Goal: Task Accomplishment & Management: Use online tool/utility

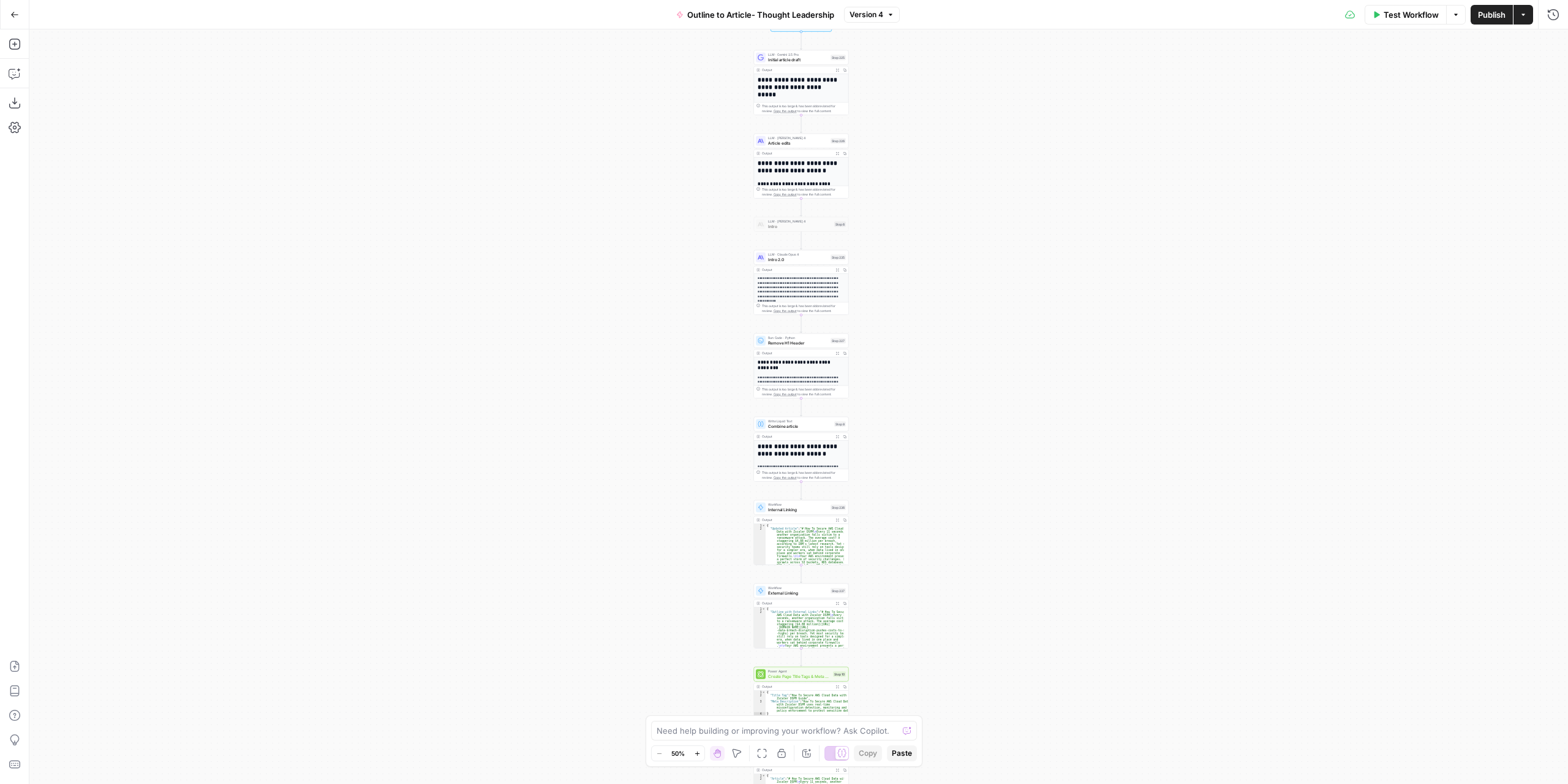
drag, startPoint x: 1006, startPoint y: 129, endPoint x: 1007, endPoint y: 150, distance: 21.0
click at [1007, 150] on div "**********" at bounding box center [799, 406] width 1539 height 754
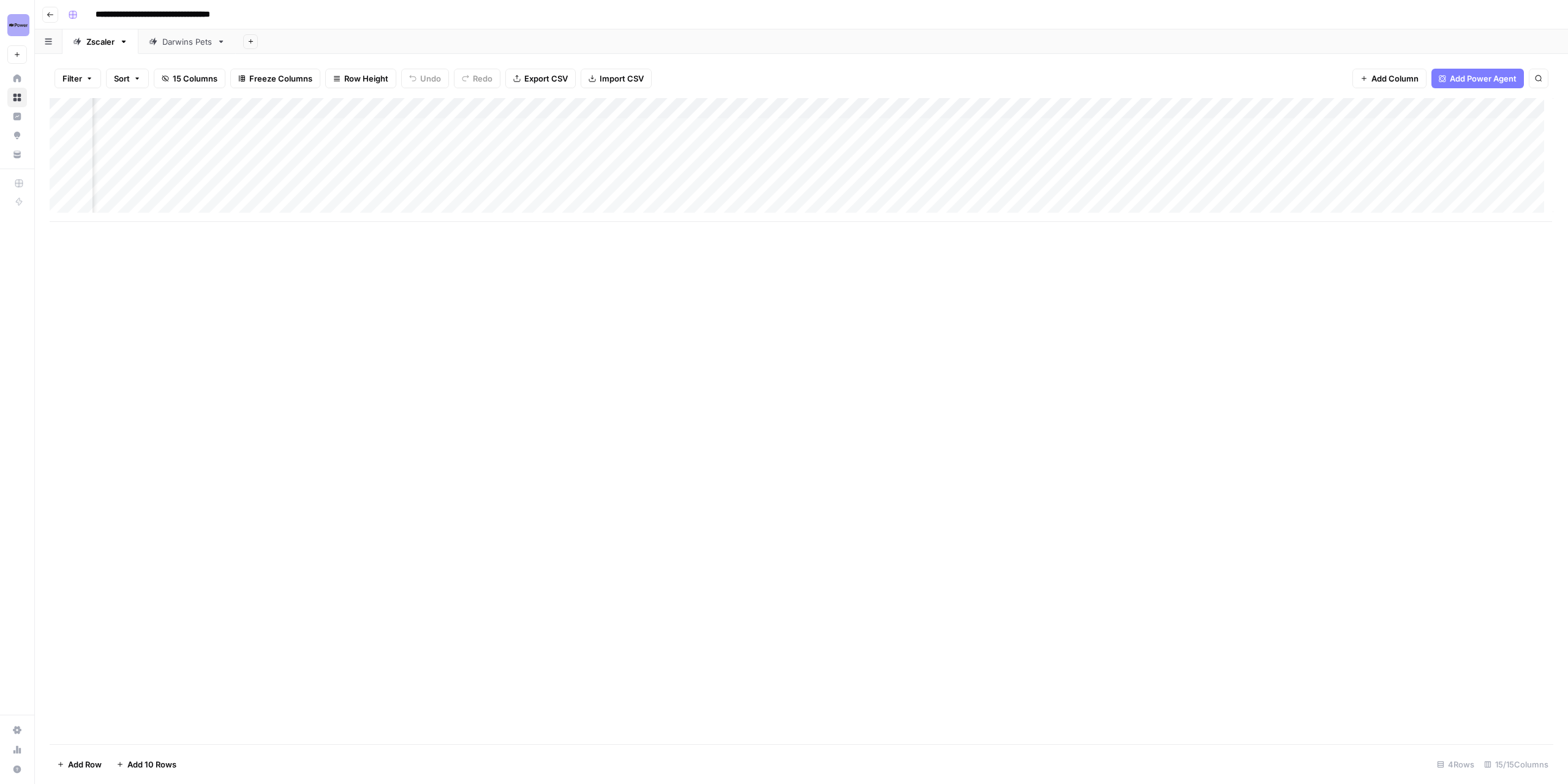
scroll to position [0, 747]
click at [1057, 108] on div "Add Column" at bounding box center [802, 160] width 1504 height 124
click at [1015, 227] on span "Edit Workflow" at bounding box center [1019, 228] width 107 height 12
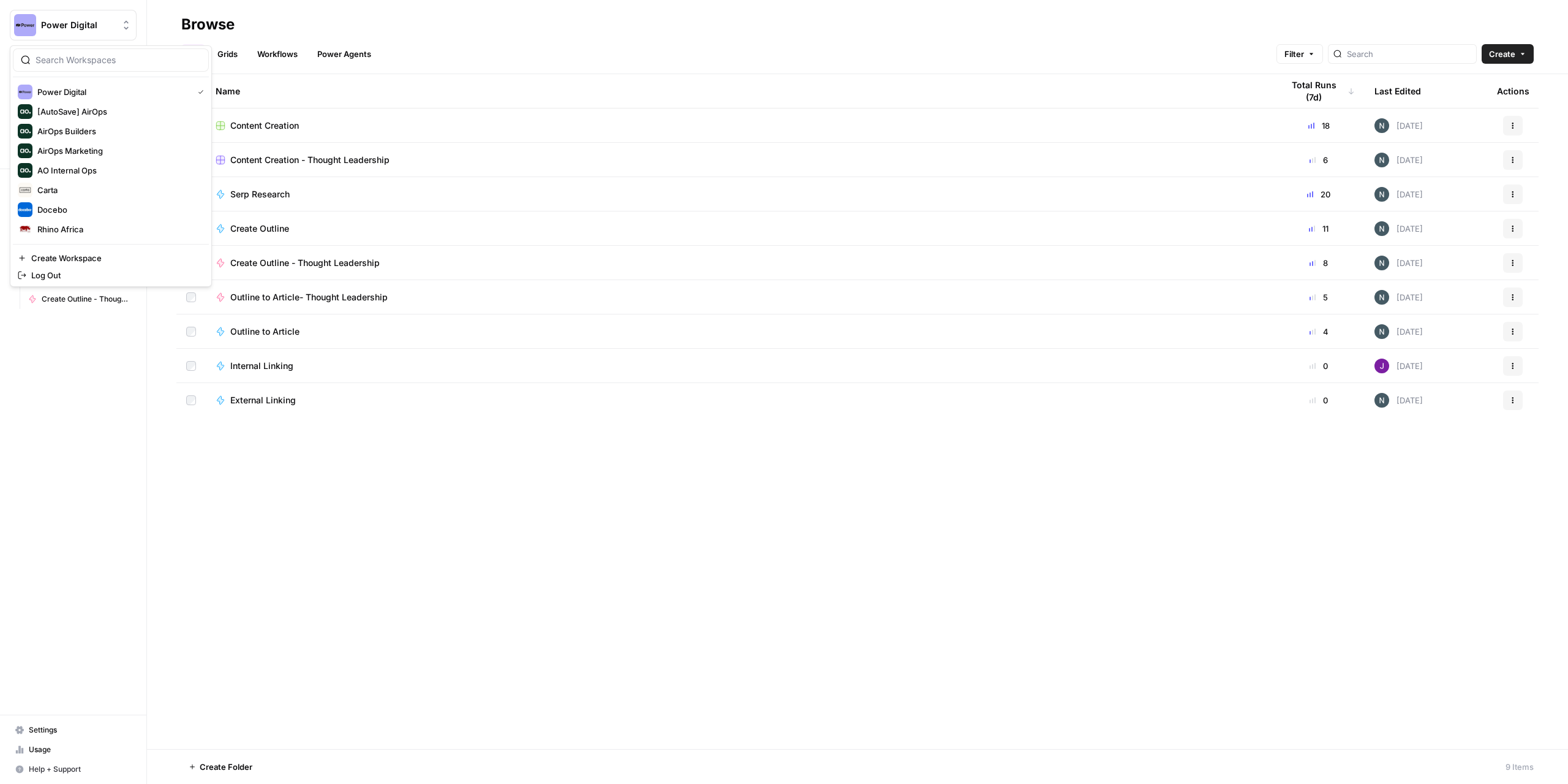
click at [45, 27] on span "Power Digital" at bounding box center [78, 26] width 74 height 12
click at [80, 129] on span "AirOps Builders" at bounding box center [118, 131] width 162 height 12
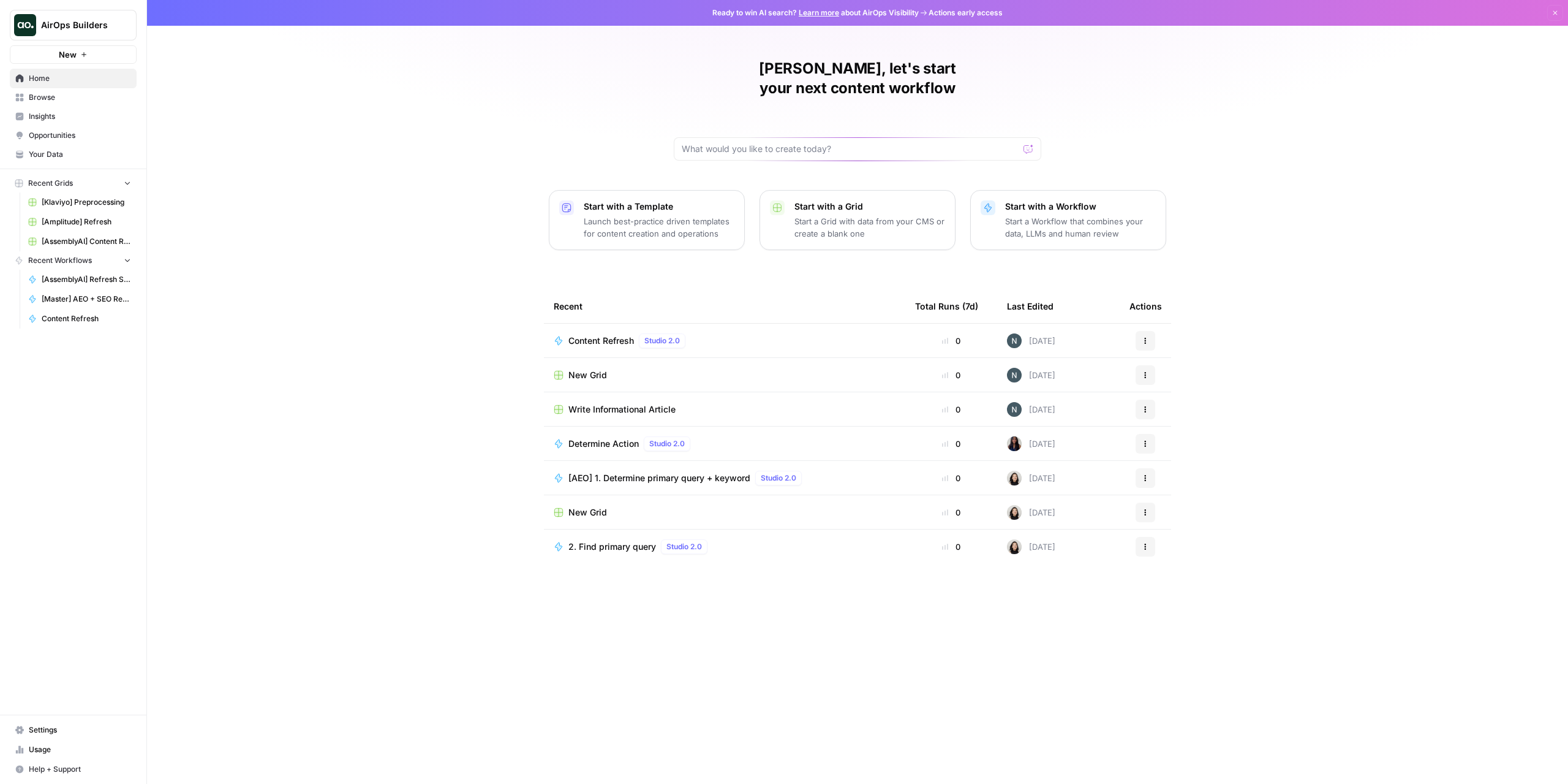
click at [75, 93] on span "Browse" at bounding box center [80, 98] width 102 height 11
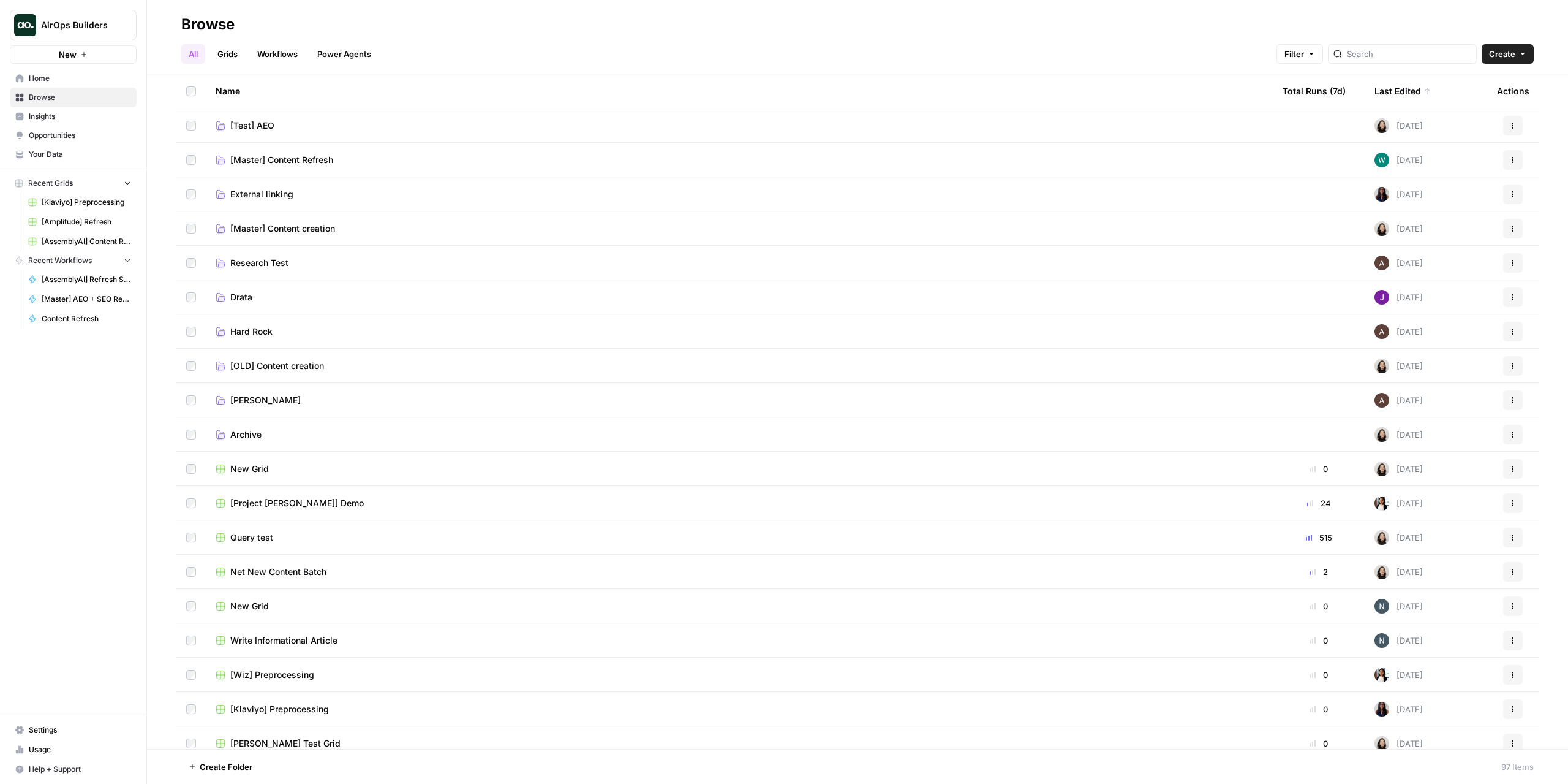
click at [312, 226] on span "[Master] Content creation" at bounding box center [282, 228] width 104 height 12
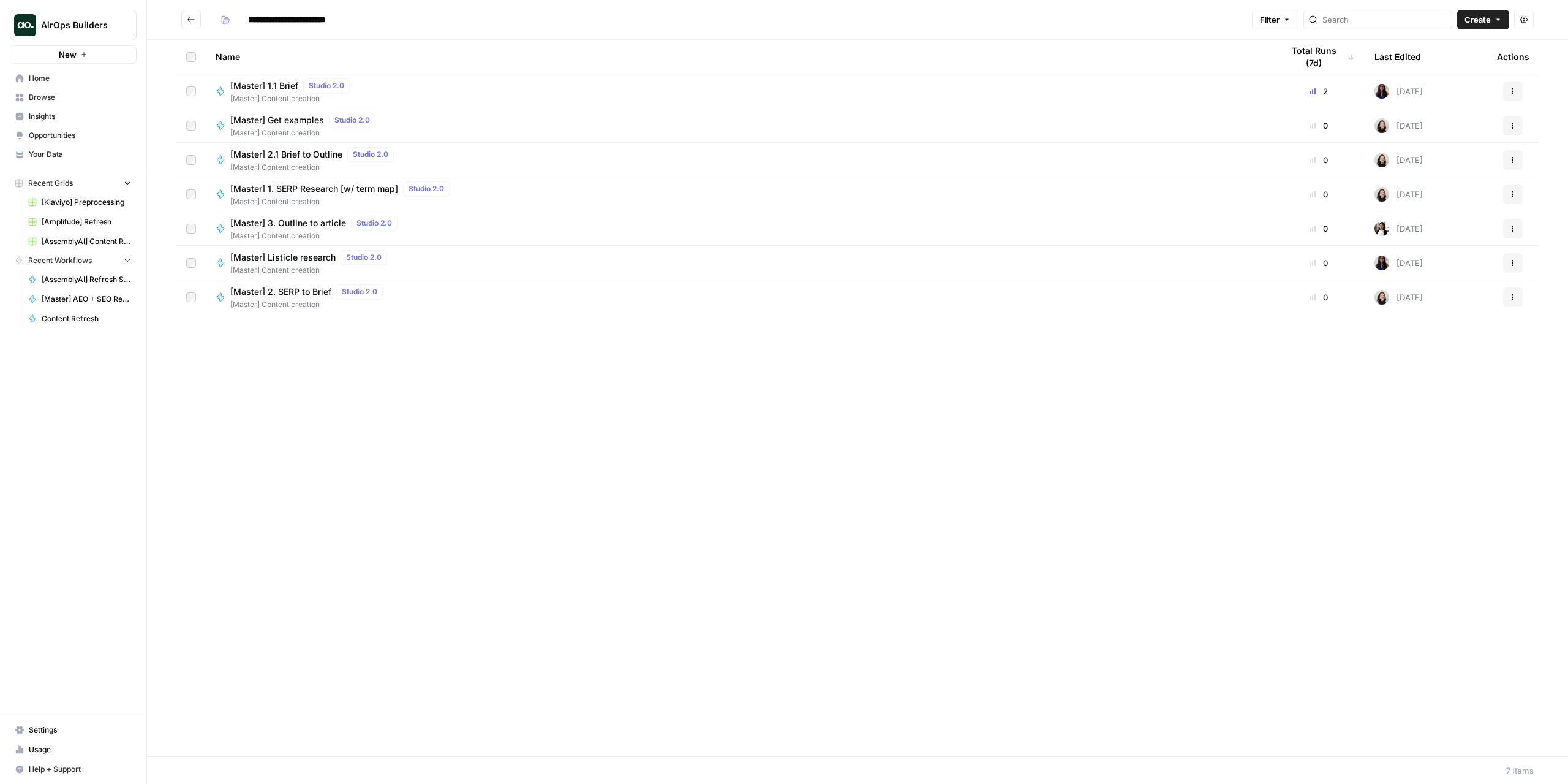
click at [192, 16] on icon "Go back" at bounding box center [191, 20] width 9 height 9
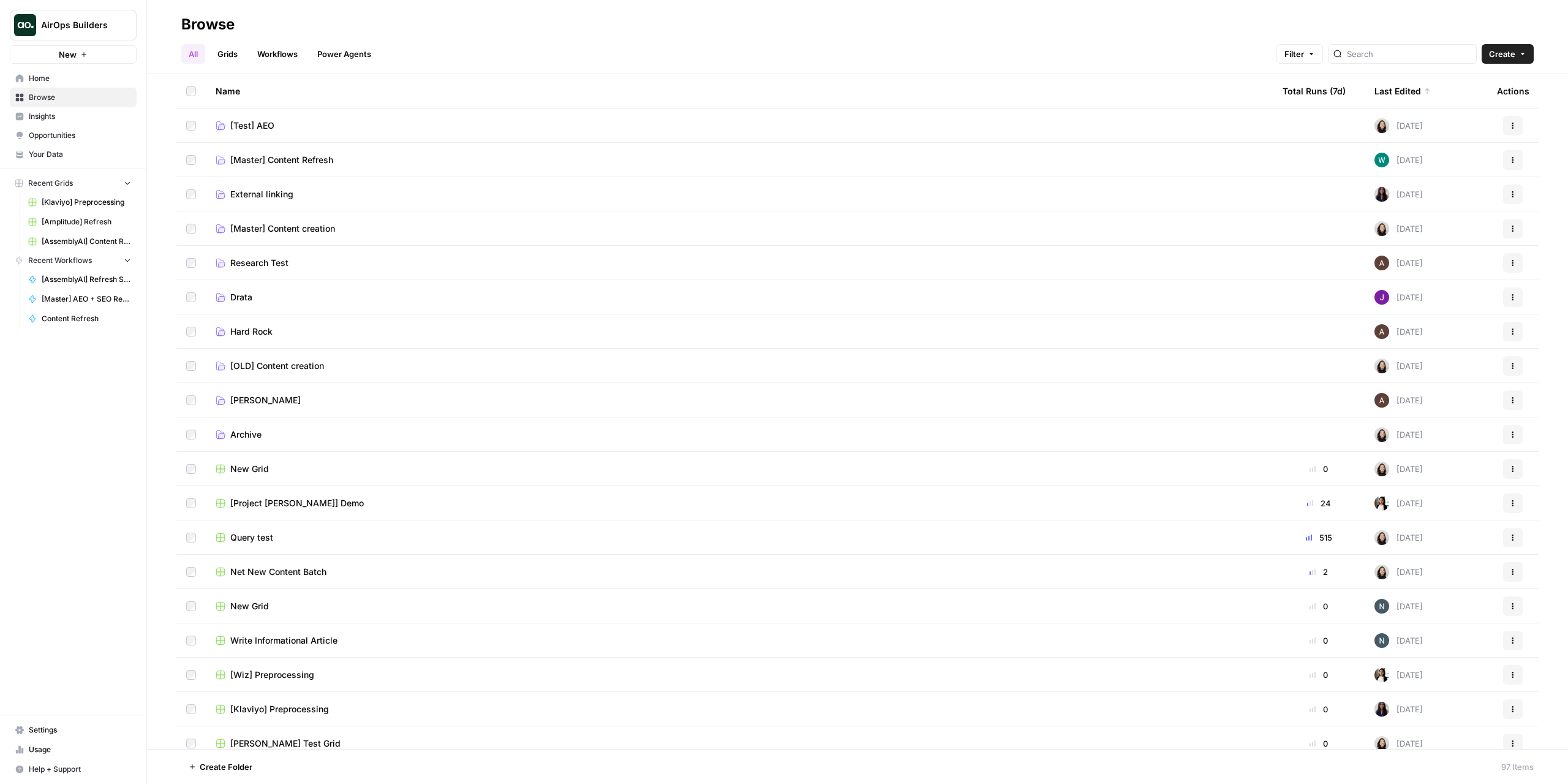
click at [295, 155] on span "[Master] Content Refresh" at bounding box center [281, 160] width 103 height 12
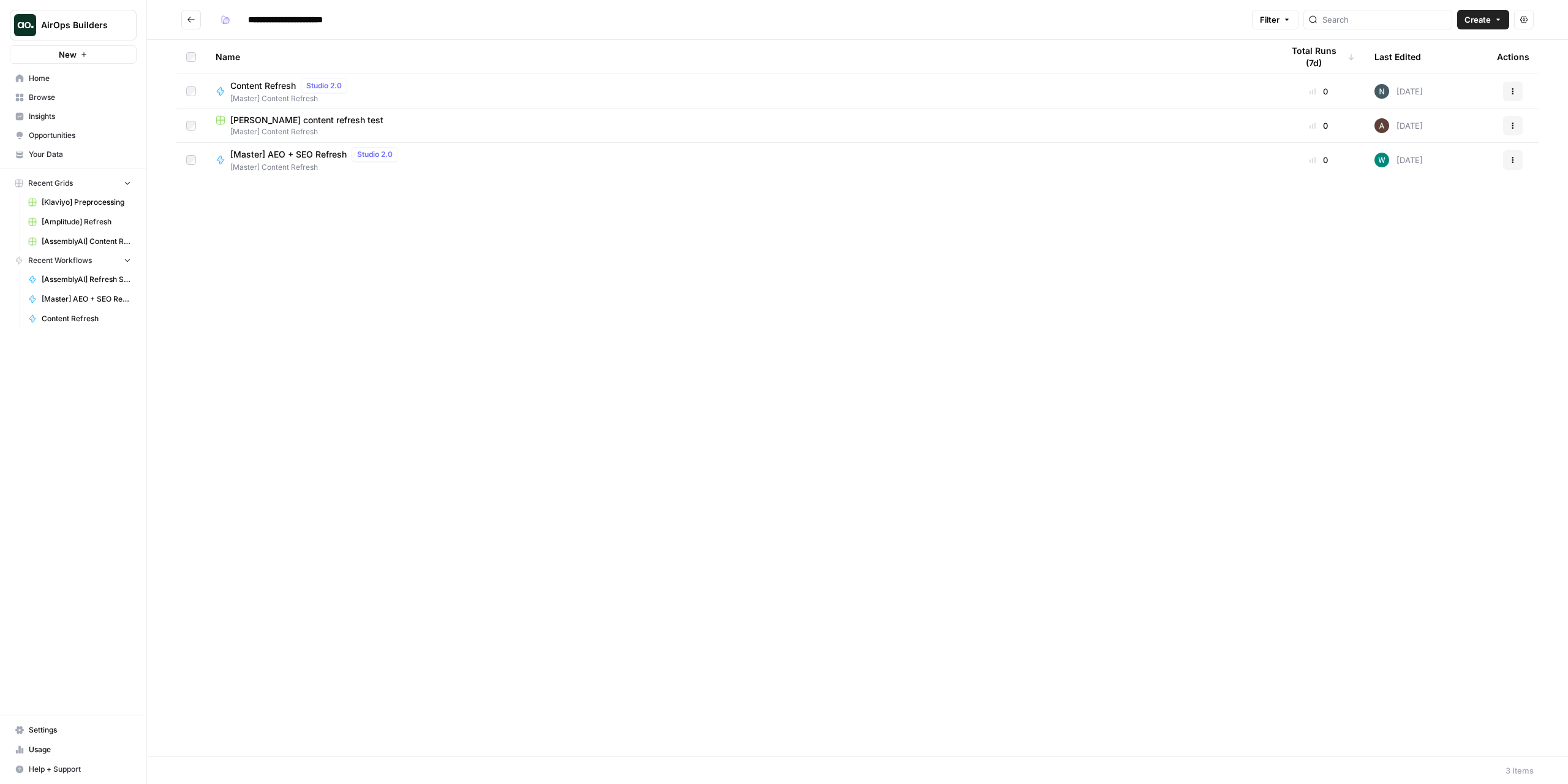
click at [189, 20] on icon "Go back" at bounding box center [191, 19] width 7 height 6
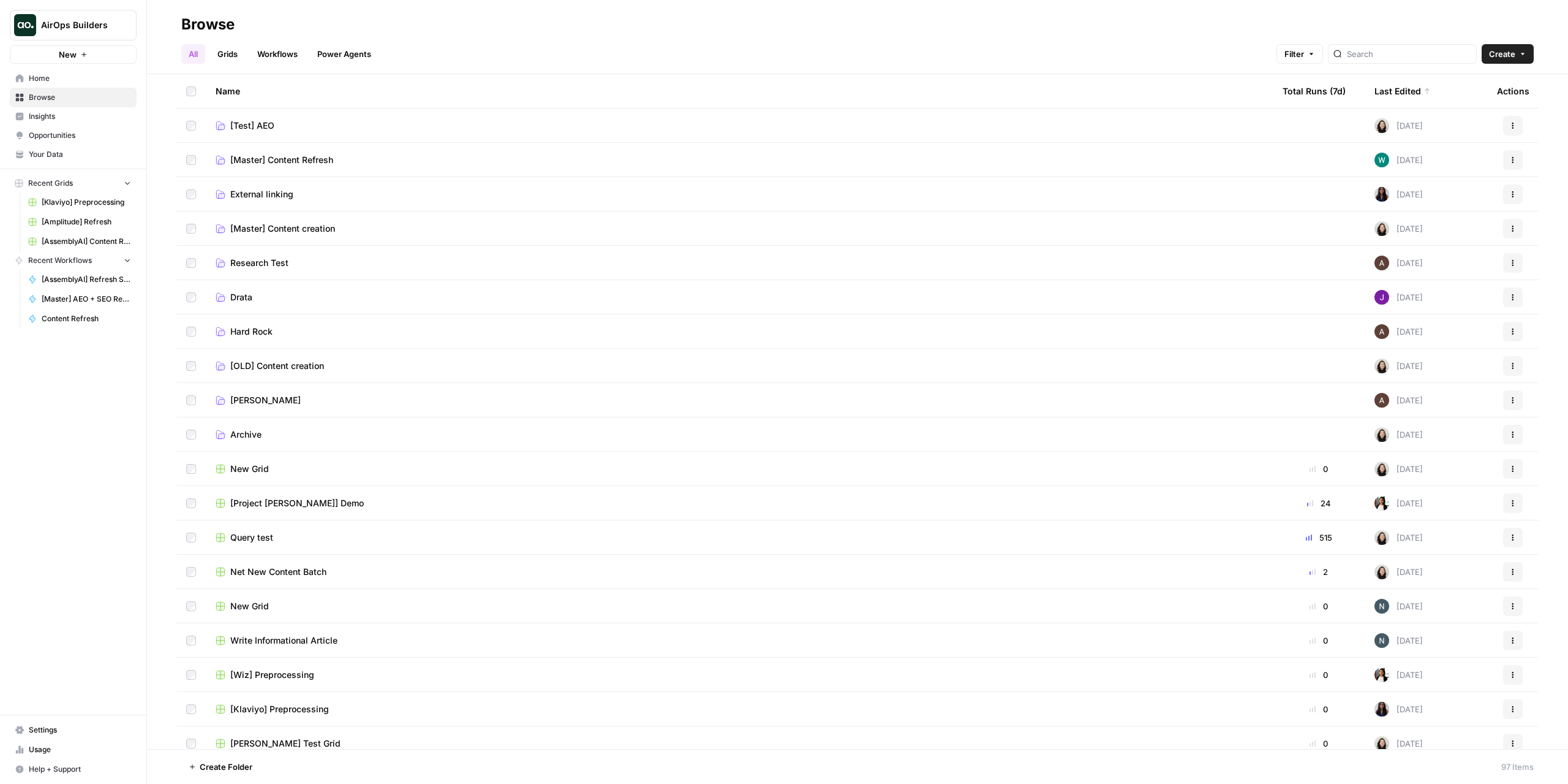
click at [279, 195] on span "External linking" at bounding box center [261, 194] width 63 height 12
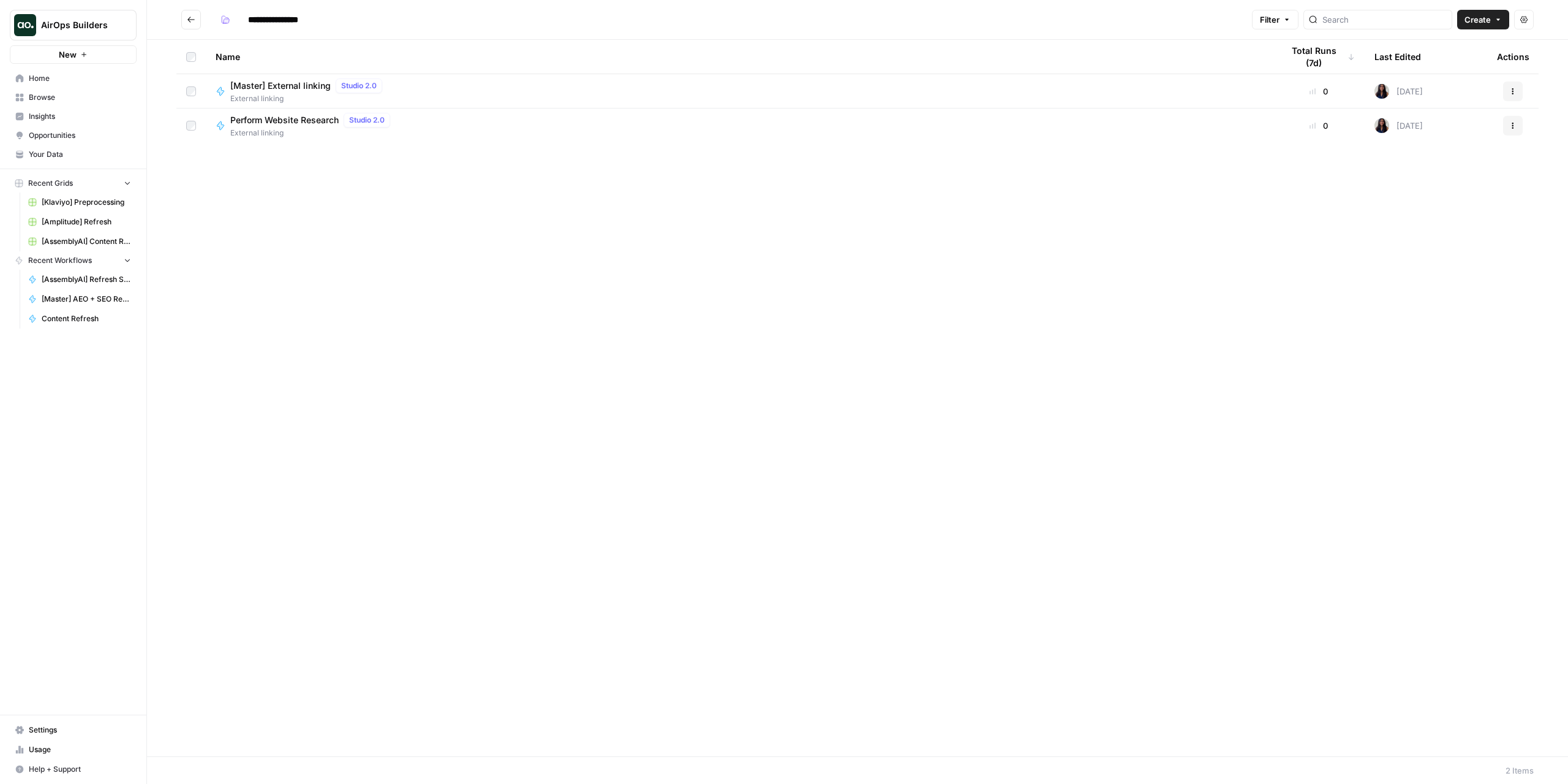
click at [289, 92] on div "[Master] External linking Studio 2.0" at bounding box center [308, 86] width 157 height 15
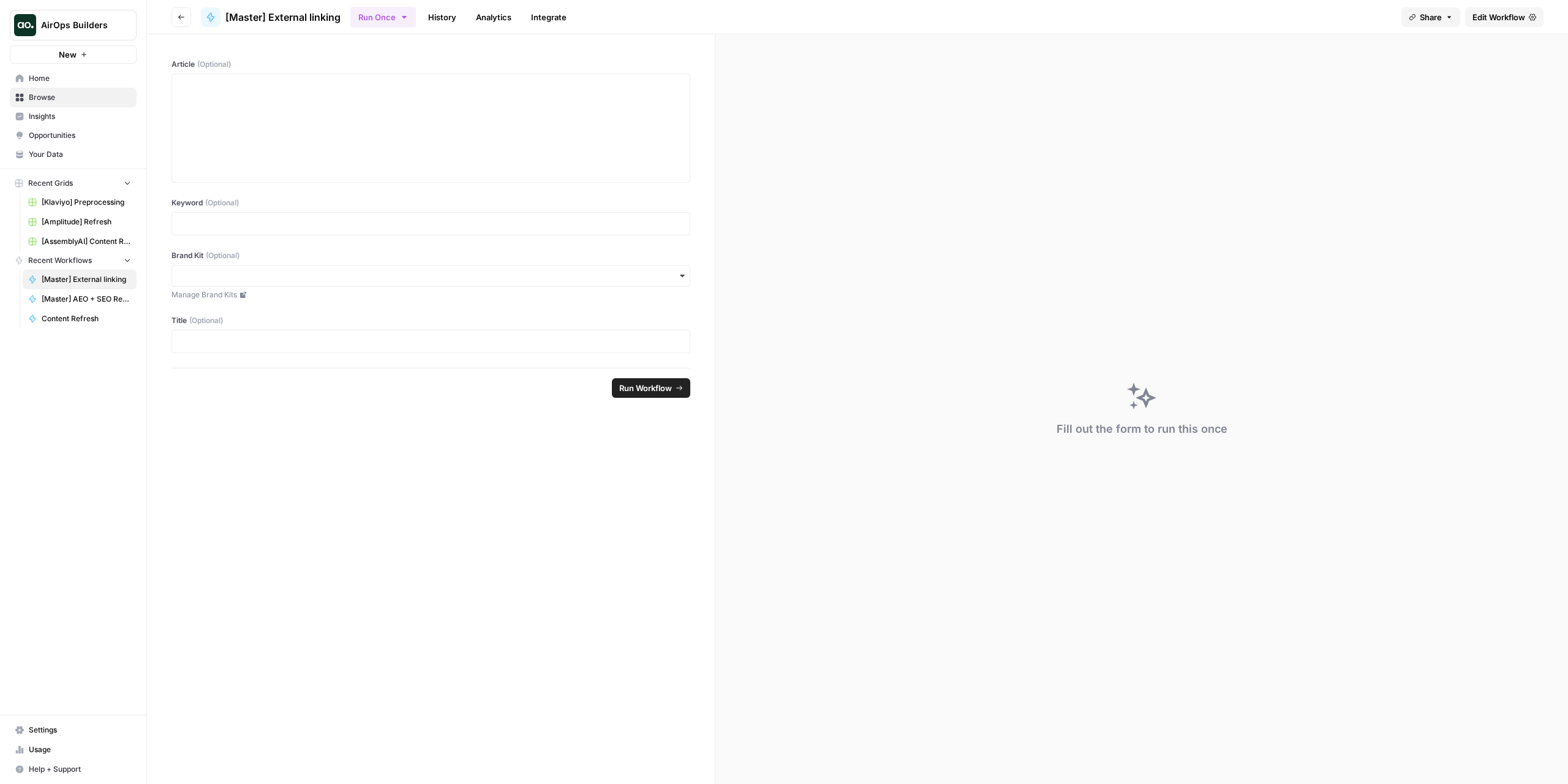
click at [1498, 12] on span "Edit Workflow" at bounding box center [1499, 17] width 53 height 12
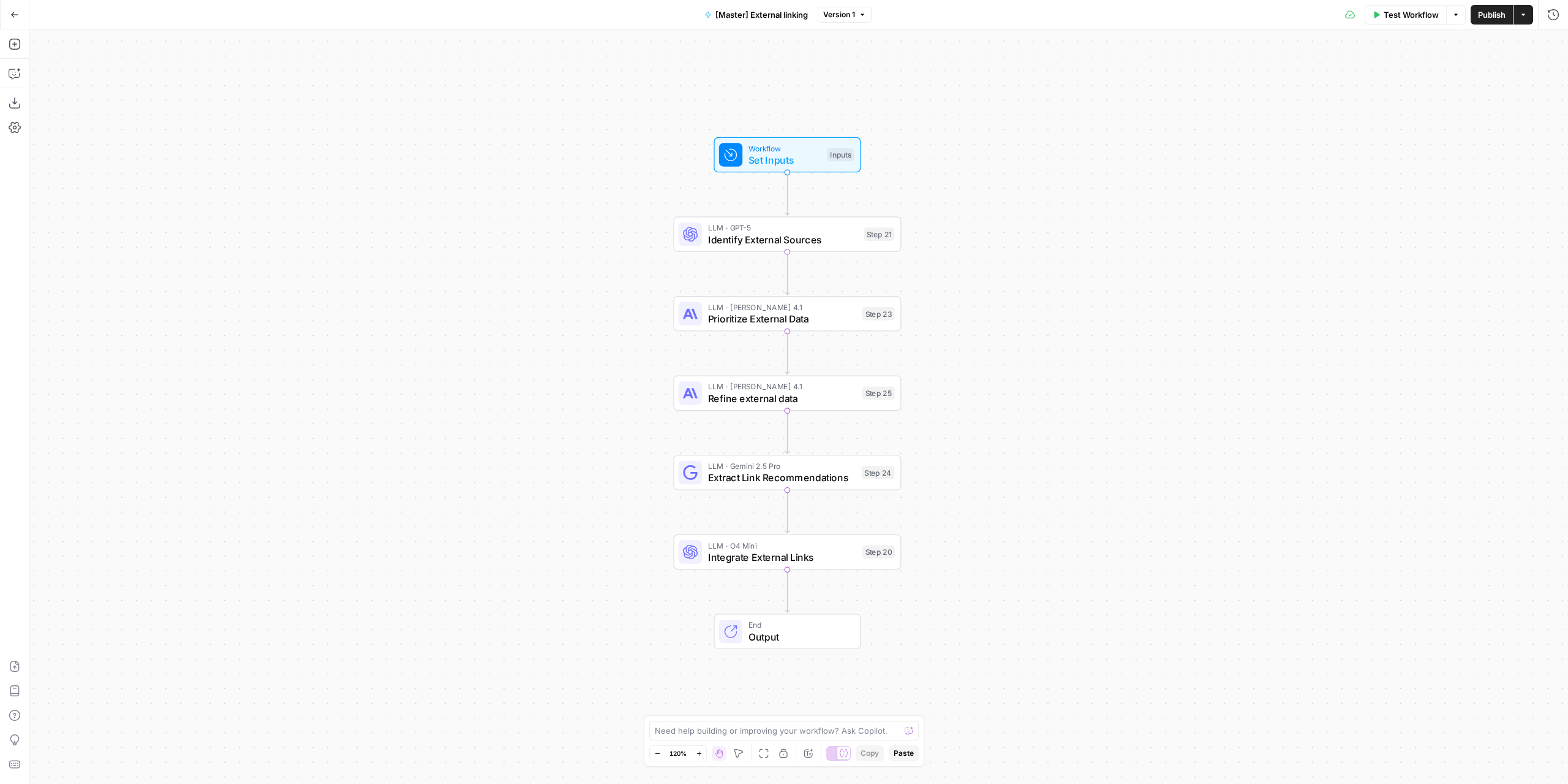
drag, startPoint x: 1538, startPoint y: 0, endPoint x: 1004, endPoint y: 276, distance: 601.1
click at [1004, 276] on div "Workflow Set Inputs Inputs LLM · GPT-5 Identify External Sources Step 21 LLM · …" at bounding box center [799, 406] width 1539 height 754
click at [16, 12] on icon "button" at bounding box center [15, 15] width 9 height 9
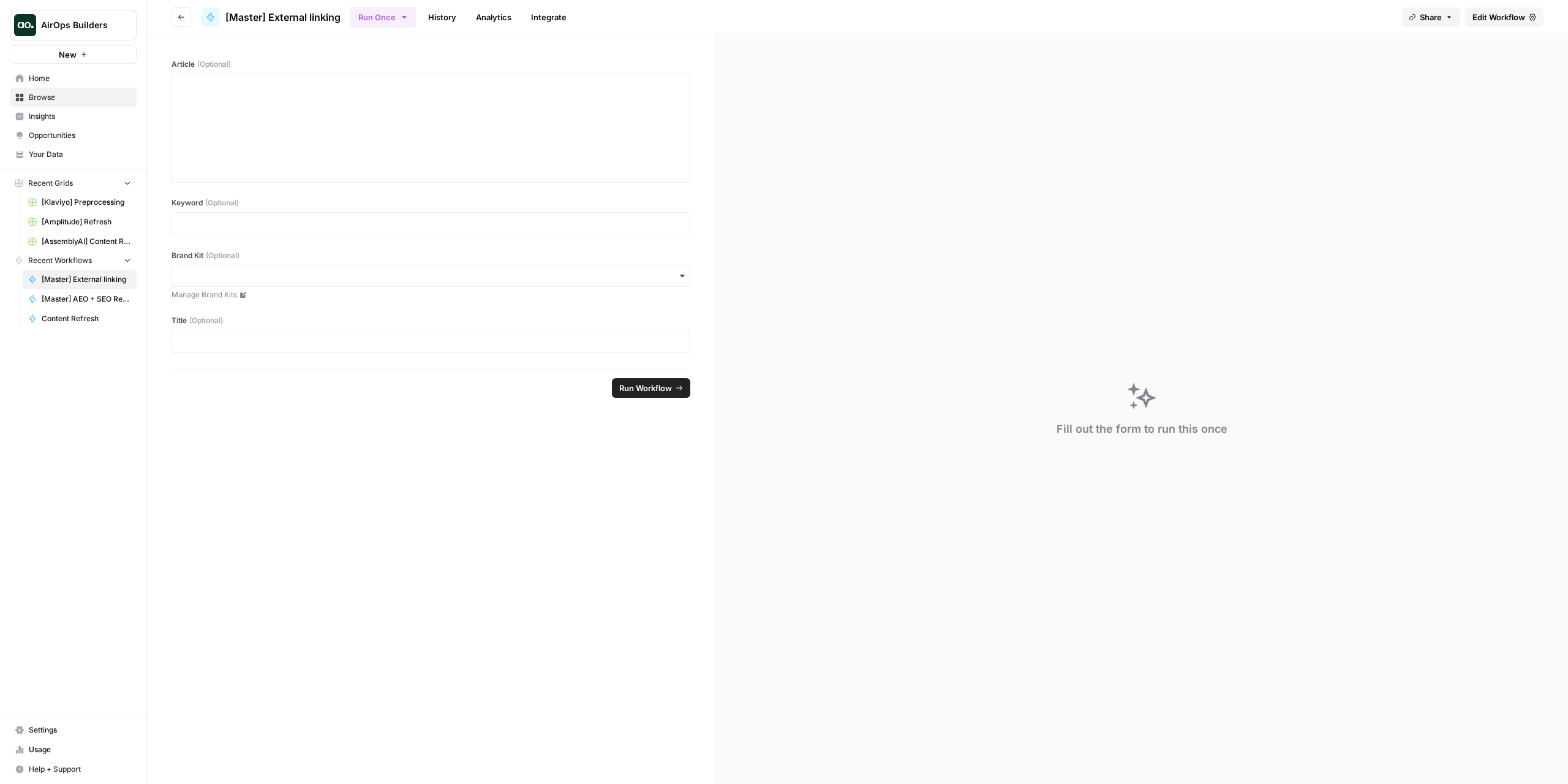
click at [180, 16] on icon "button" at bounding box center [182, 17] width 7 height 7
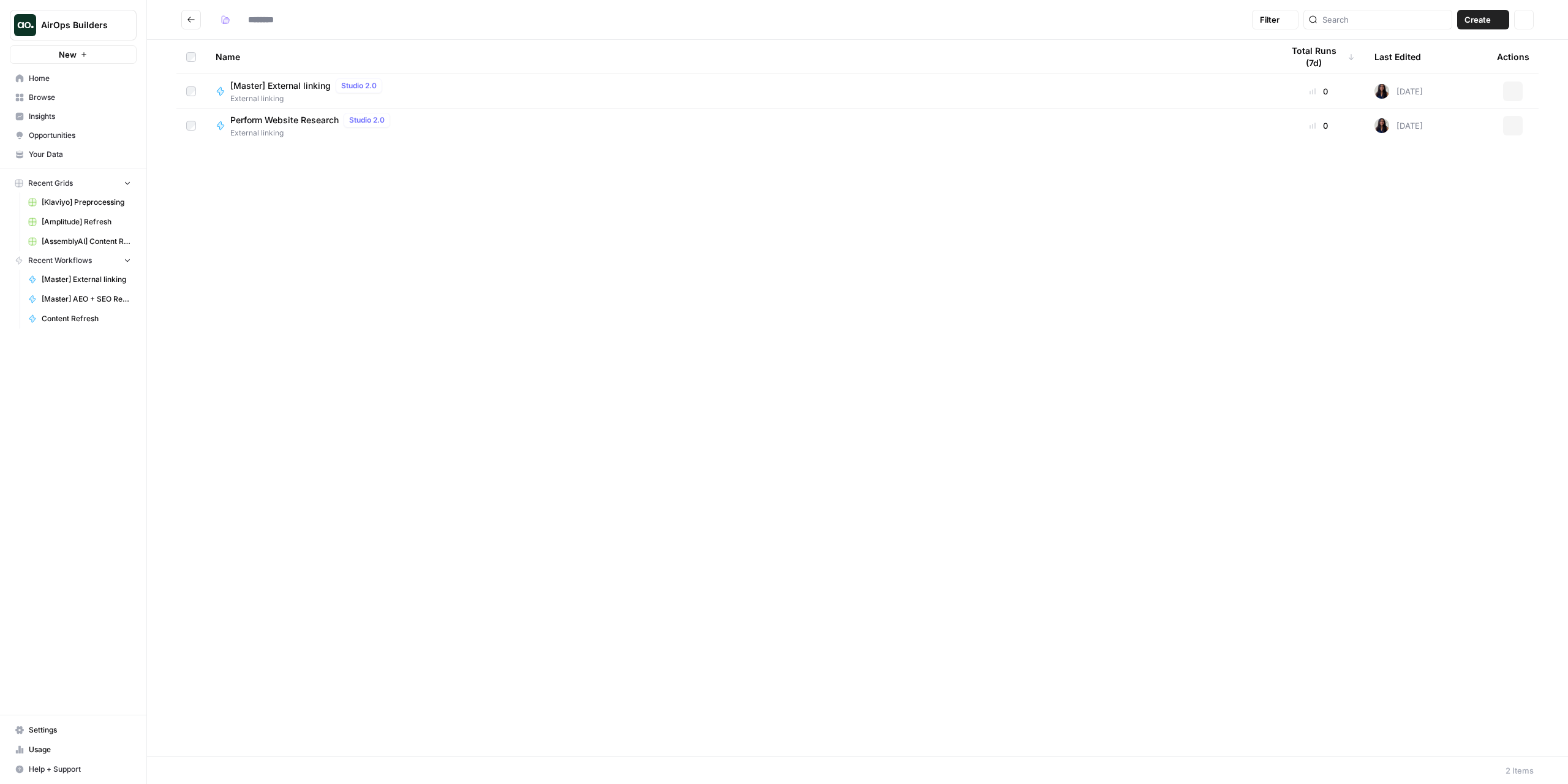
type input "**********"
click at [303, 89] on span "[Master] External linking" at bounding box center [281, 86] width 101 height 12
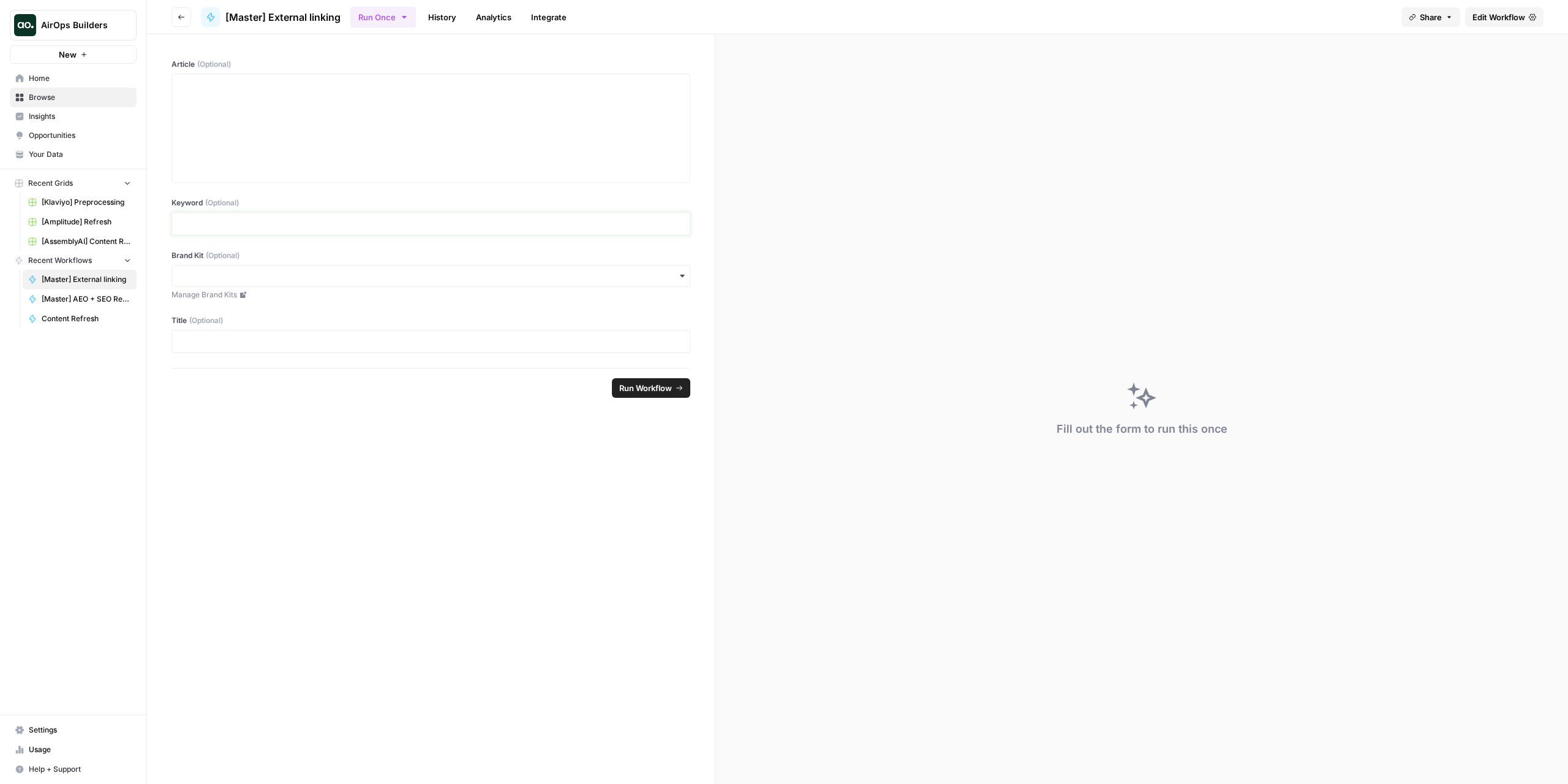
click at [288, 223] on p at bounding box center [431, 224] width 503 height 12
click at [300, 124] on div at bounding box center [431, 128] width 503 height 98
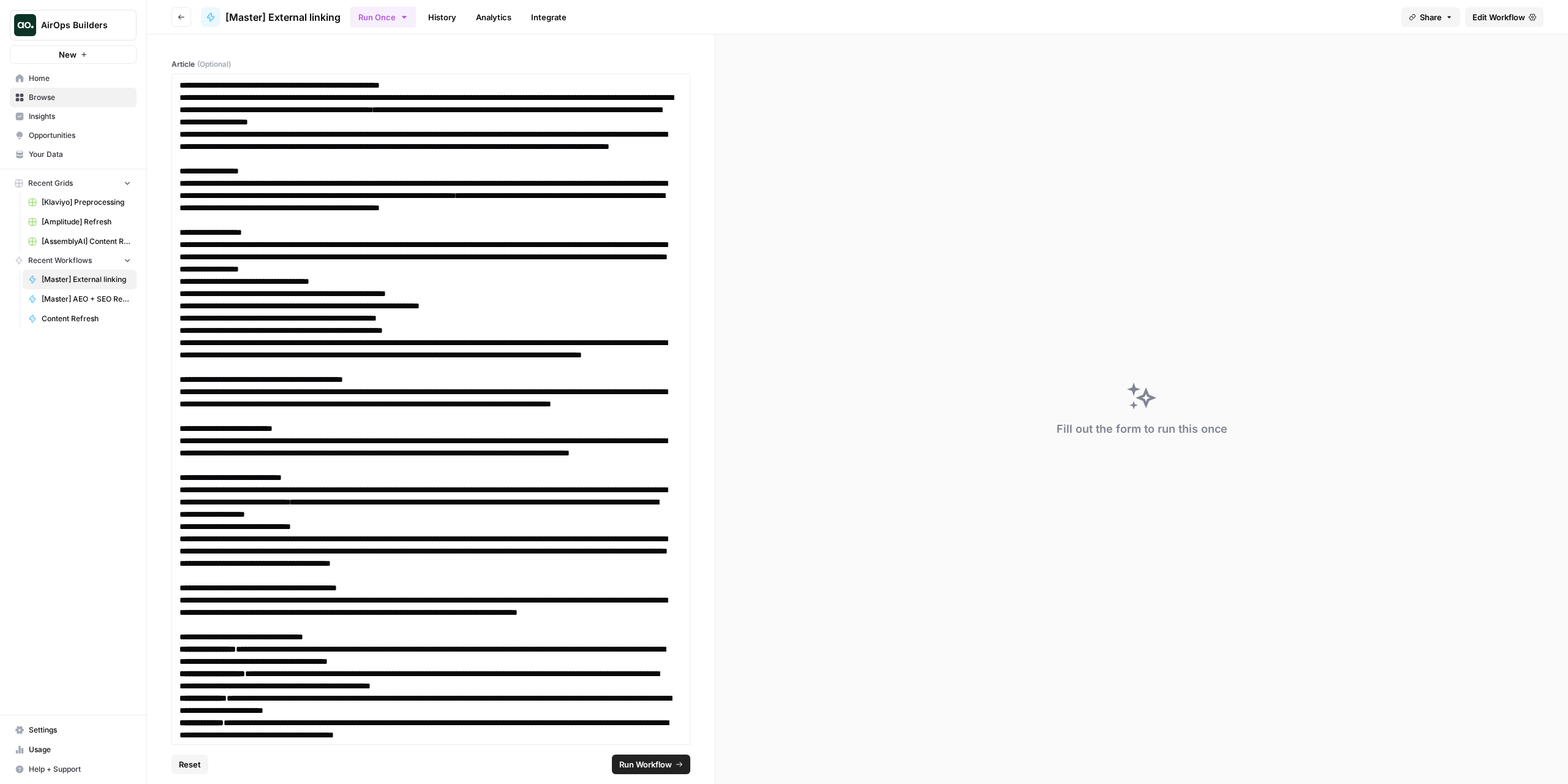
click at [666, 764] on span "Run Workflow" at bounding box center [646, 764] width 53 height 12
click at [674, 760] on button "Cancel" at bounding box center [664, 764] width 53 height 20
click at [1515, 12] on span "Edit Workflow" at bounding box center [1499, 17] width 53 height 12
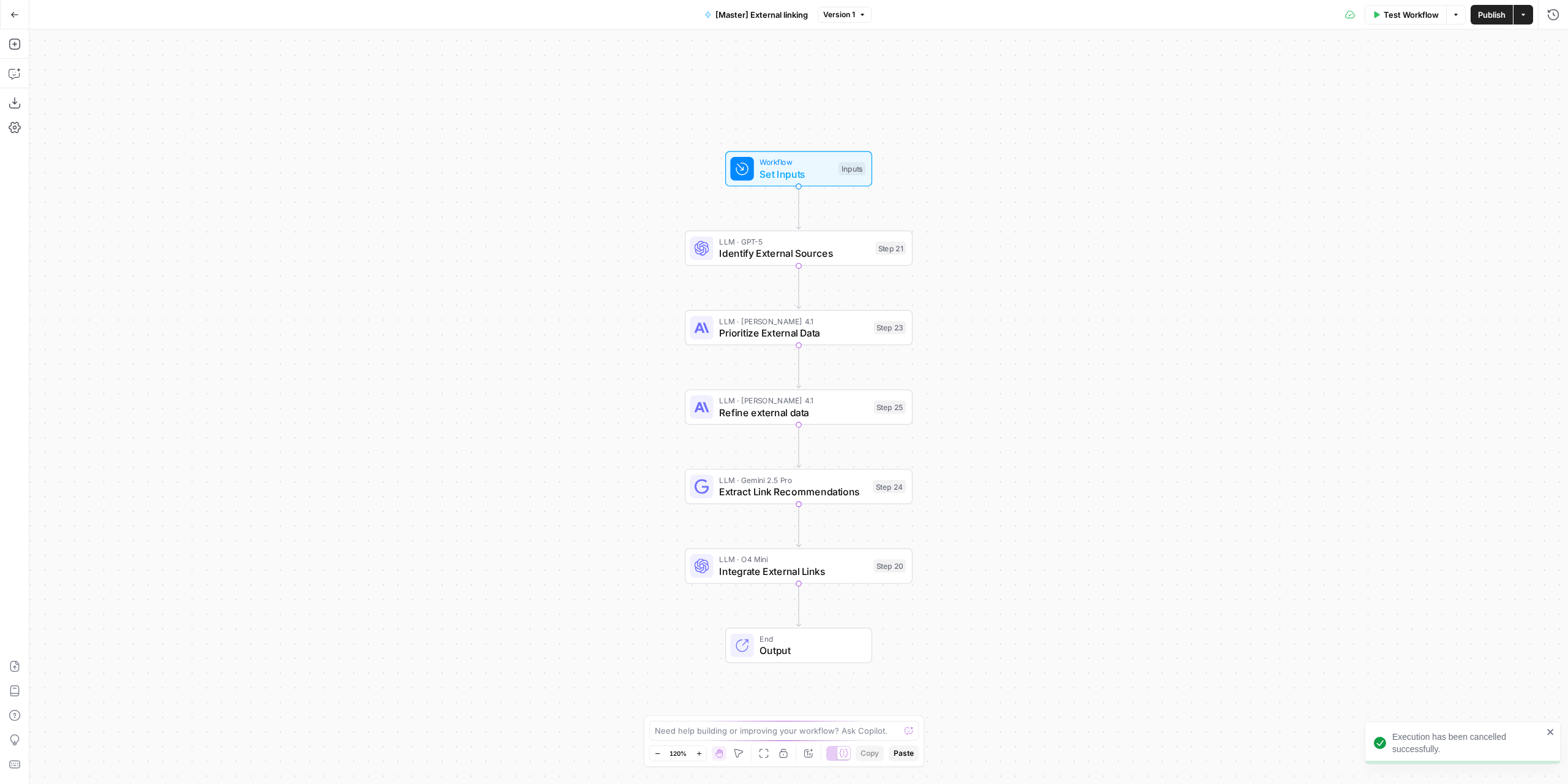
click at [1413, 21] on button "Test Workflow" at bounding box center [1406, 15] width 82 height 20
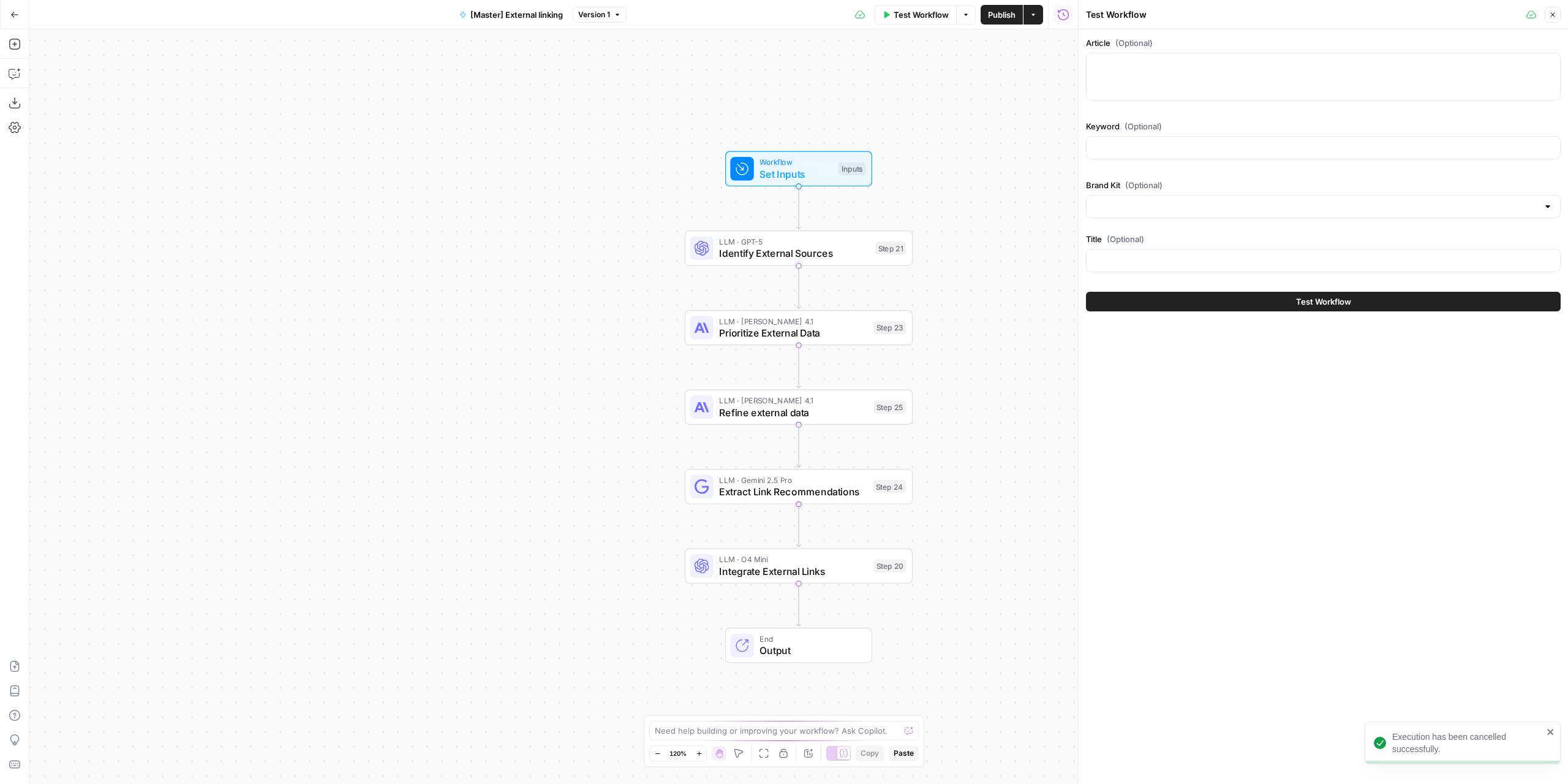
click at [1248, 70] on div at bounding box center [1323, 77] width 475 height 48
paste textarea "# How to Define, Measure, and Achieve Account-Based Marketing Goals Account-bas…"
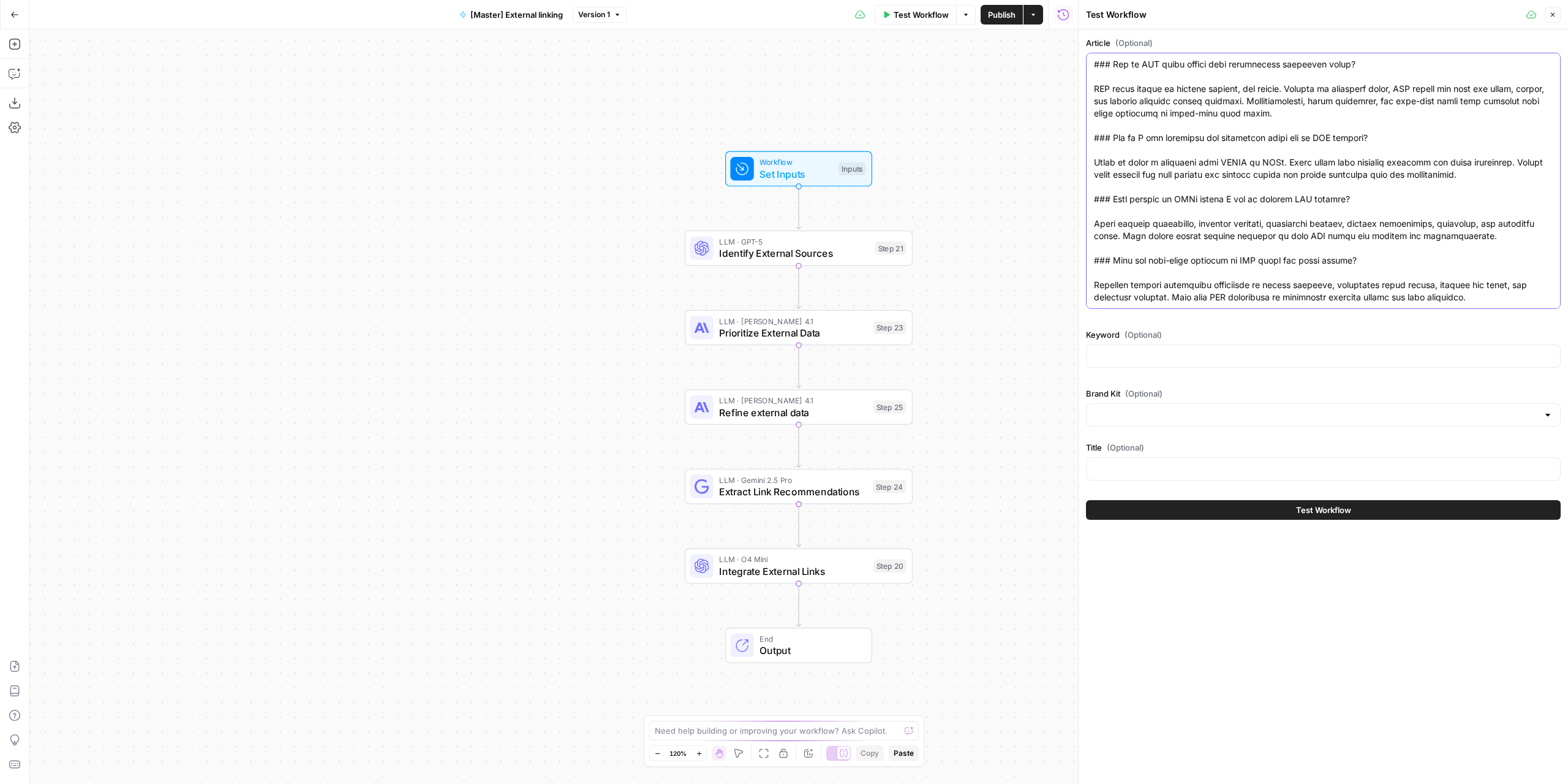
type textarea "# How to Define, Measure, and Achieve Account-Based Marketing Goals Account-bas…"
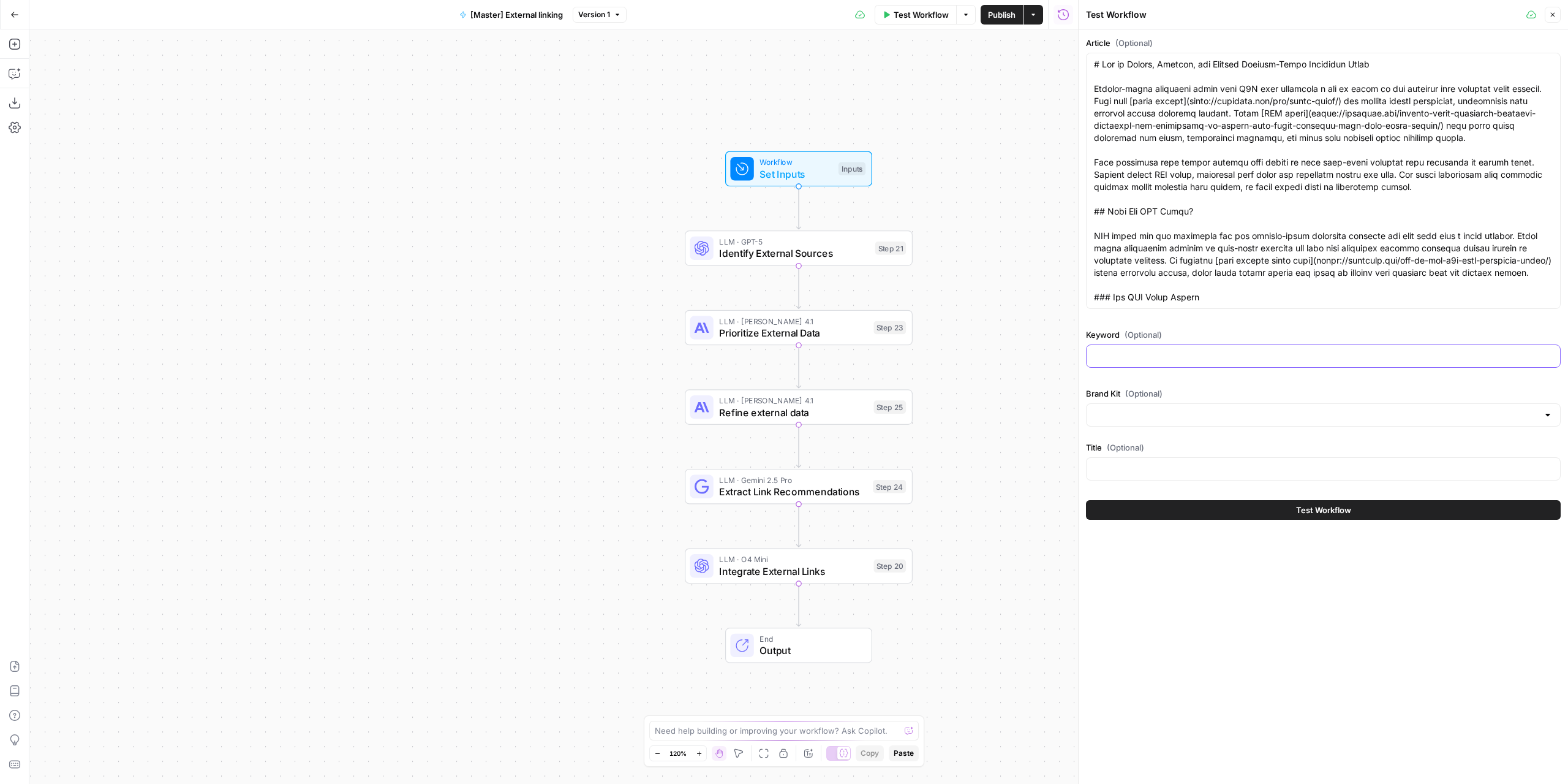
click at [1168, 355] on input "Keyword (Optional)" at bounding box center [1324, 356] width 459 height 12
click at [1144, 360] on input "Keyword (Optional)" at bounding box center [1324, 356] width 459 height 12
paste input "abm goals"
click at [1141, 357] on input "abm goals" at bounding box center [1324, 356] width 459 height 12
paste input "abm goals"
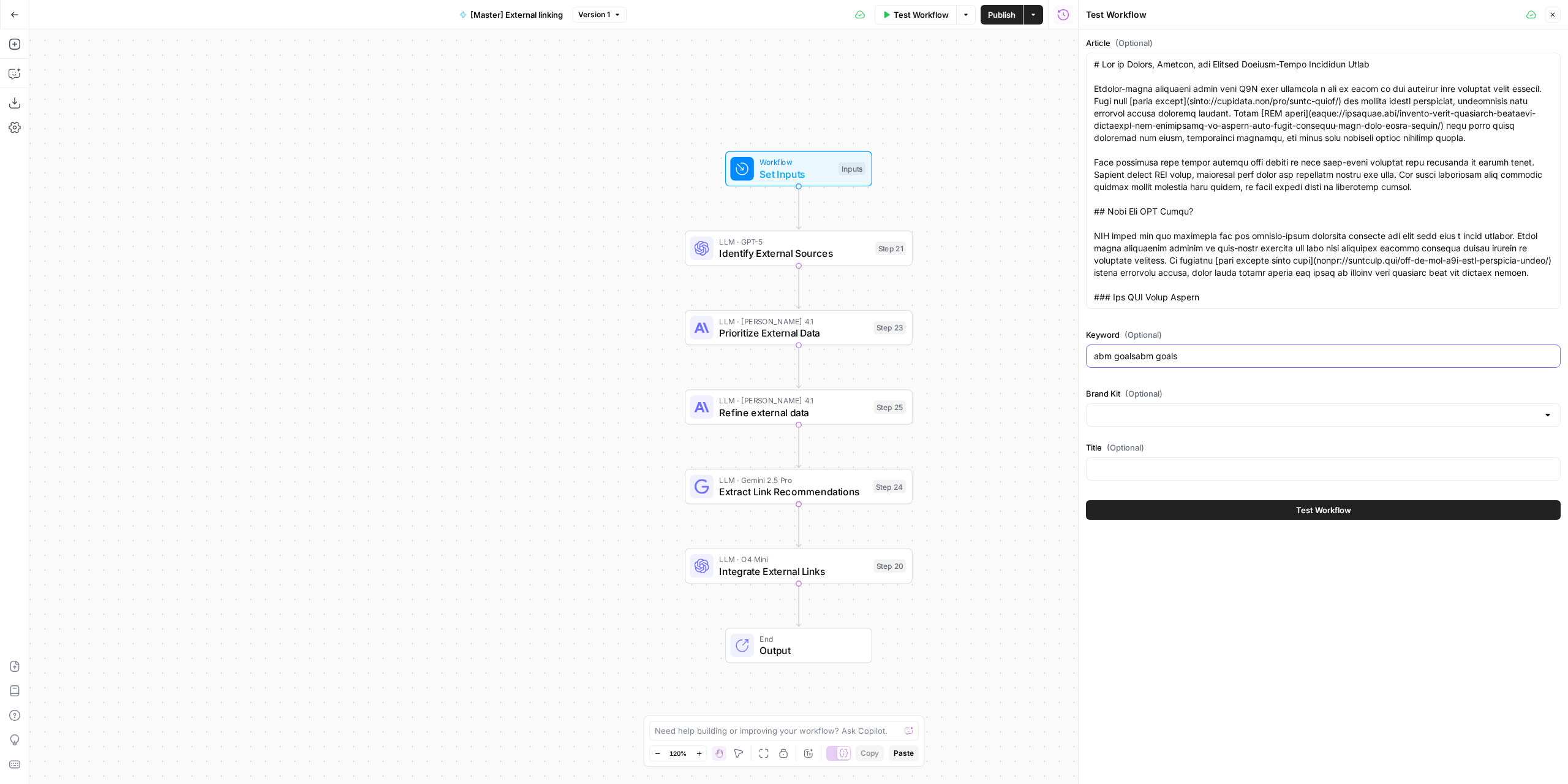
click at [1139, 356] on input "abm goalsabm goals" at bounding box center [1324, 356] width 459 height 12
click at [1154, 434] on div "Article (Optional) Keyword (Optional) abm goalsabm goals Brand Kit (Optional) T…" at bounding box center [1323, 261] width 475 height 449
click at [1061, 532] on div "Workflow Set Inputs Inputs LLM · GPT-5 Identify External Sources Step 21 LLM · …" at bounding box center [554, 406] width 1049 height 754
click at [837, 368] on div "Workflow Set Inputs Inputs LLM · GPT-5 Identify External Sources Step 21 LLM · …" at bounding box center [554, 406] width 1049 height 754
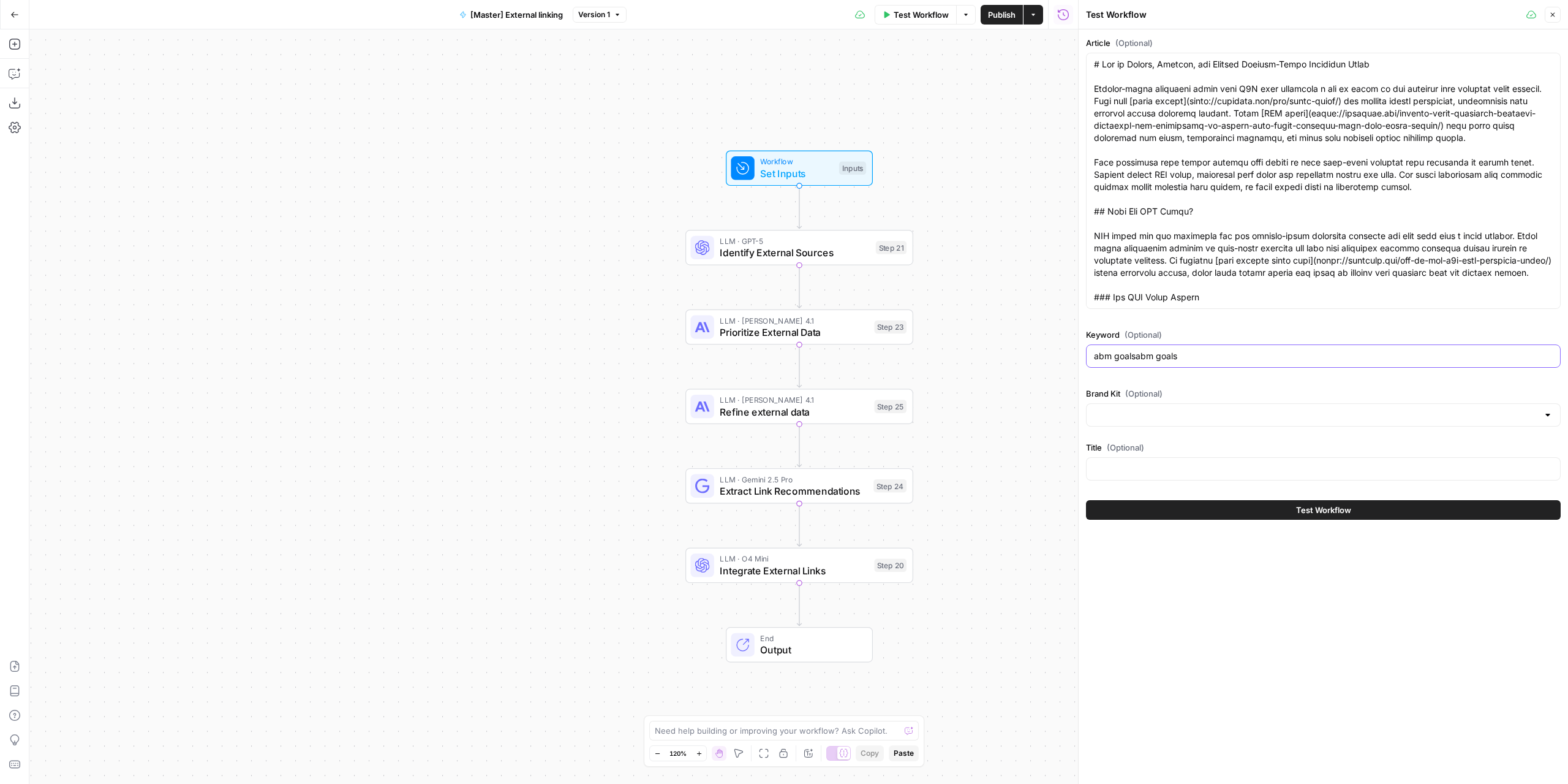
click at [1128, 355] on input "abm goalsabm goals" at bounding box center [1324, 356] width 459 height 12
paste input "text"
type input "abm goals"
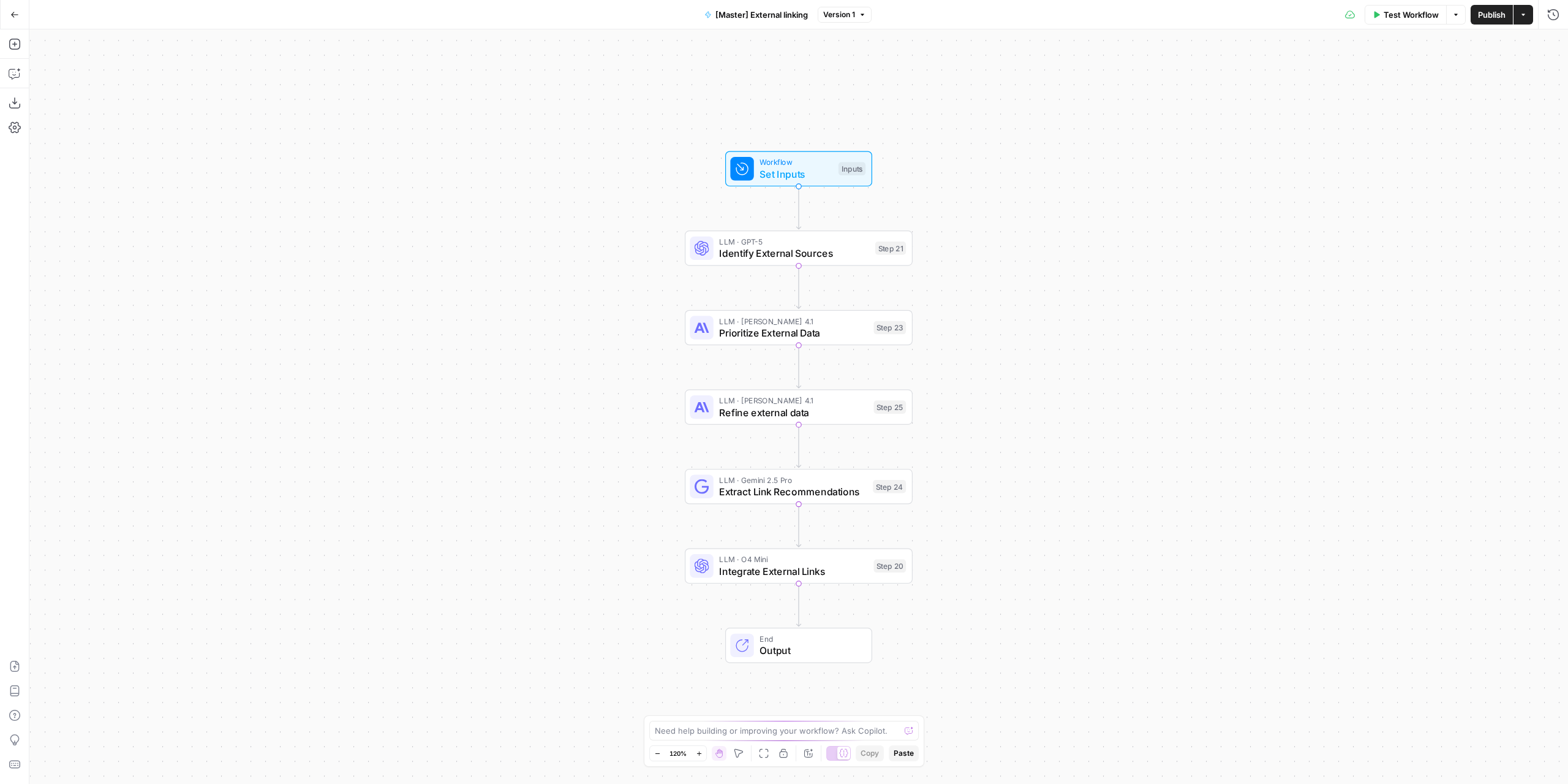
click at [1416, 11] on span "Test Workflow" at bounding box center [1411, 15] width 55 height 12
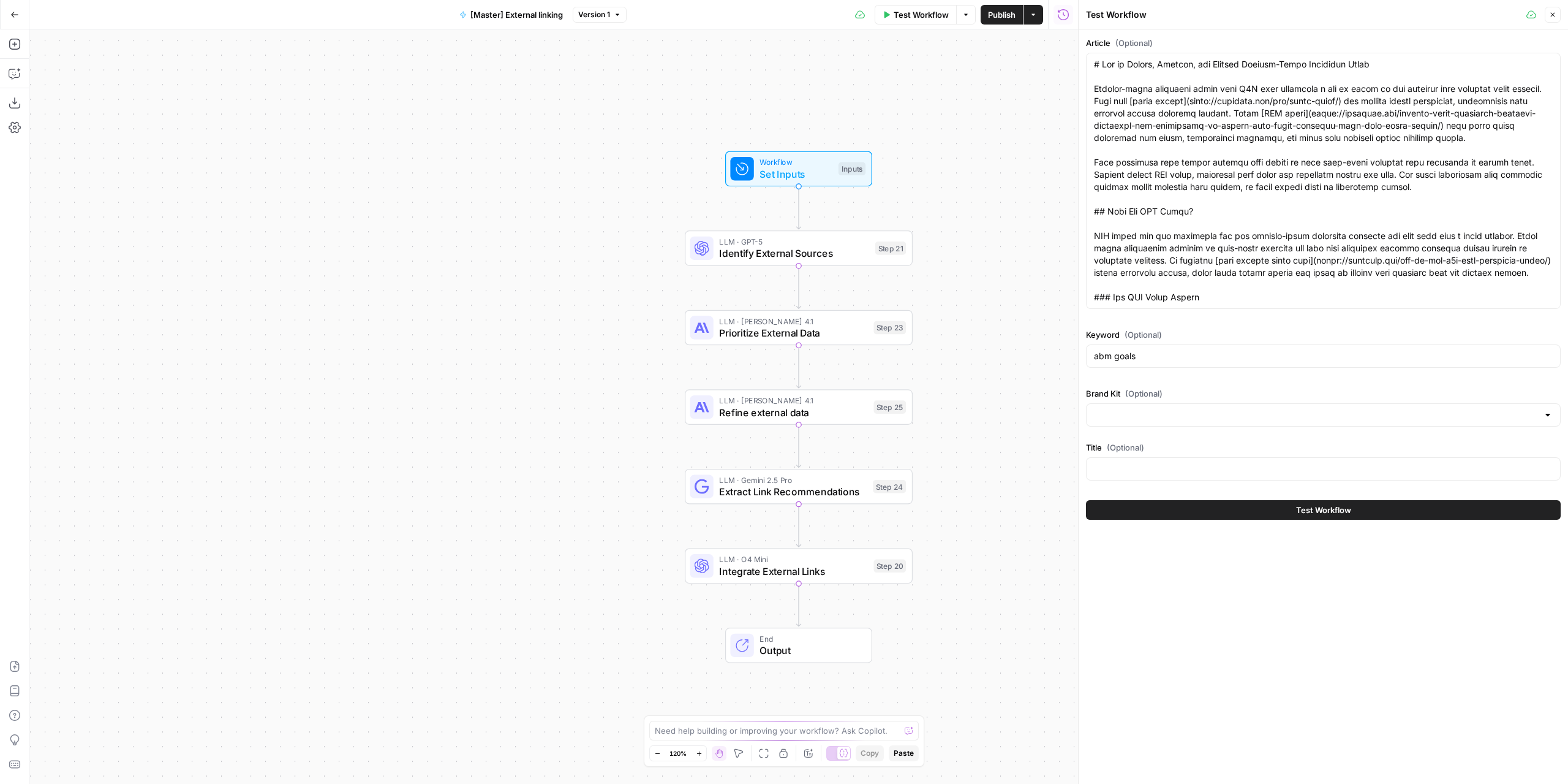
click at [1236, 511] on button "Test Workflow" at bounding box center [1323, 510] width 475 height 20
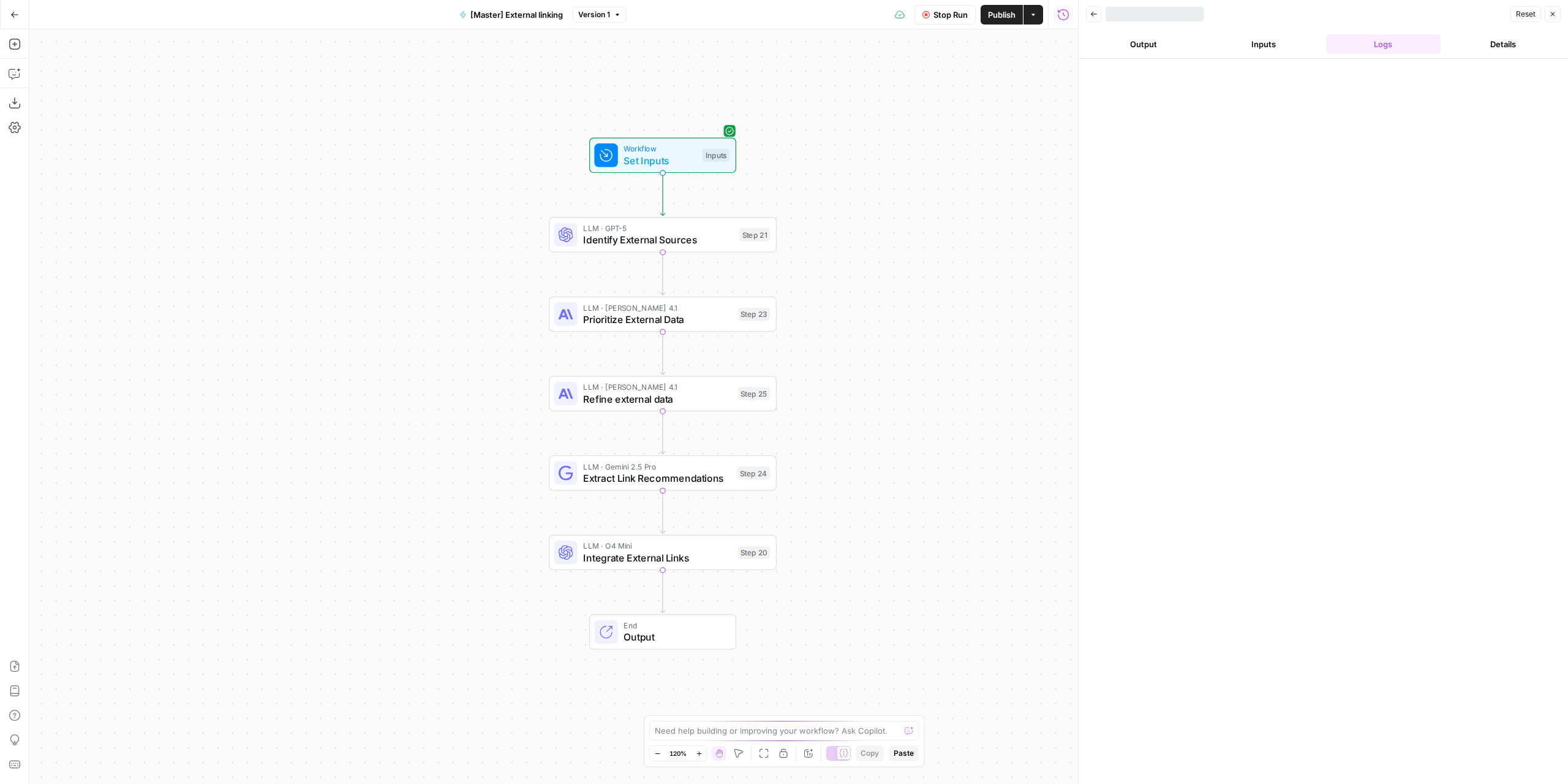
drag, startPoint x: 944, startPoint y: 377, endPoint x: 868, endPoint y: 369, distance: 76.4
click at [868, 369] on div "Workflow Set Inputs Inputs LLM · GPT-5 Identify External Sources Step 21 LLM · …" at bounding box center [554, 406] width 1049 height 754
click at [709, 241] on span "Identify External Sources" at bounding box center [658, 240] width 150 height 15
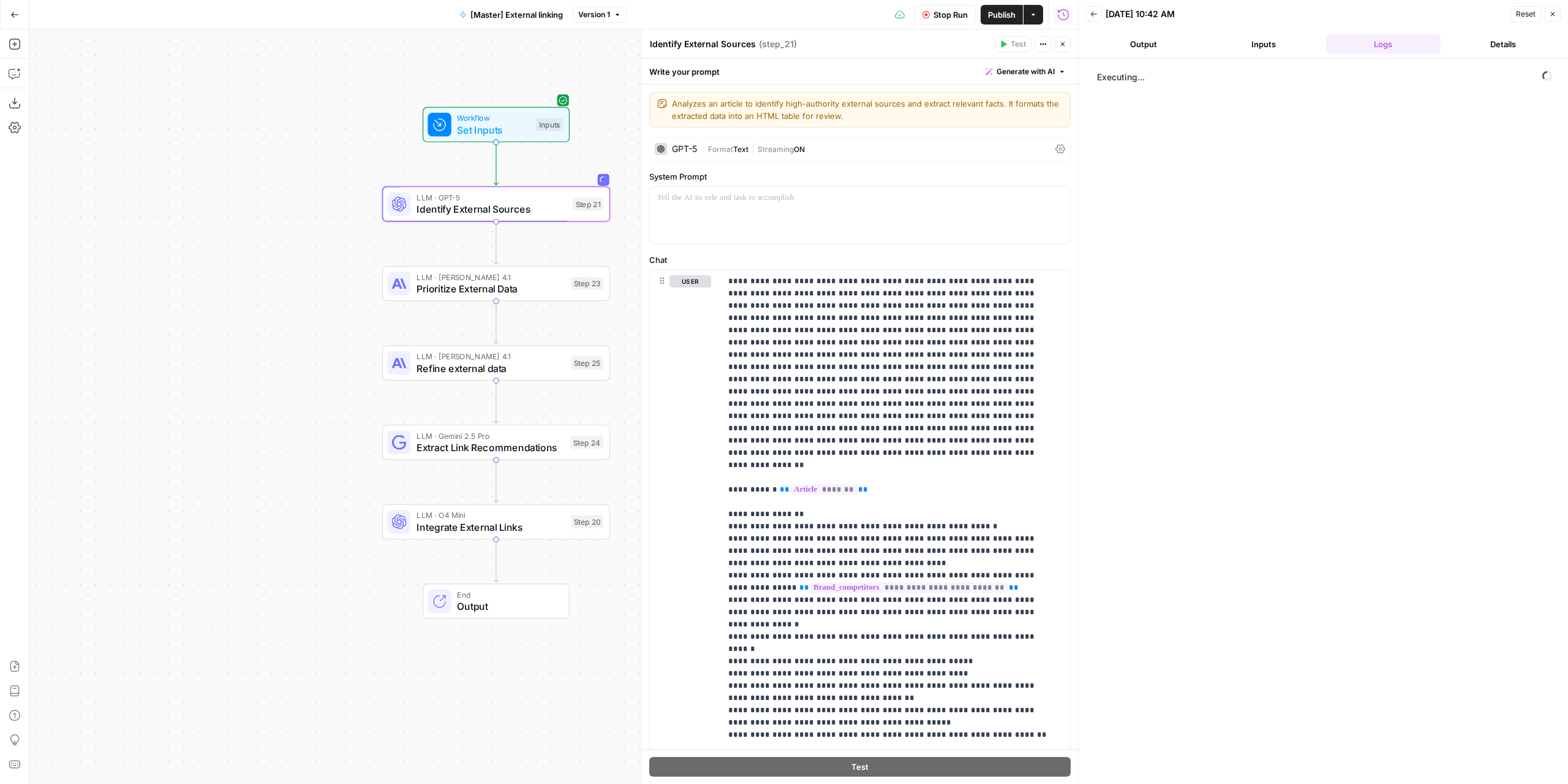
drag, startPoint x: 455, startPoint y: 266, endPoint x: 310, endPoint y: 236, distance: 148.1
click at [310, 236] on div "Workflow Set Inputs Inputs LLM · GPT-5 Identify External Sources Step 21 LLM · …" at bounding box center [554, 406] width 1049 height 754
drag, startPoint x: 1077, startPoint y: 339, endPoint x: 1176, endPoint y: 343, distance: 99.1
click at [1098, 343] on div at bounding box center [1092, 392] width 12 height 784
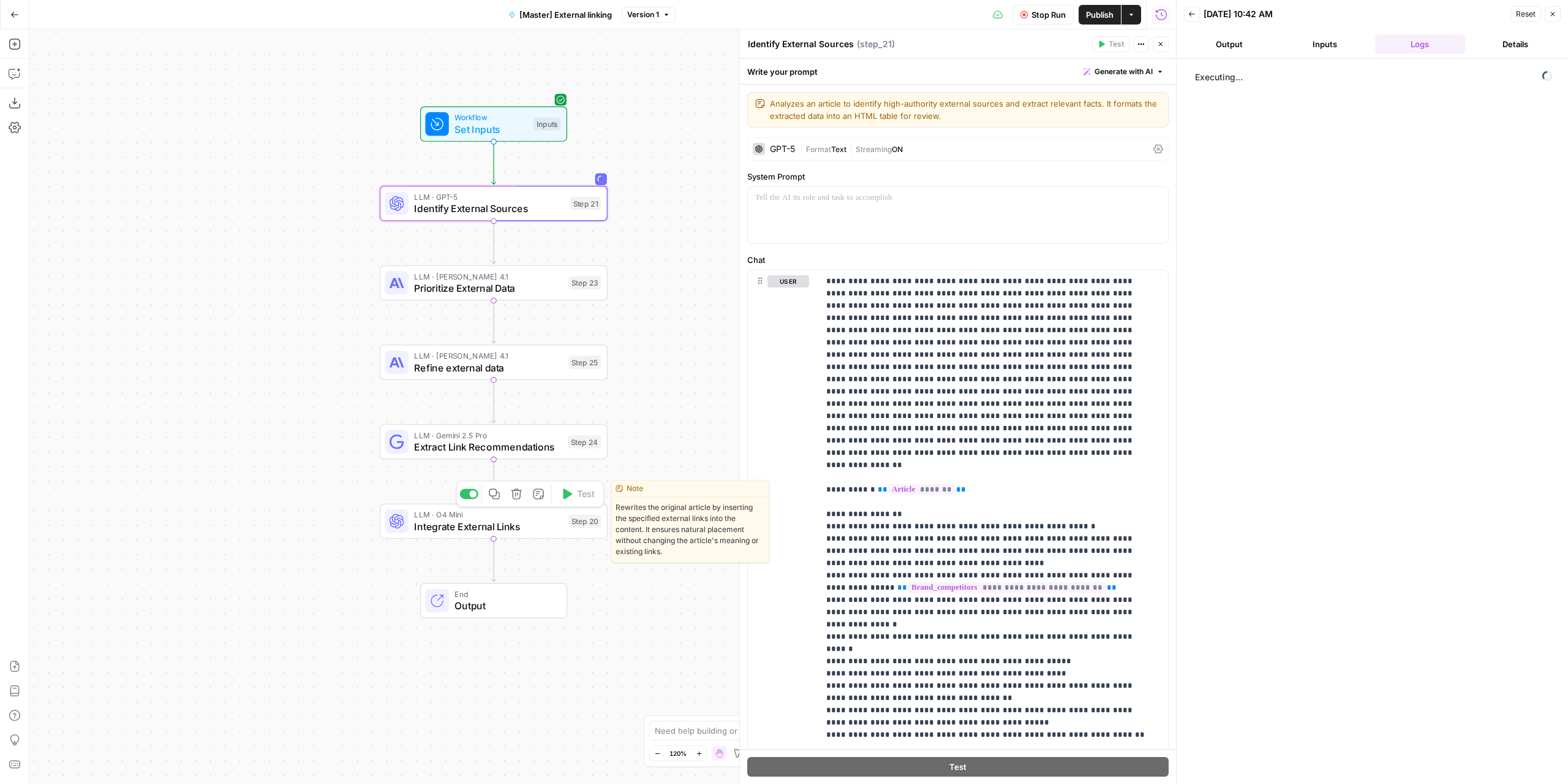
click at [504, 519] on span "Integrate External Links" at bounding box center [488, 526] width 148 height 15
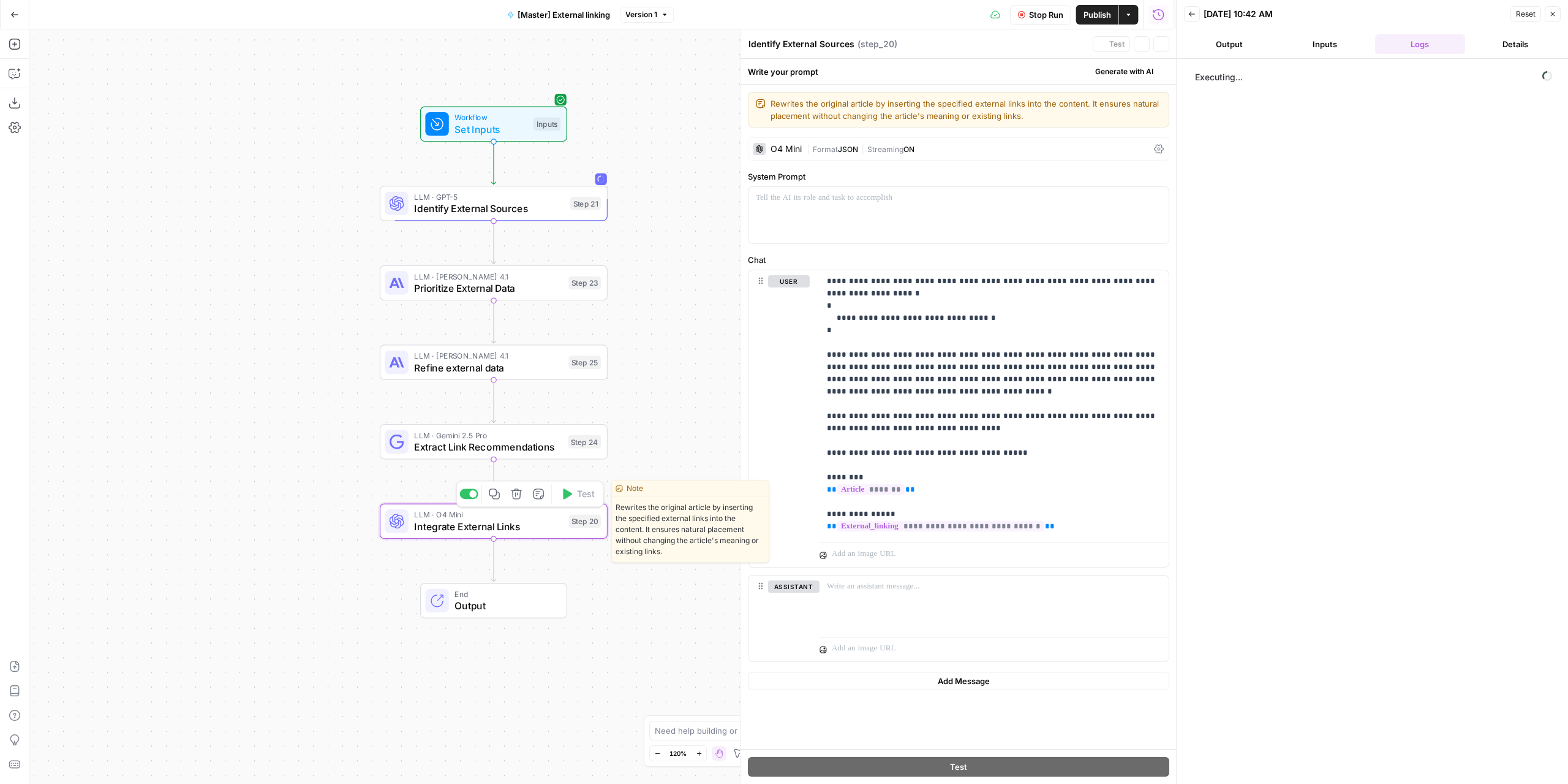
type textarea "Integrate External Links"
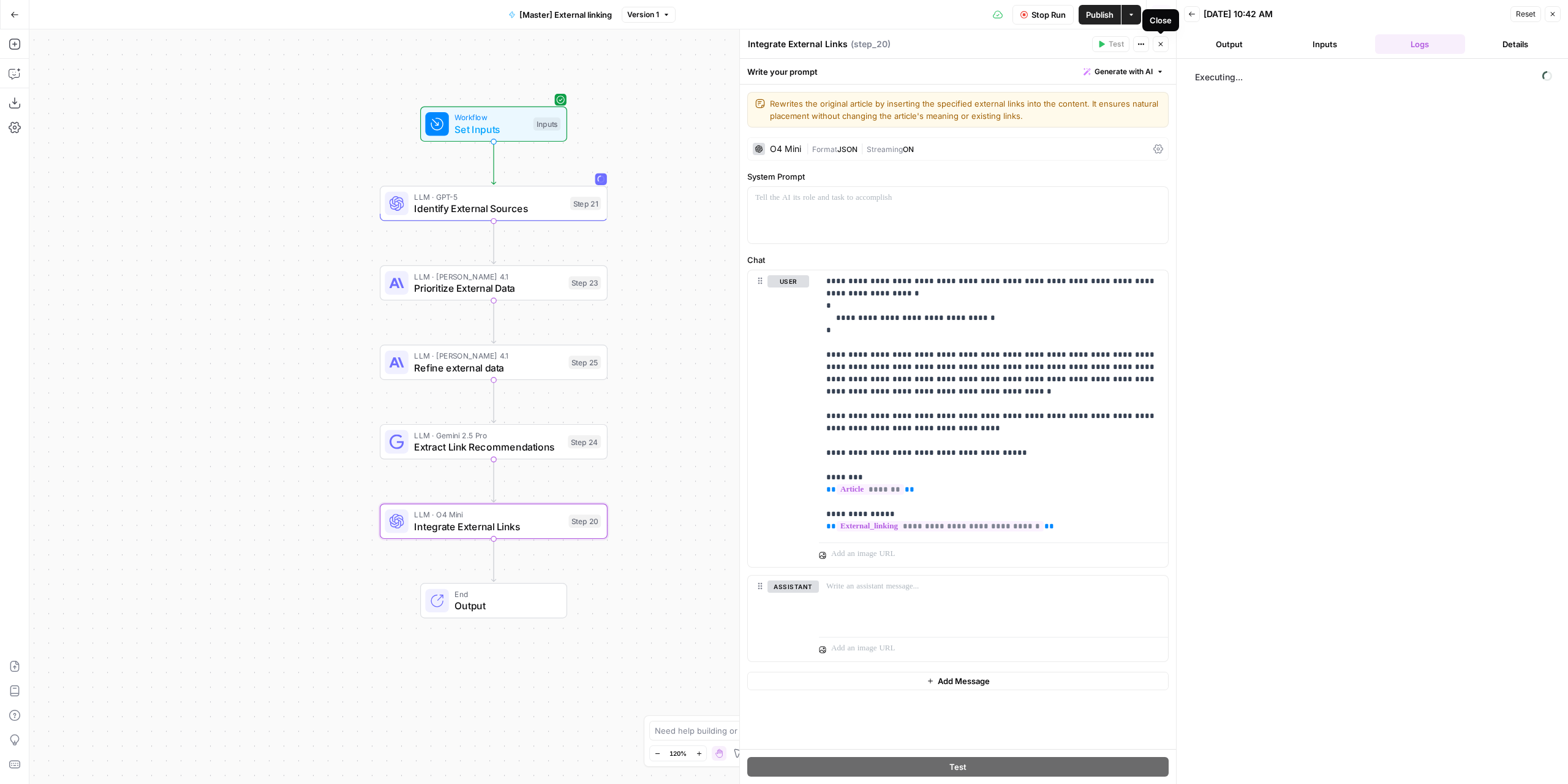
click at [1160, 40] on icon "button" at bounding box center [1161, 44] width 7 height 7
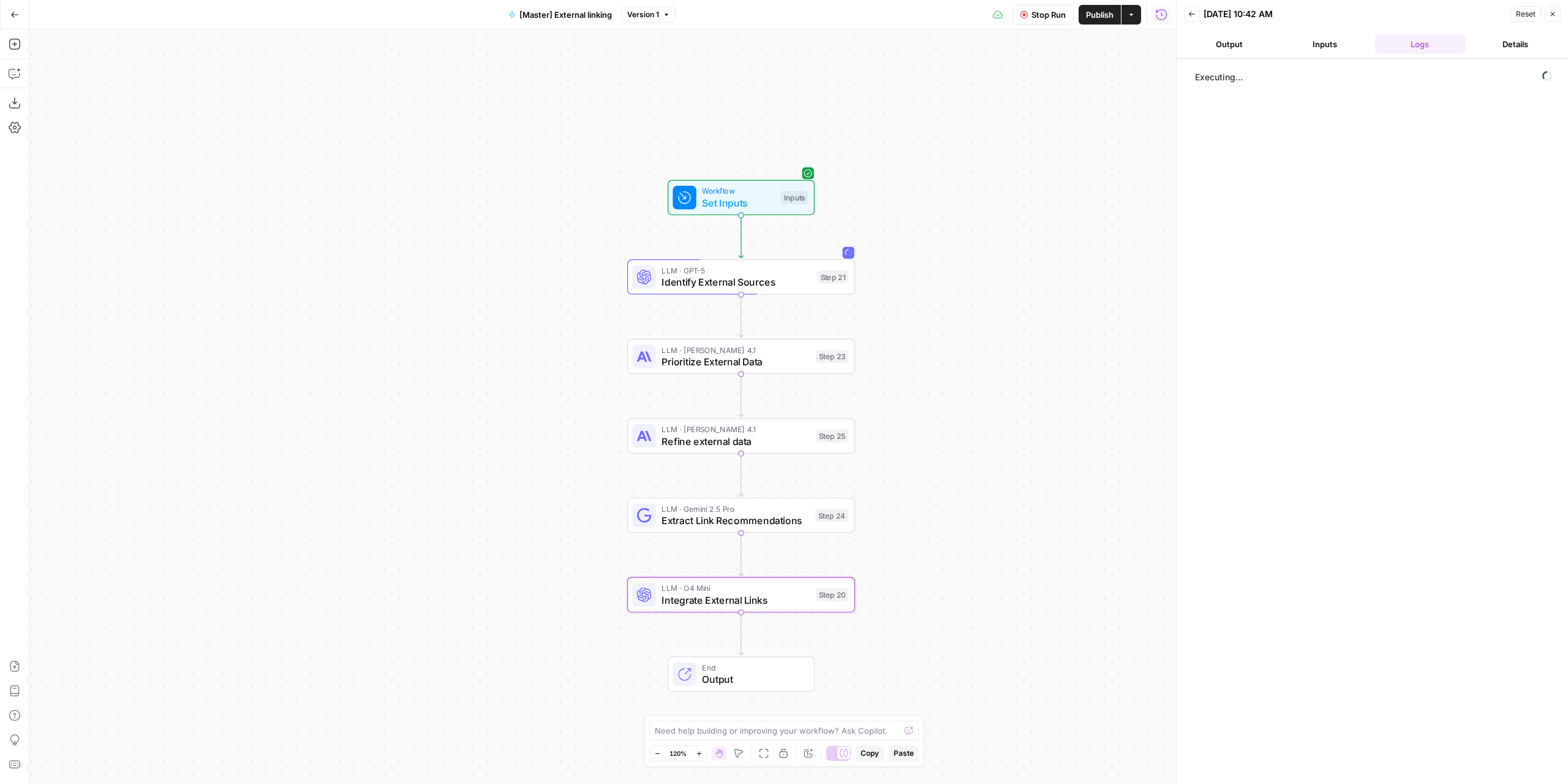
drag, startPoint x: 853, startPoint y: 394, endPoint x: 1100, endPoint y: 467, distance: 257.6
click at [1100, 467] on div "Workflow Set Inputs Inputs LLM · GPT-5 Identify External Sources Step 21 LLM · …" at bounding box center [603, 406] width 1147 height 754
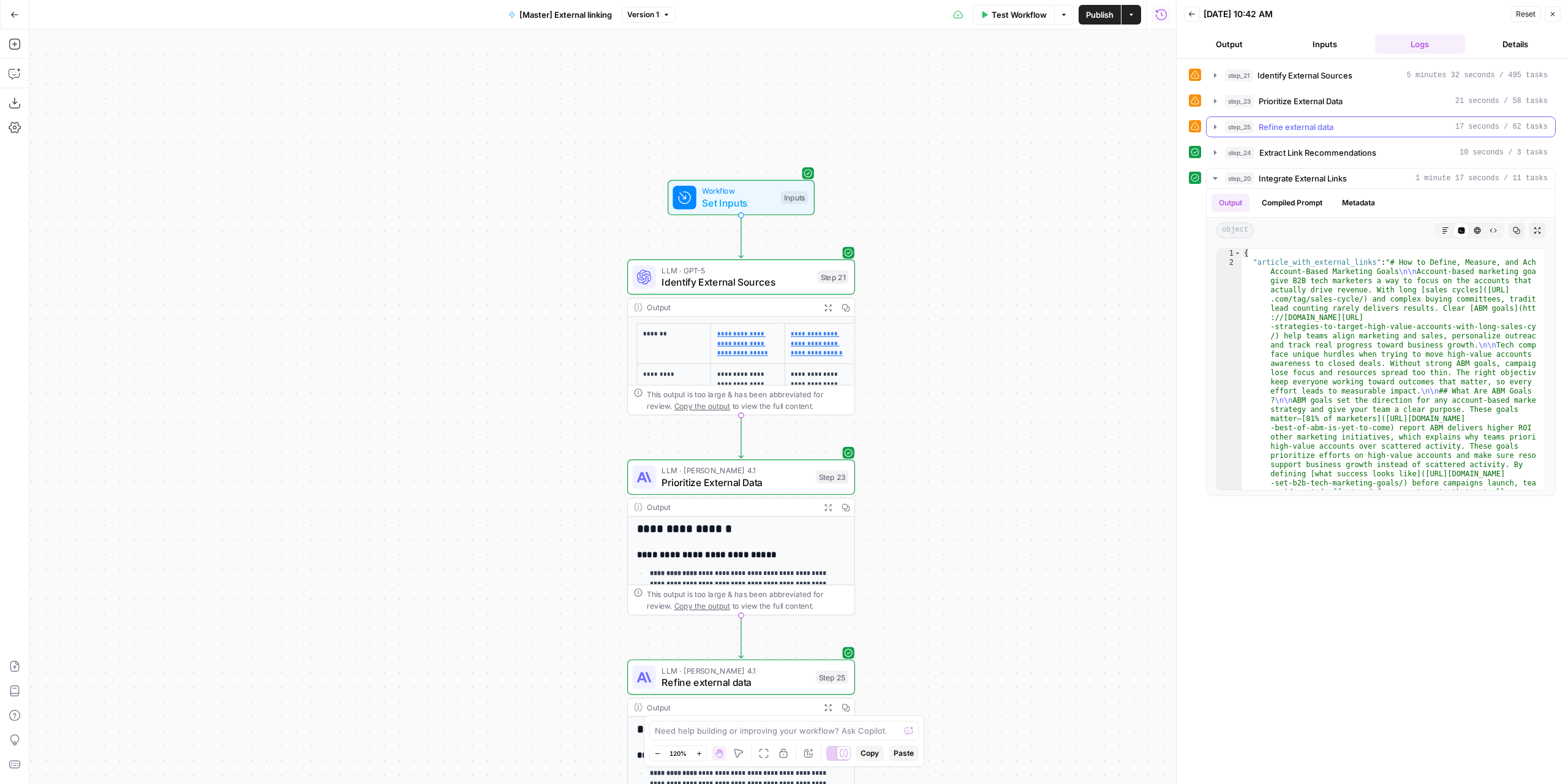
click at [1219, 122] on icon "button" at bounding box center [1215, 127] width 10 height 10
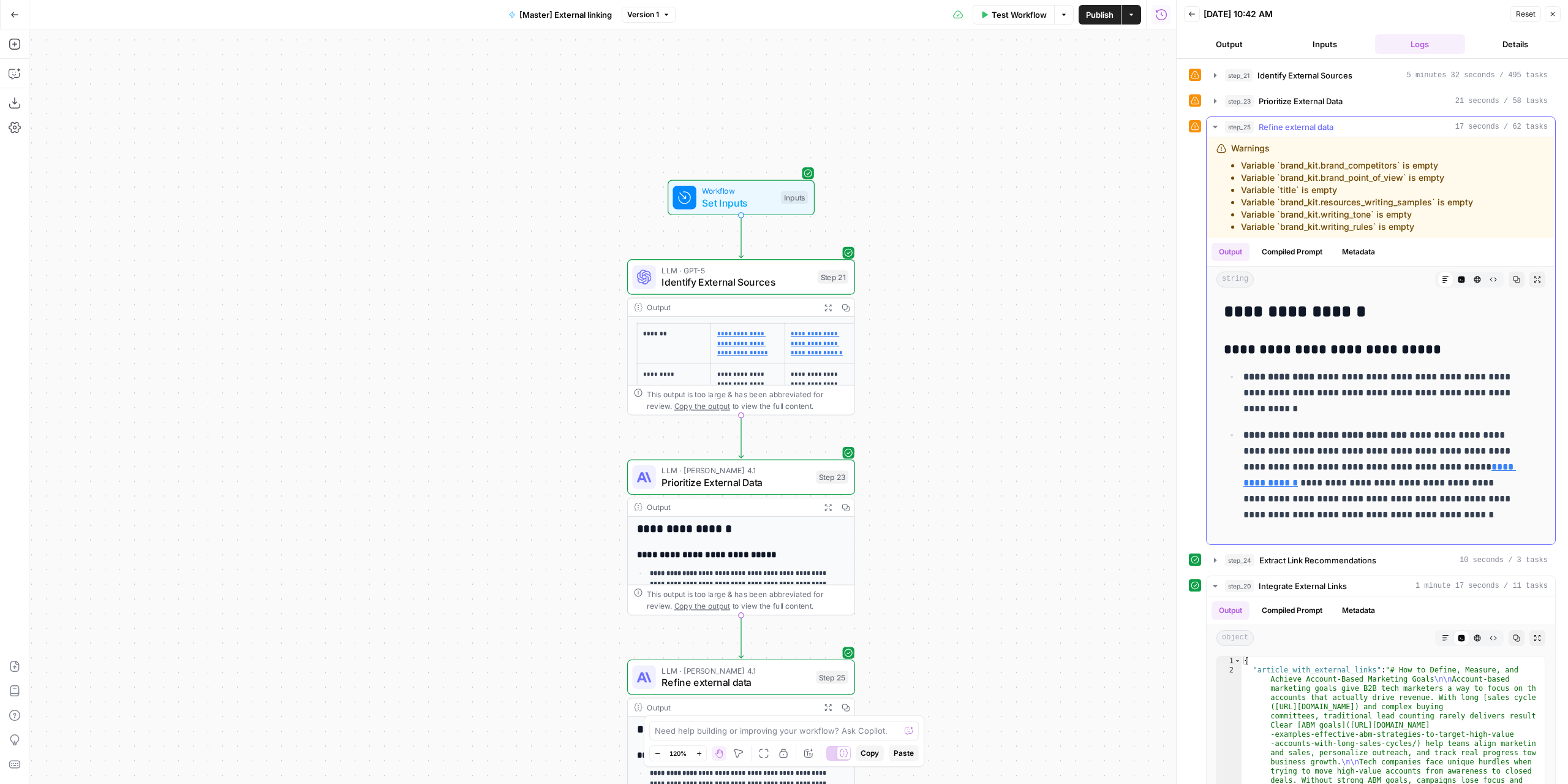
click at [1217, 122] on icon "button" at bounding box center [1215, 127] width 10 height 10
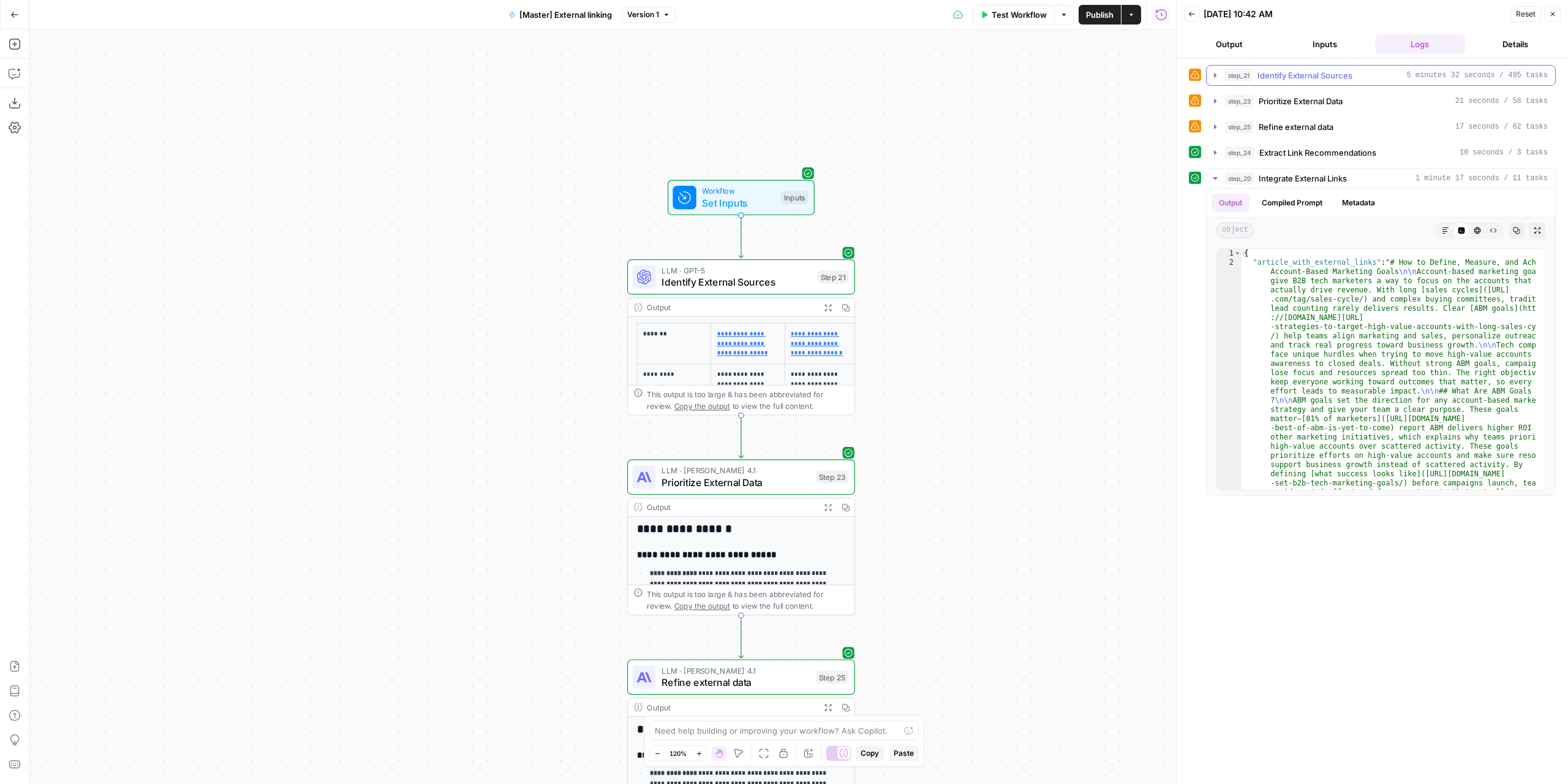
click at [1215, 75] on icon "button" at bounding box center [1215, 75] width 2 height 4
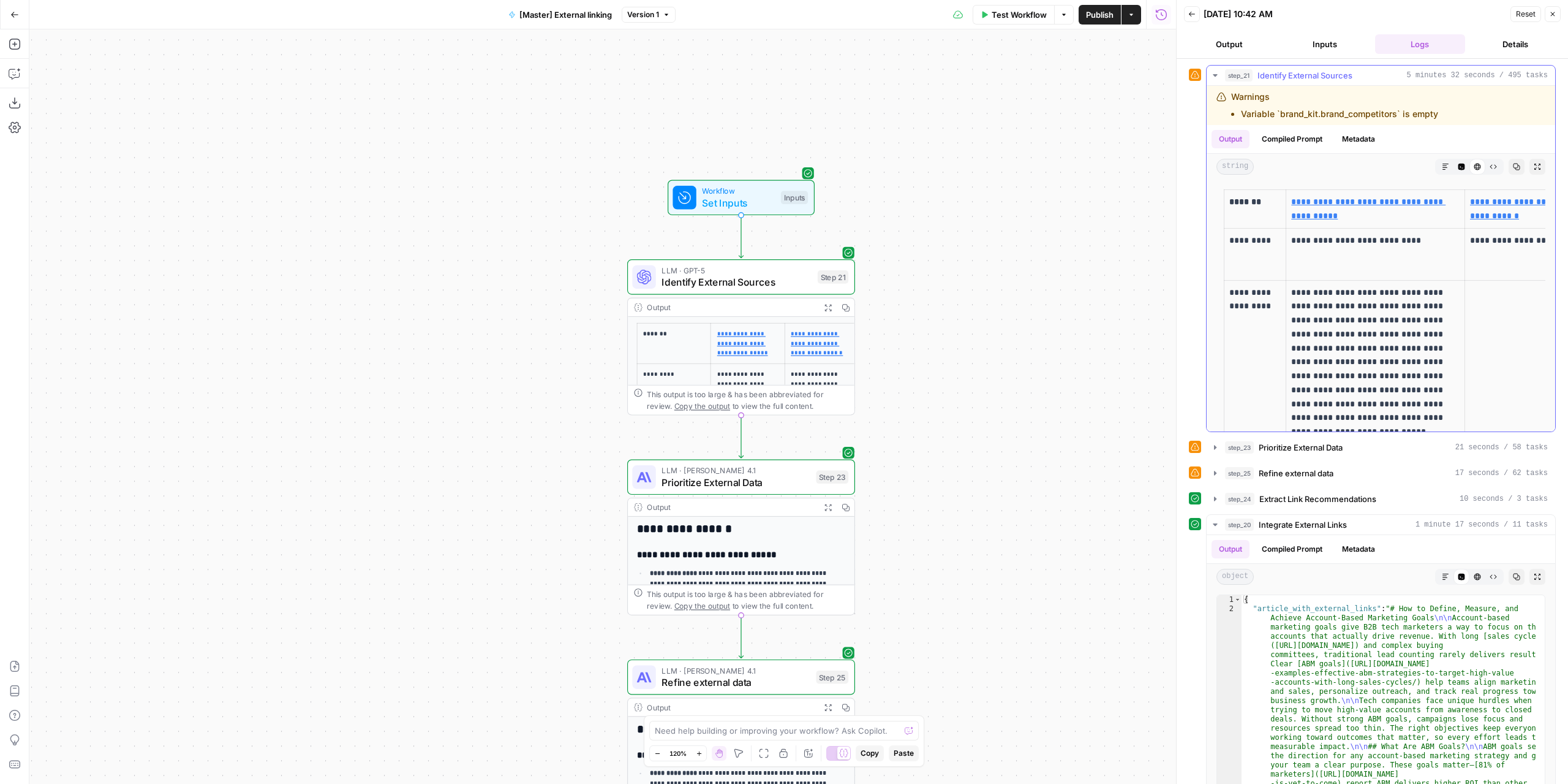
click at [1215, 75] on icon "button" at bounding box center [1215, 75] width 4 height 2
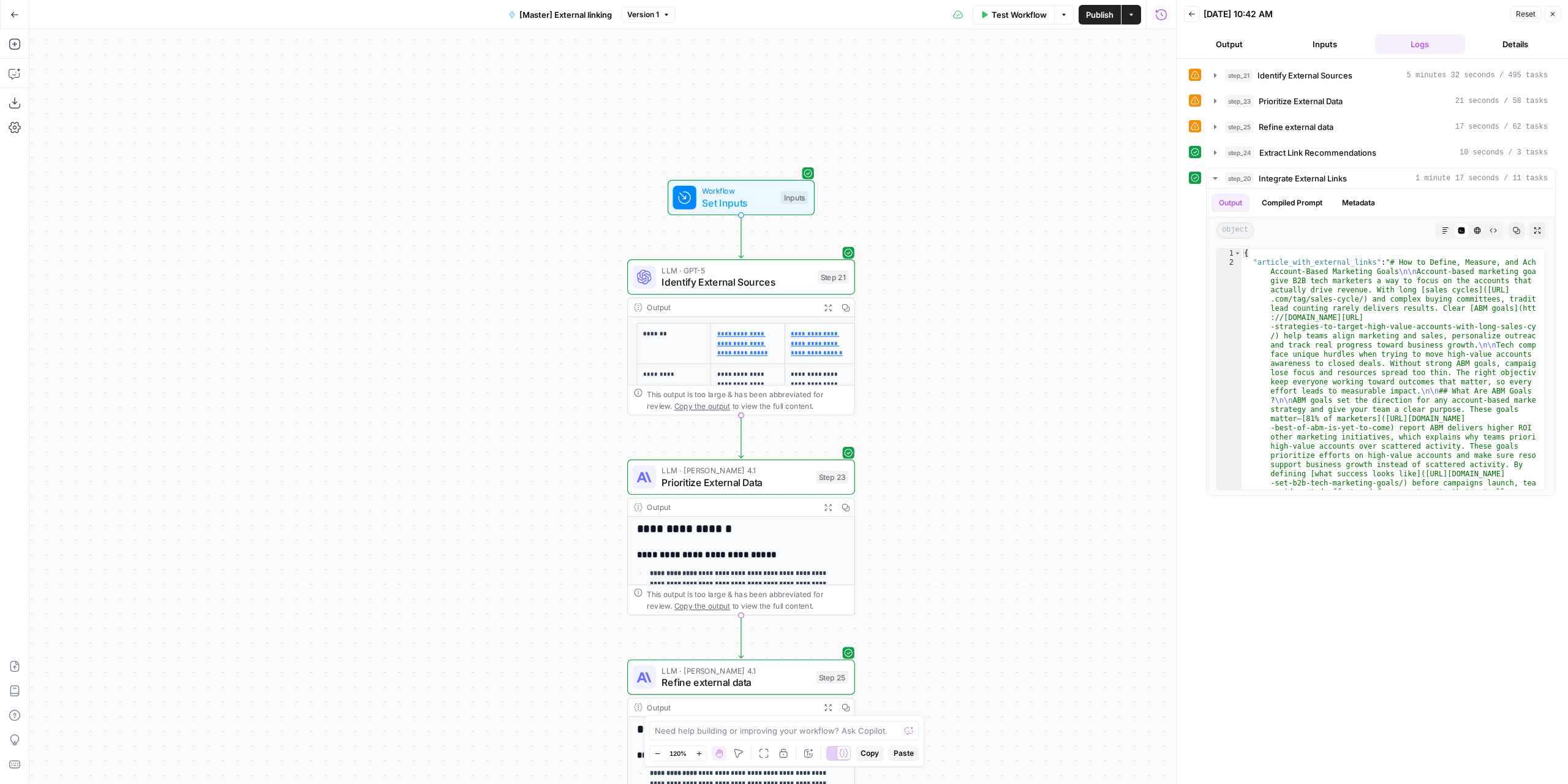
click at [828, 506] on icon "button" at bounding box center [828, 507] width 8 height 8
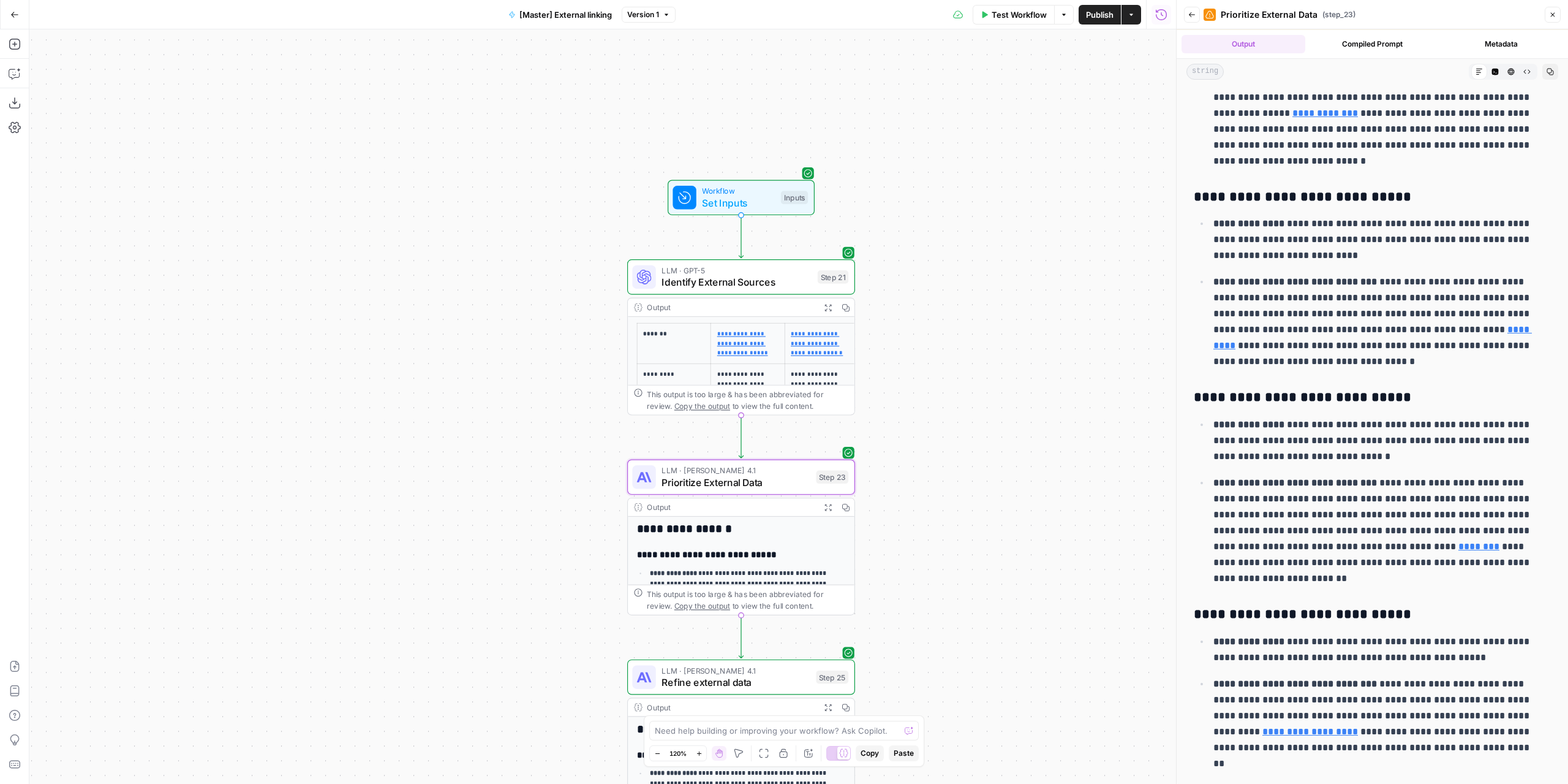
scroll to position [63, 0]
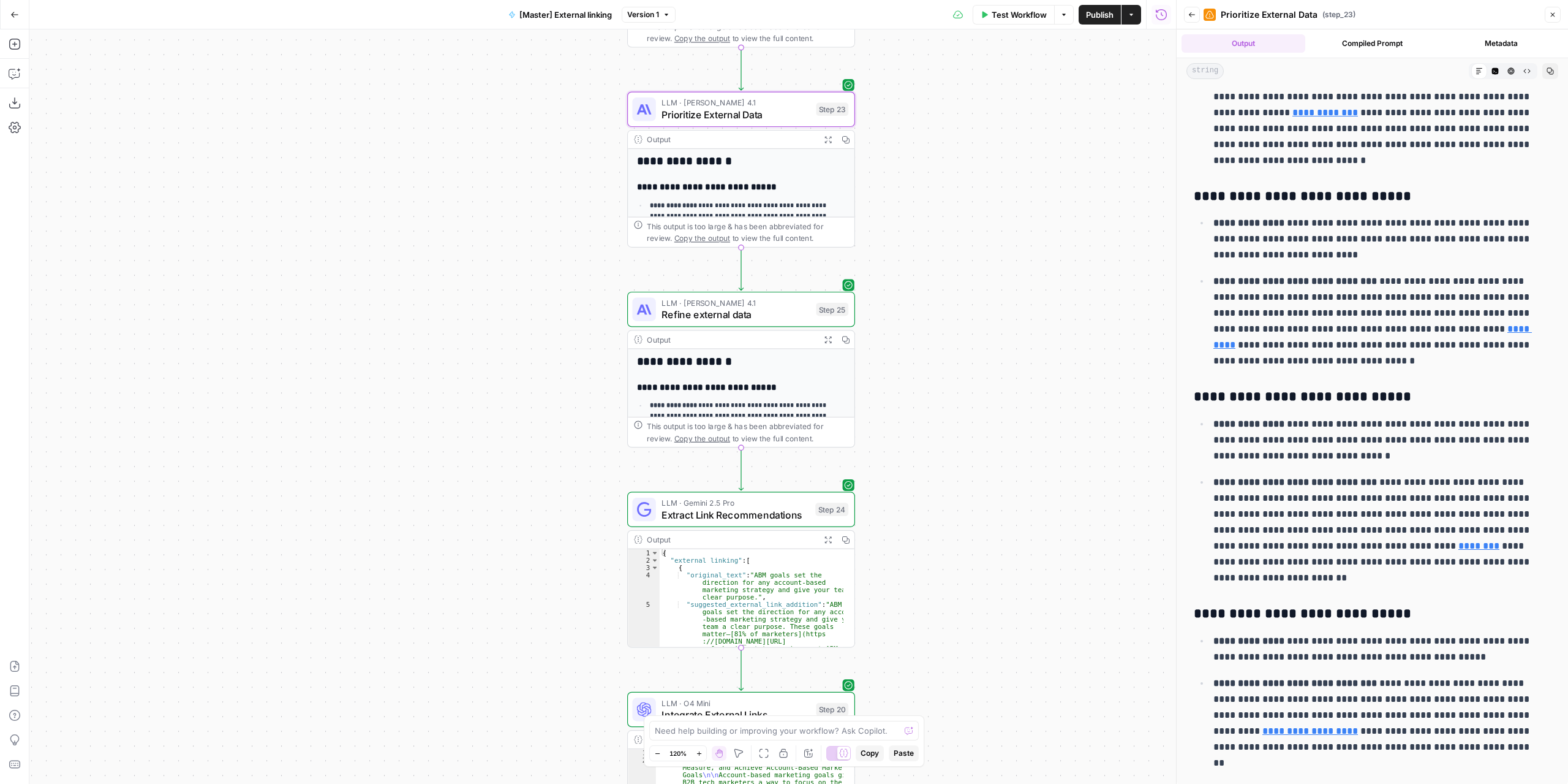
click at [825, 342] on icon "button" at bounding box center [828, 339] width 8 height 8
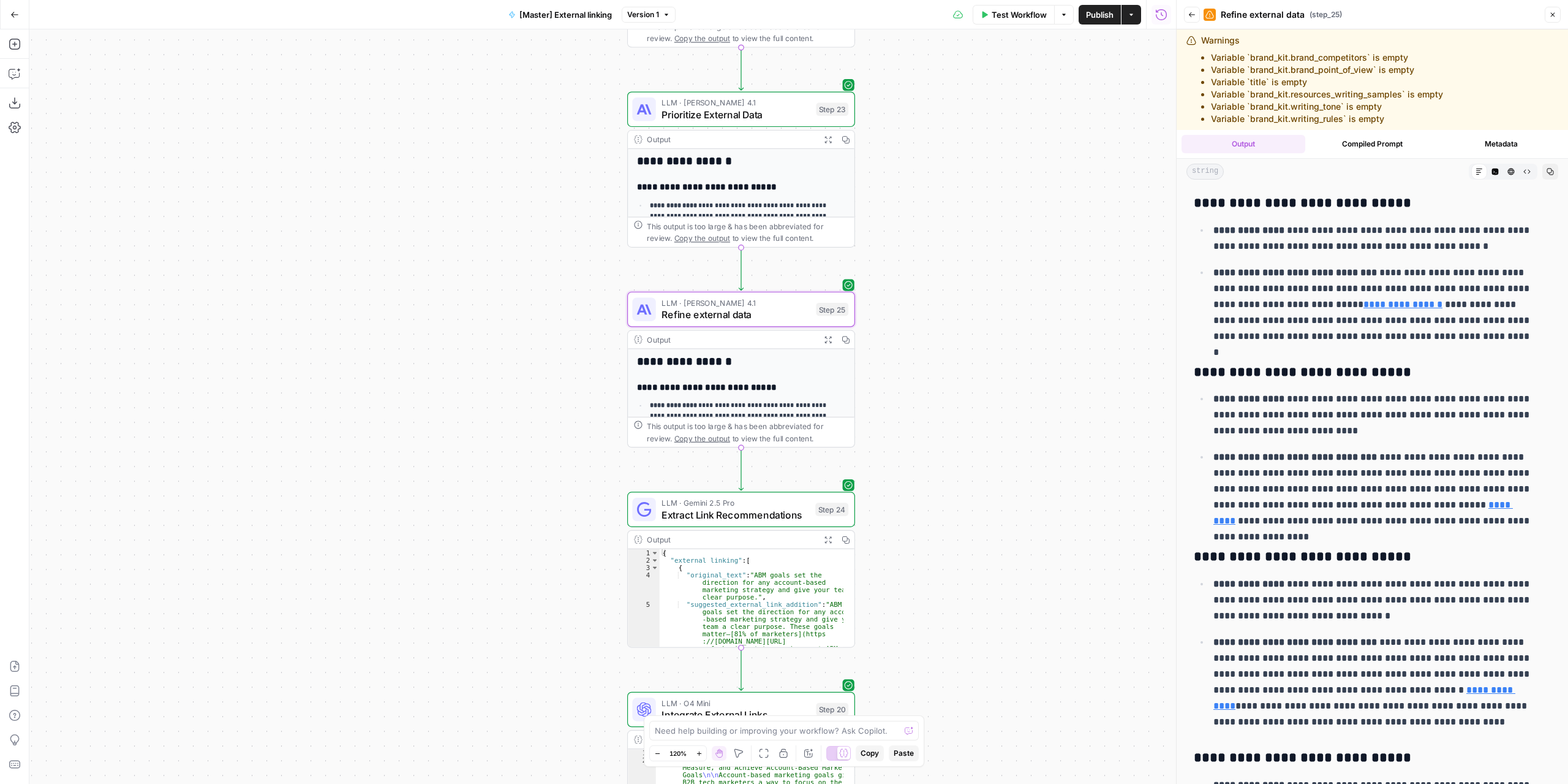
scroll to position [66, 0]
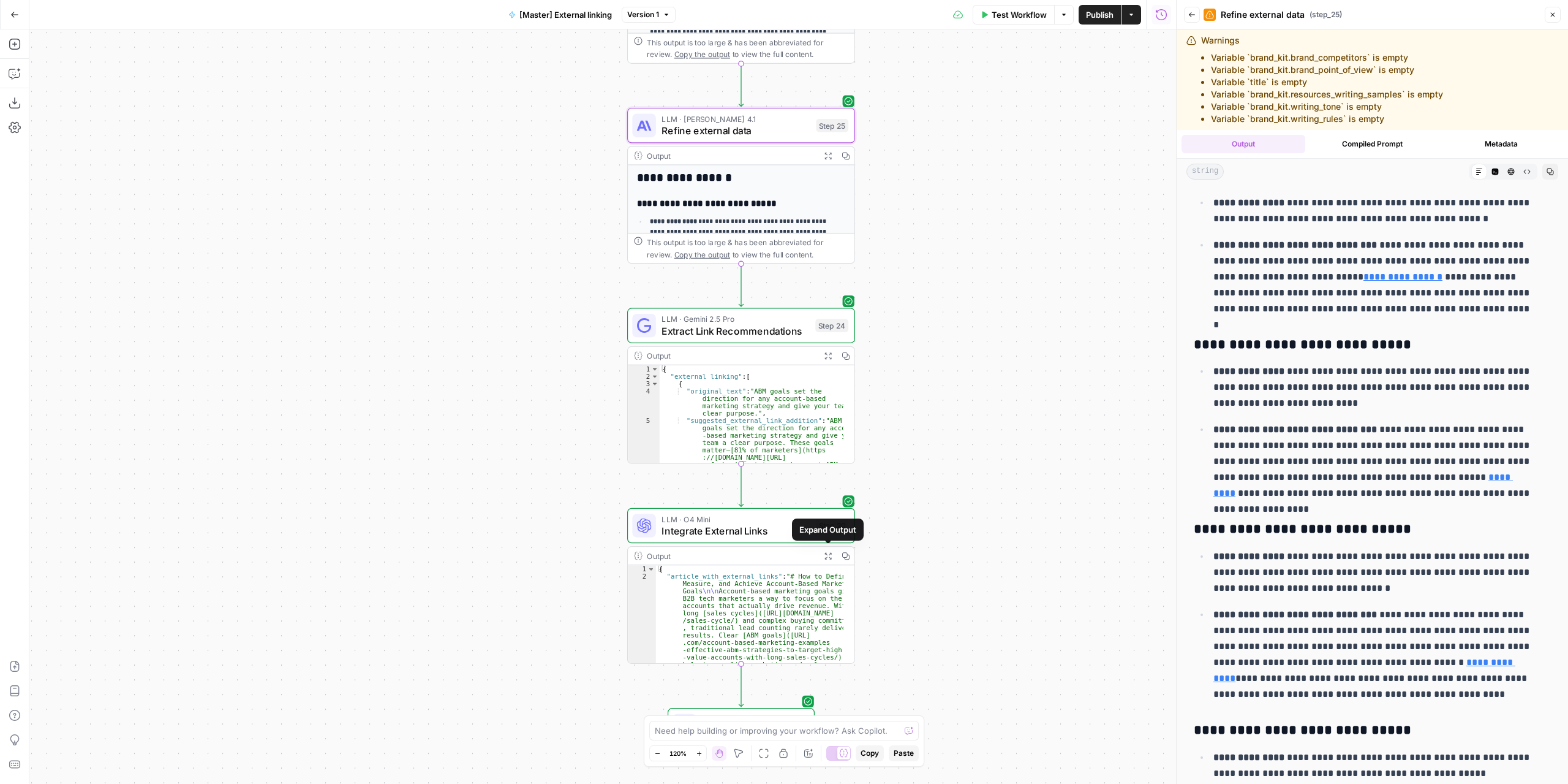
click at [825, 553] on icon "button" at bounding box center [828, 555] width 8 height 8
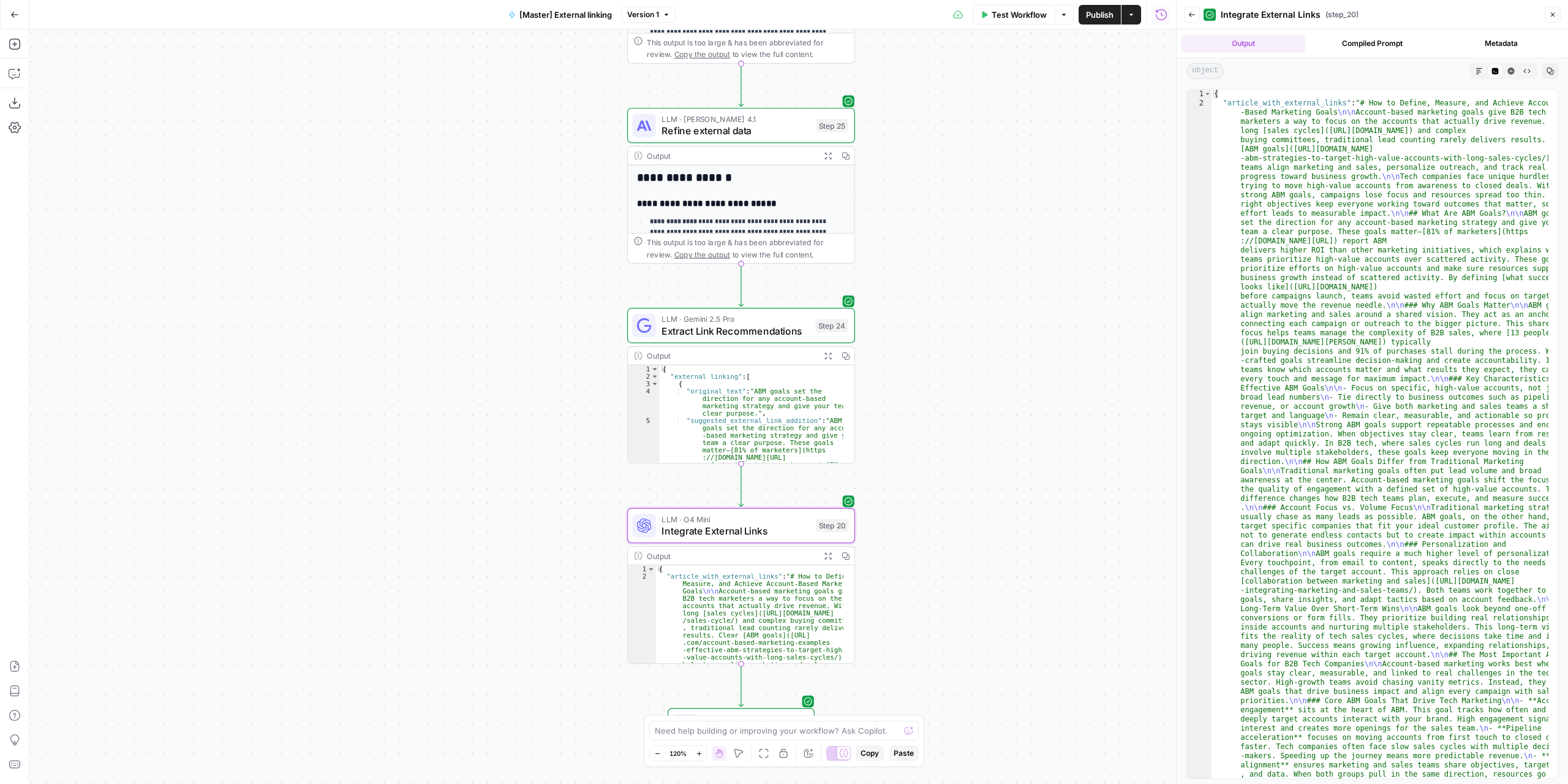
click at [1479, 65] on button "Markdown" at bounding box center [1480, 71] width 16 height 16
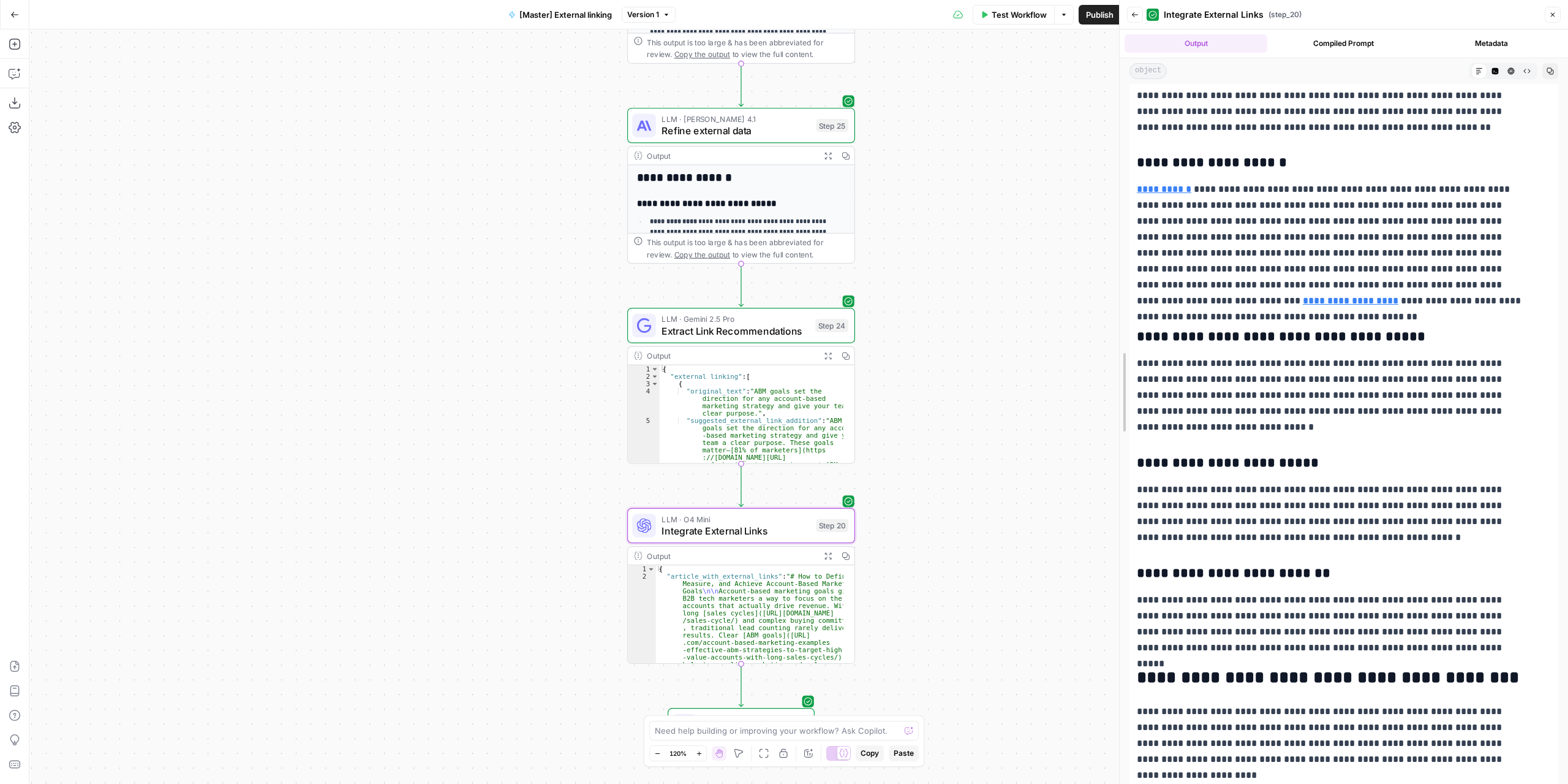
scroll to position [1748, 0]
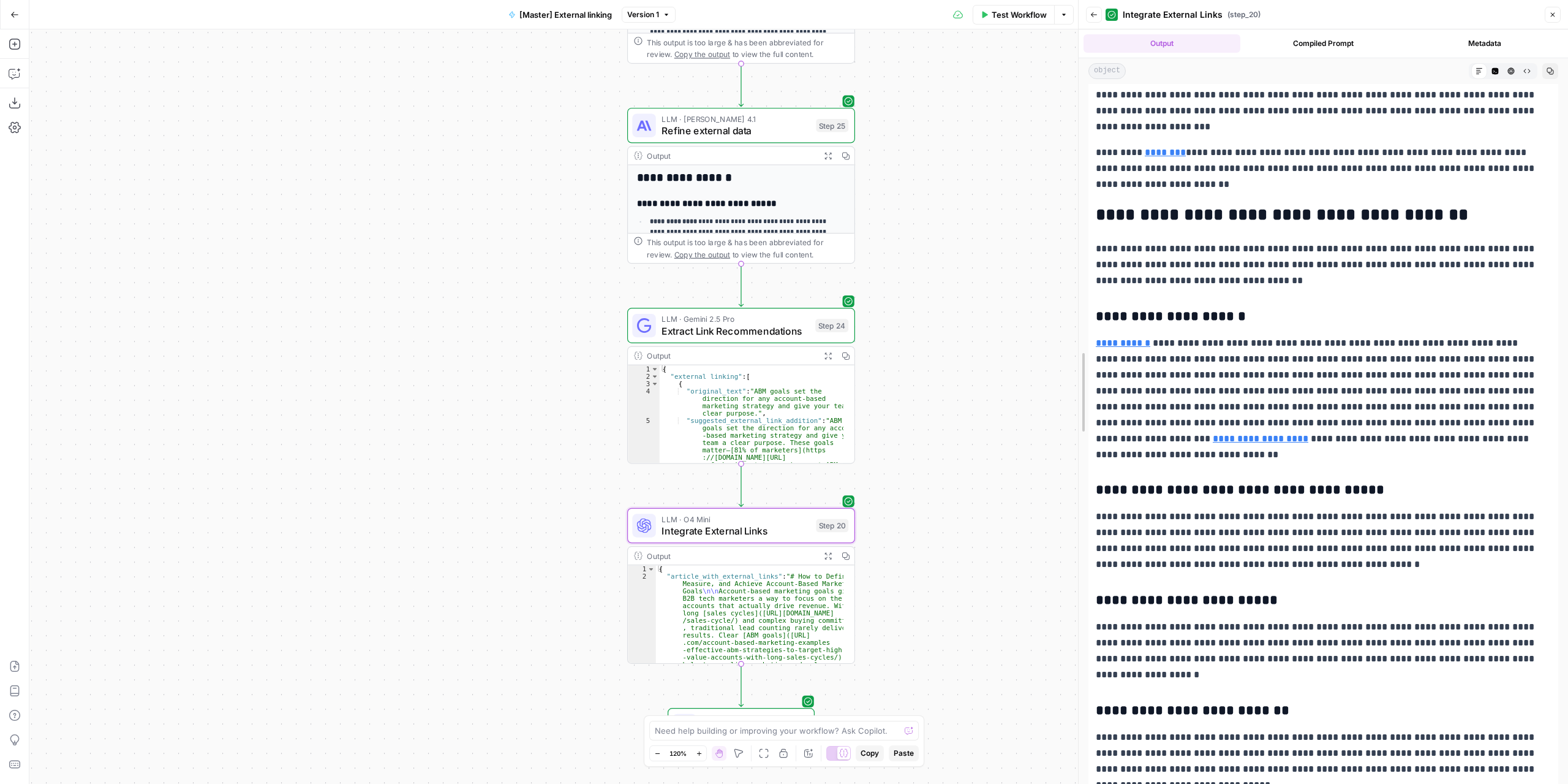
drag, startPoint x: 1180, startPoint y: 222, endPoint x: 978, endPoint y: 222, distance: 202.0
click at [978, 222] on body "**********" at bounding box center [784, 392] width 1568 height 784
click at [1552, 16] on icon "button" at bounding box center [1553, 15] width 7 height 7
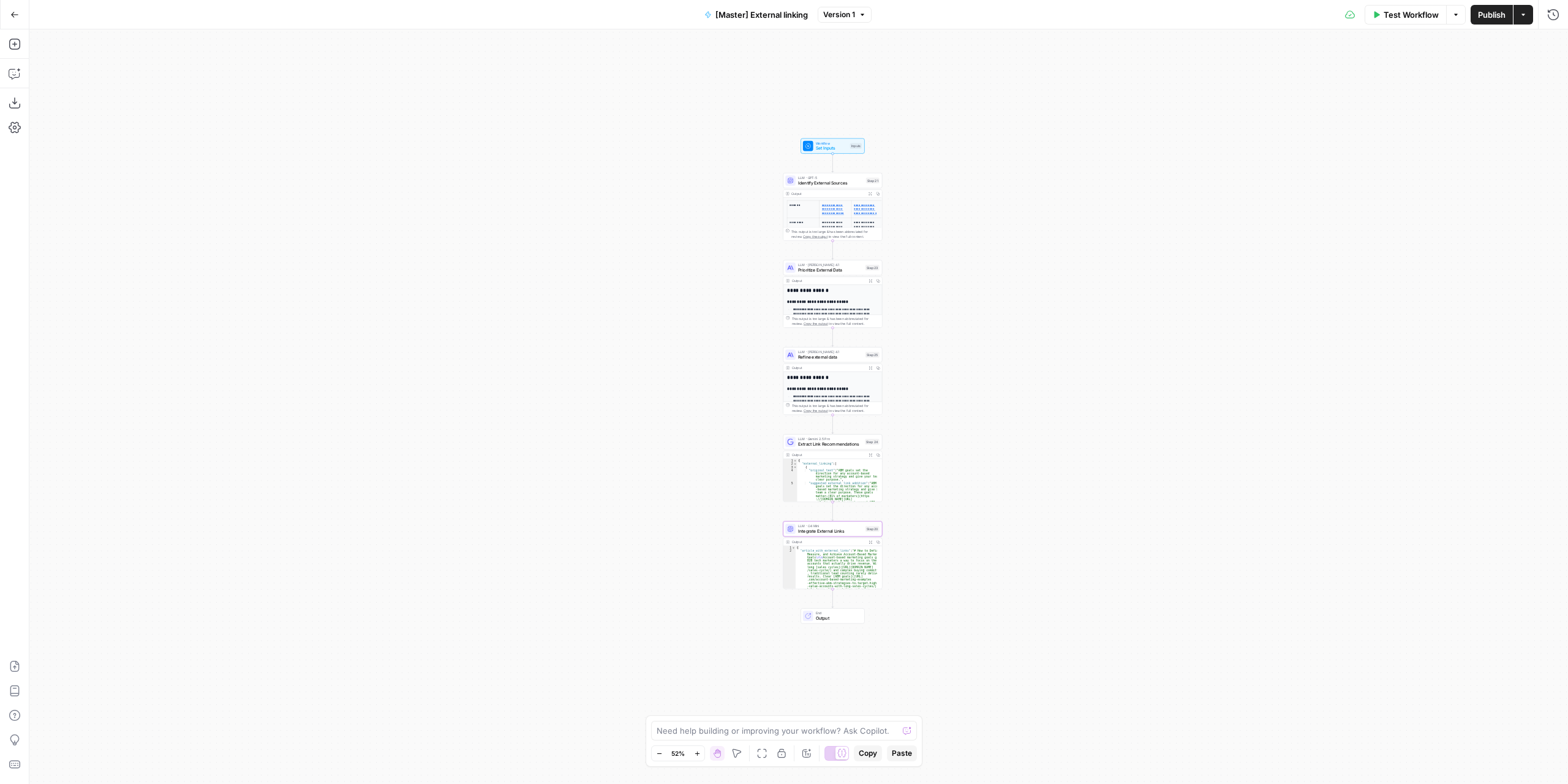
drag, startPoint x: 1031, startPoint y: 271, endPoint x: 974, endPoint y: 401, distance: 141.9
click at [974, 401] on div "**********" at bounding box center [799, 406] width 1539 height 754
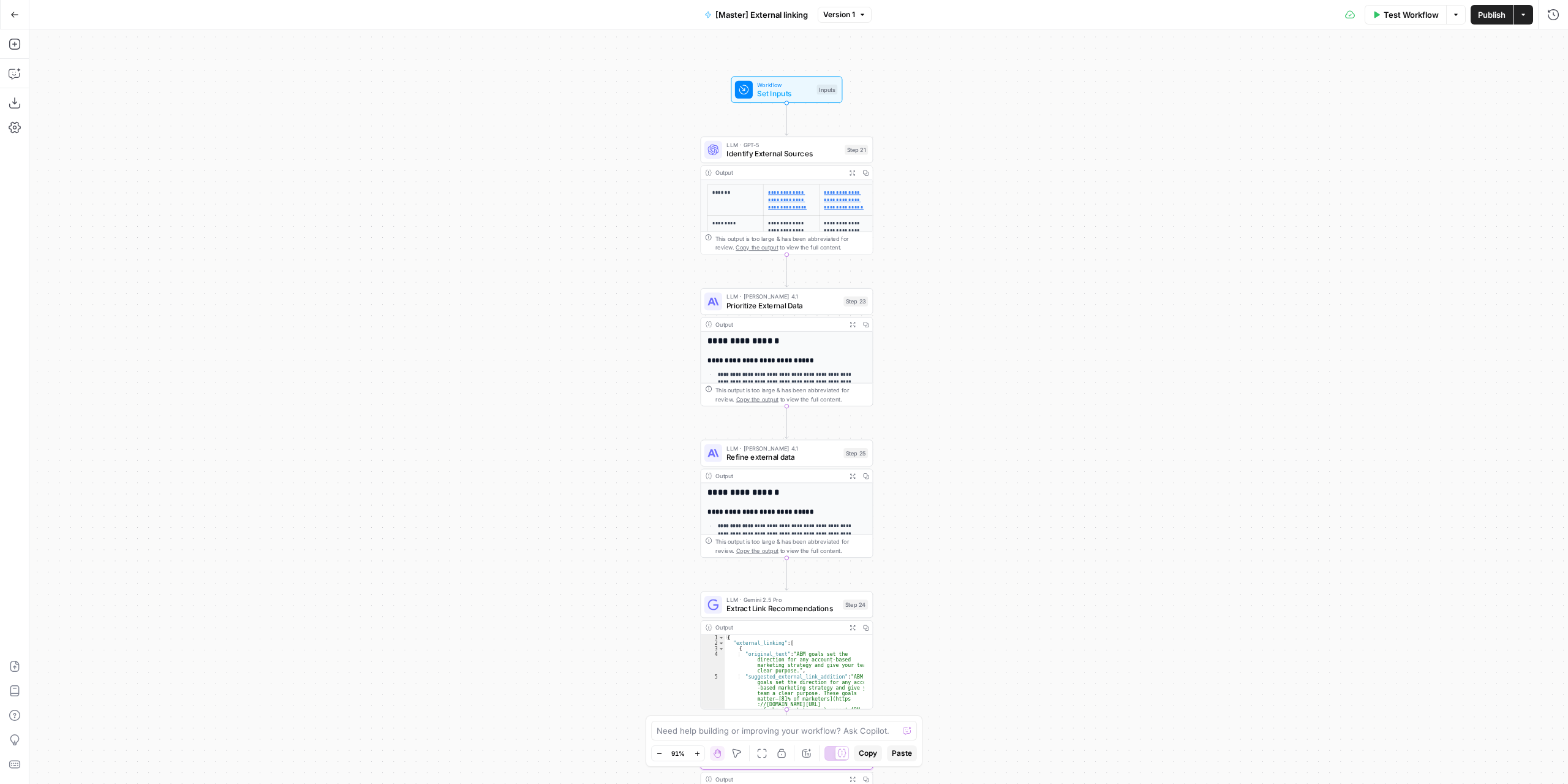
drag, startPoint x: 977, startPoint y: 234, endPoint x: 972, endPoint y: 259, distance: 25.5
click at [972, 259] on div "**********" at bounding box center [799, 406] width 1539 height 754
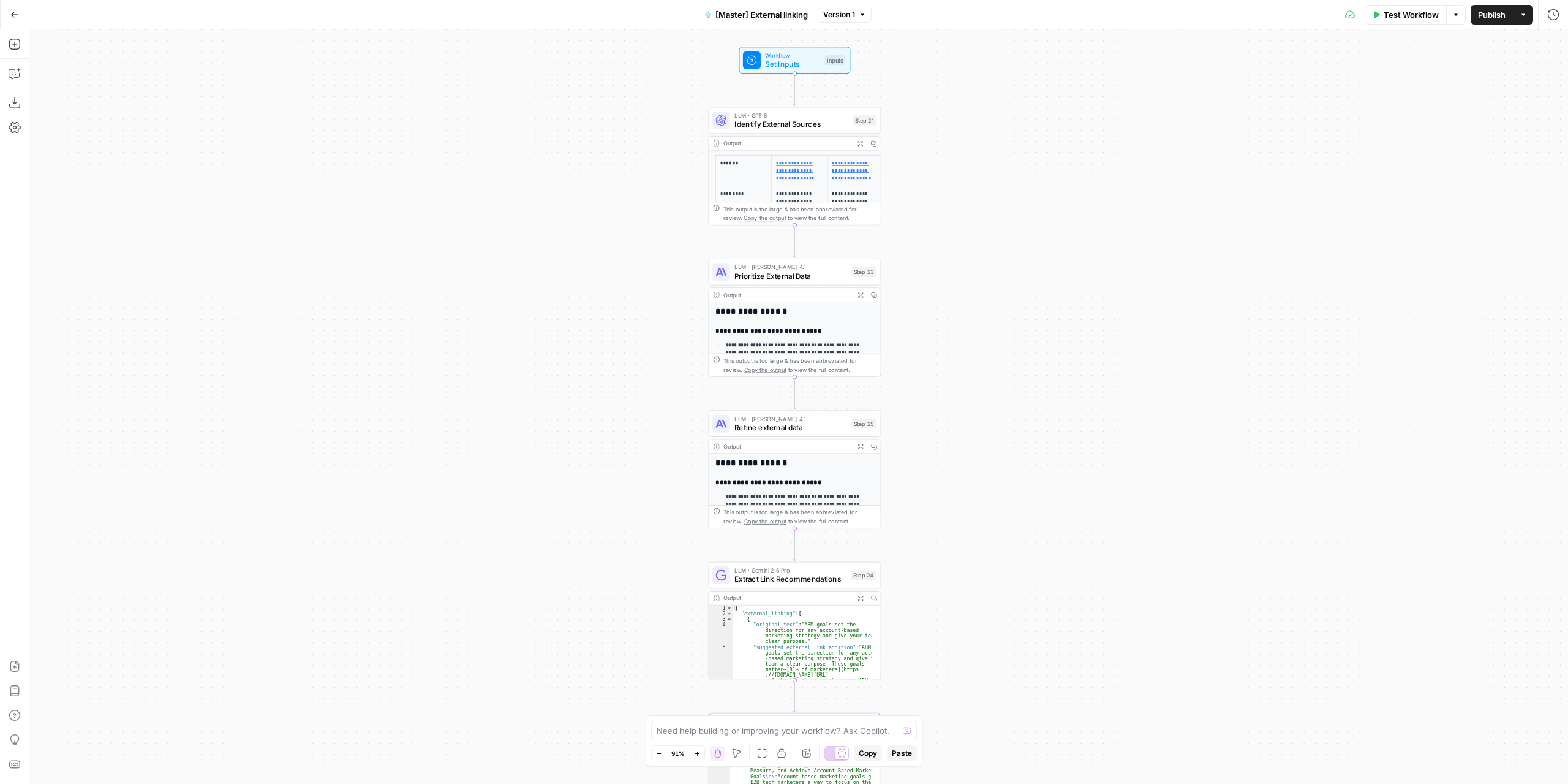
drag, startPoint x: 1113, startPoint y: 371, endPoint x: 1122, endPoint y: 342, distance: 30.4
click at [1122, 342] on div "**********" at bounding box center [799, 406] width 1539 height 754
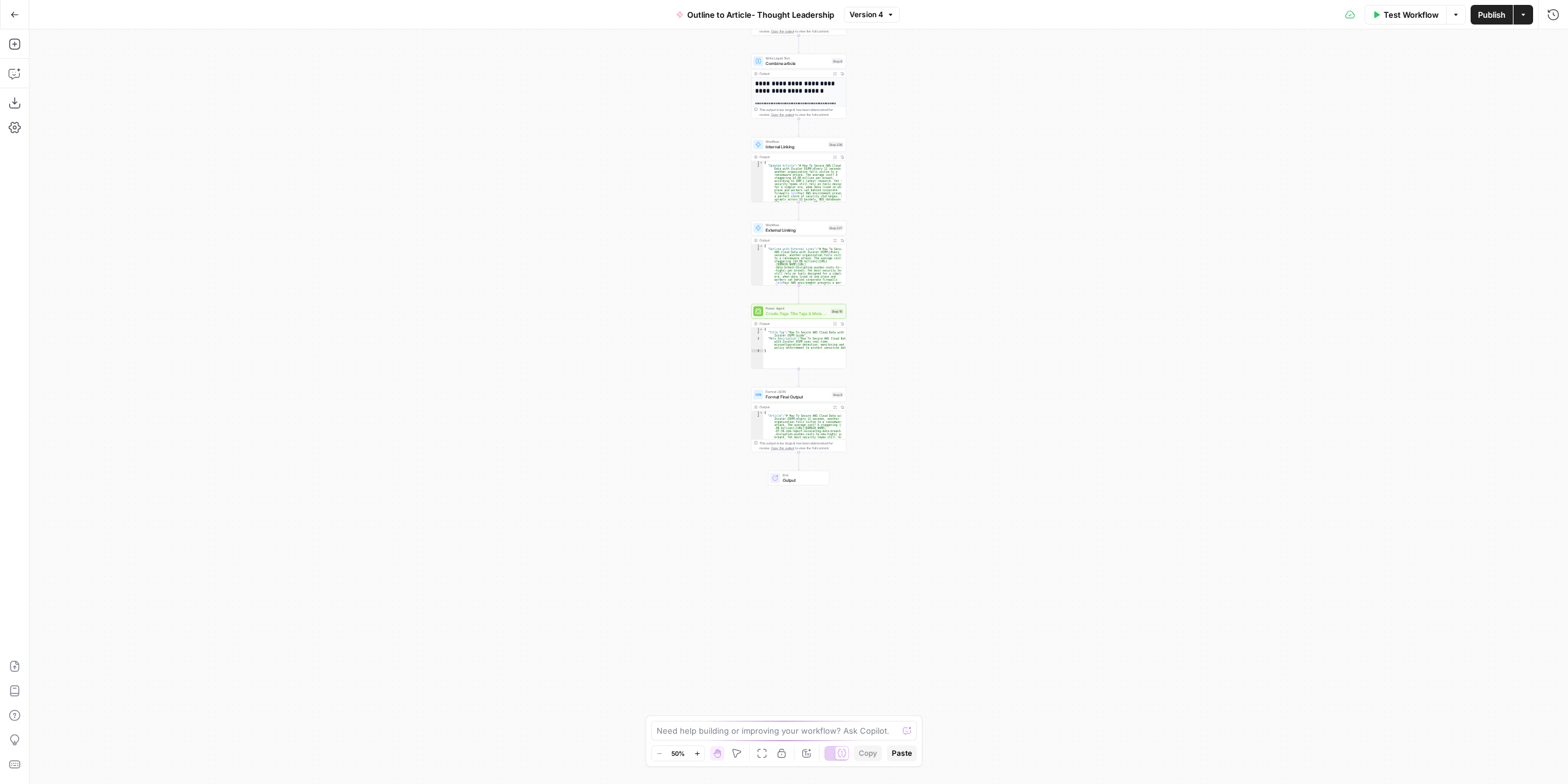
click at [881, 330] on div "**********" at bounding box center [799, 406] width 1539 height 754
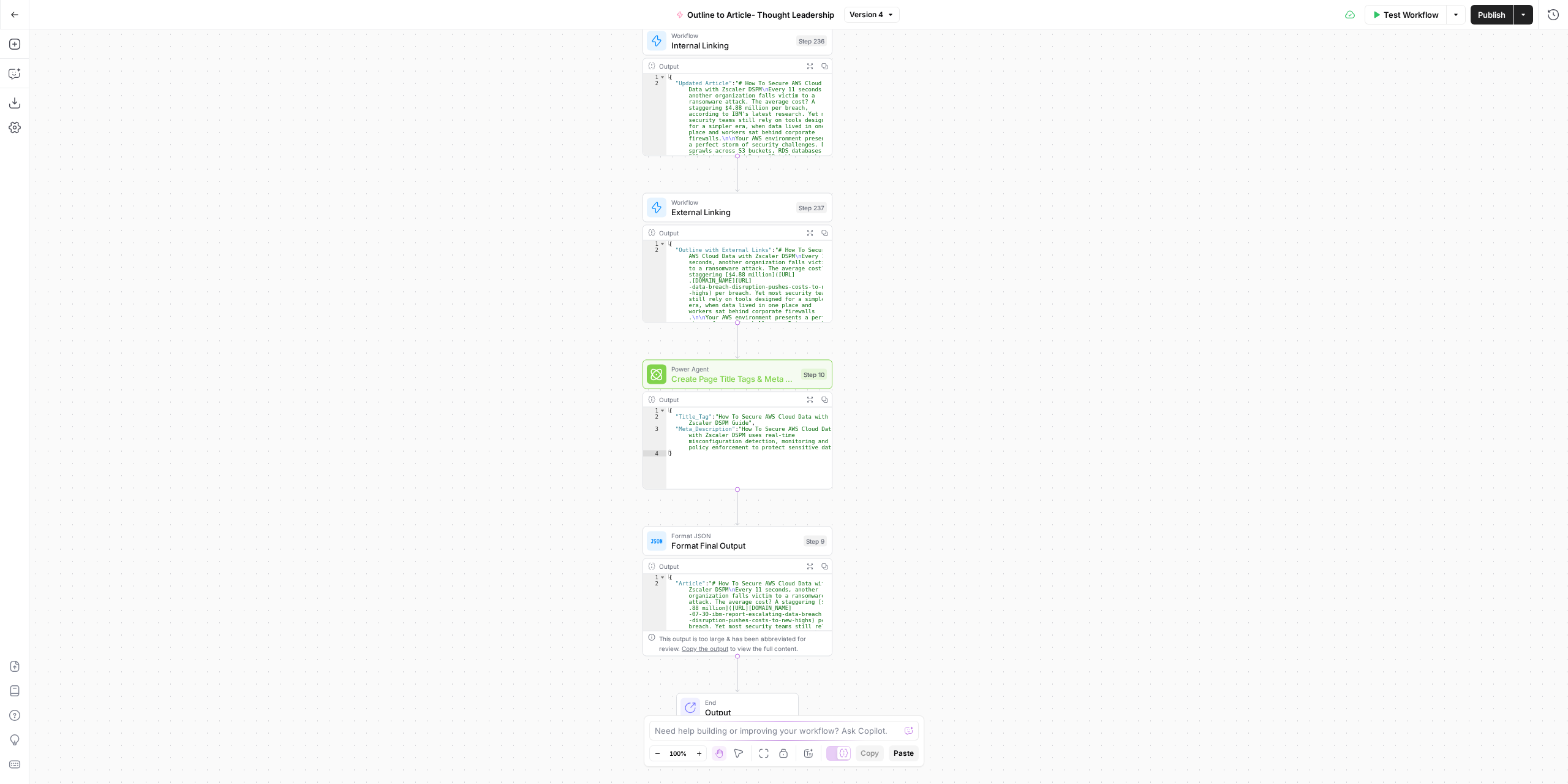
drag, startPoint x: 881, startPoint y: 330, endPoint x: 902, endPoint y: 413, distance: 85.6
click at [902, 413] on div "**********" at bounding box center [799, 406] width 1539 height 754
click at [764, 215] on span "External Linking" at bounding box center [731, 212] width 120 height 12
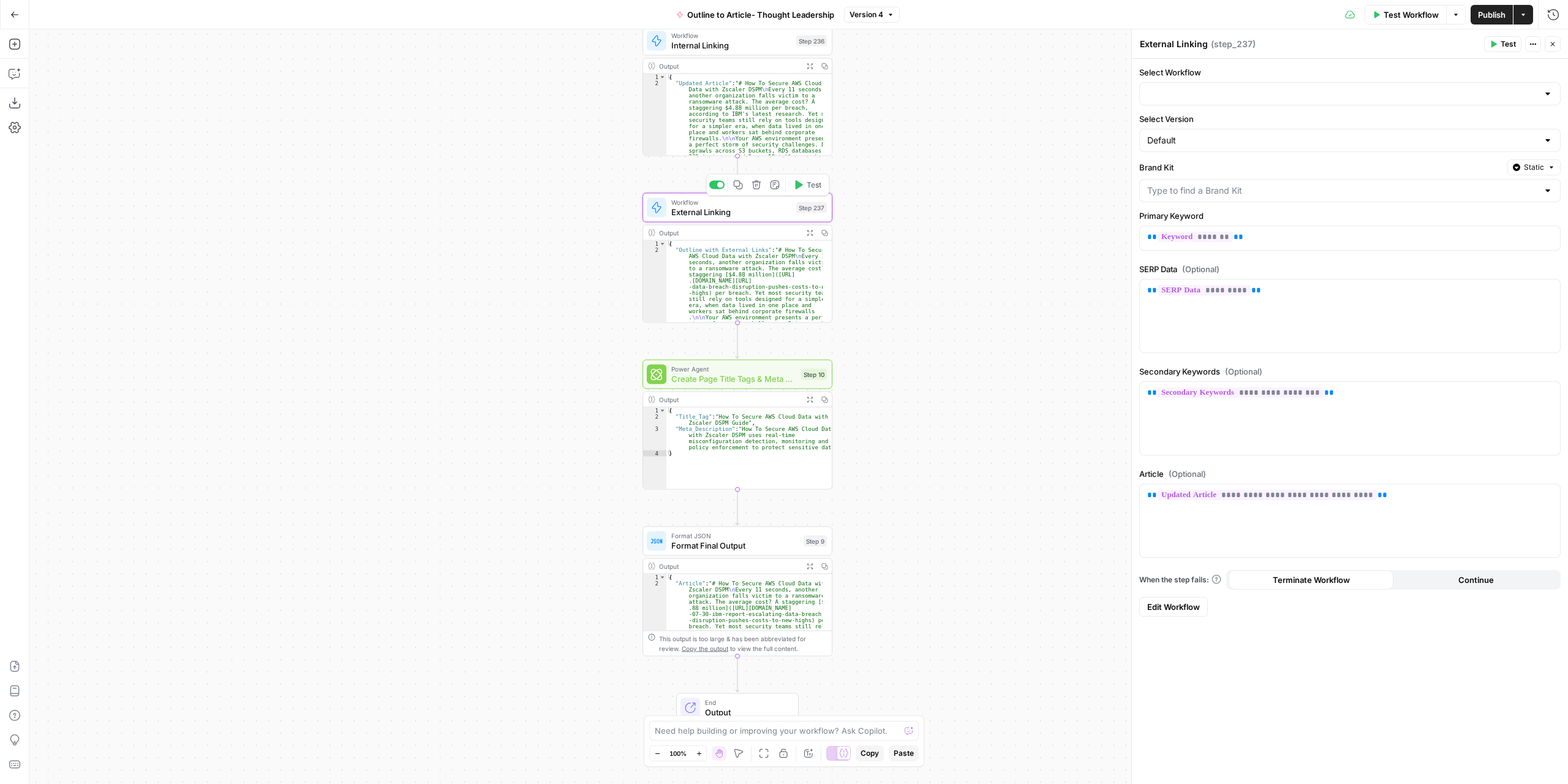
type input "Zscaler"
type input "External Linking"
click at [16, 45] on icon "button" at bounding box center [15, 44] width 12 height 12
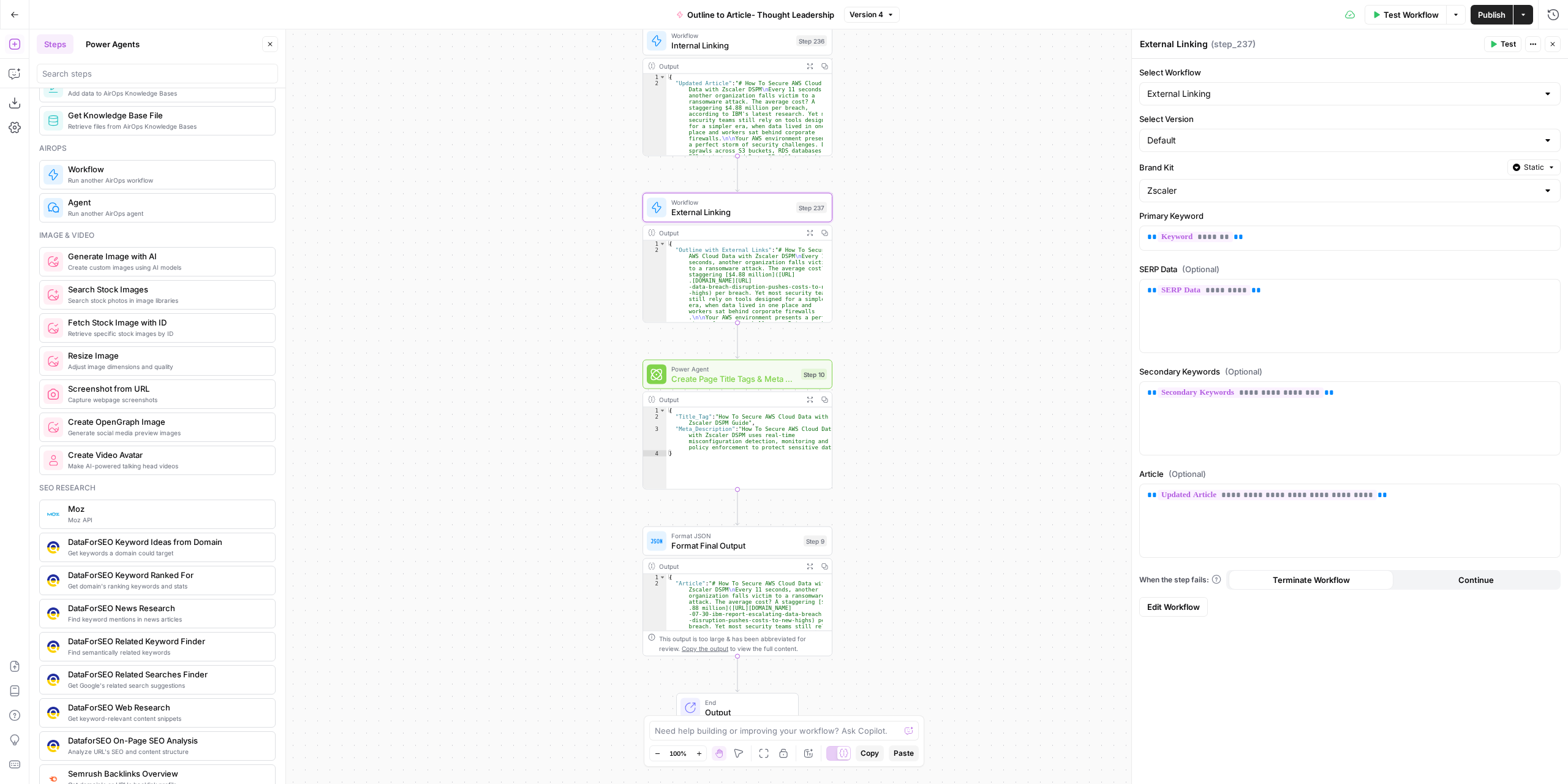
scroll to position [658, 0]
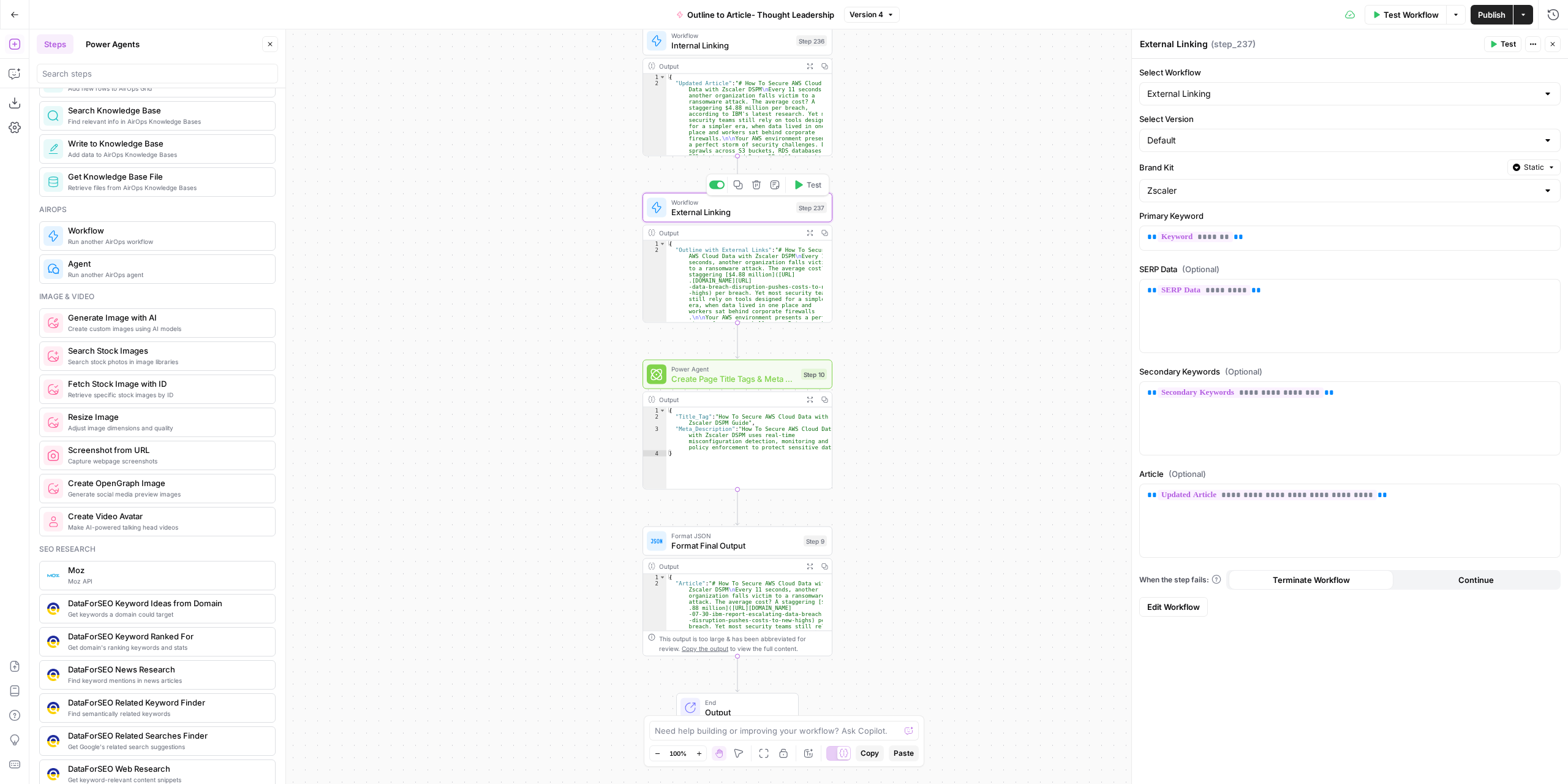
click at [767, 218] on div "Workflow External Linking Step 237 Copy step Delete step Add Note Test" at bounding box center [737, 207] width 190 height 29
click at [1185, 603] on span "Edit Workflow" at bounding box center [1174, 607] width 53 height 12
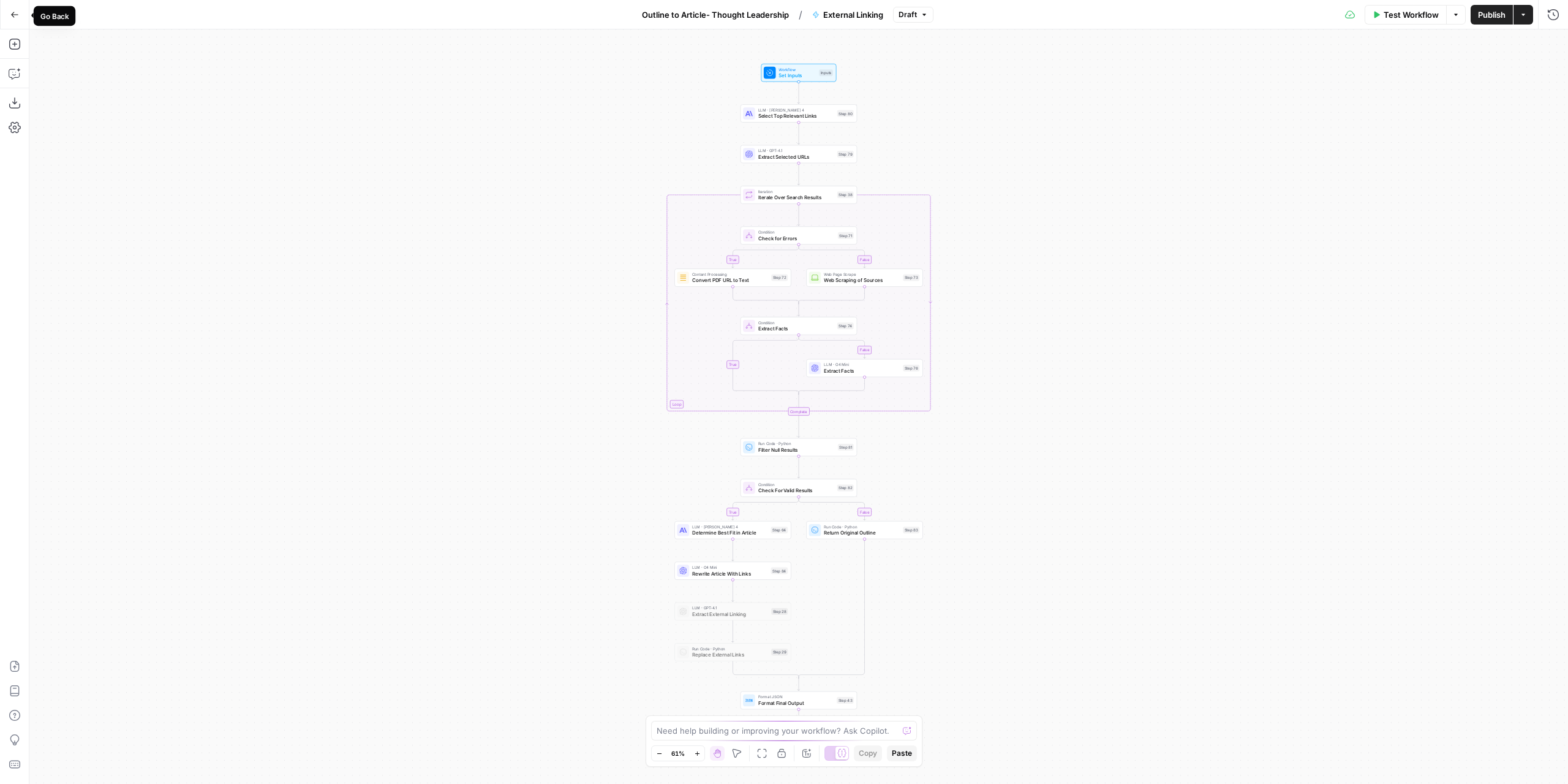
click at [19, 13] on button "Go Back" at bounding box center [14, 14] width 22 height 22
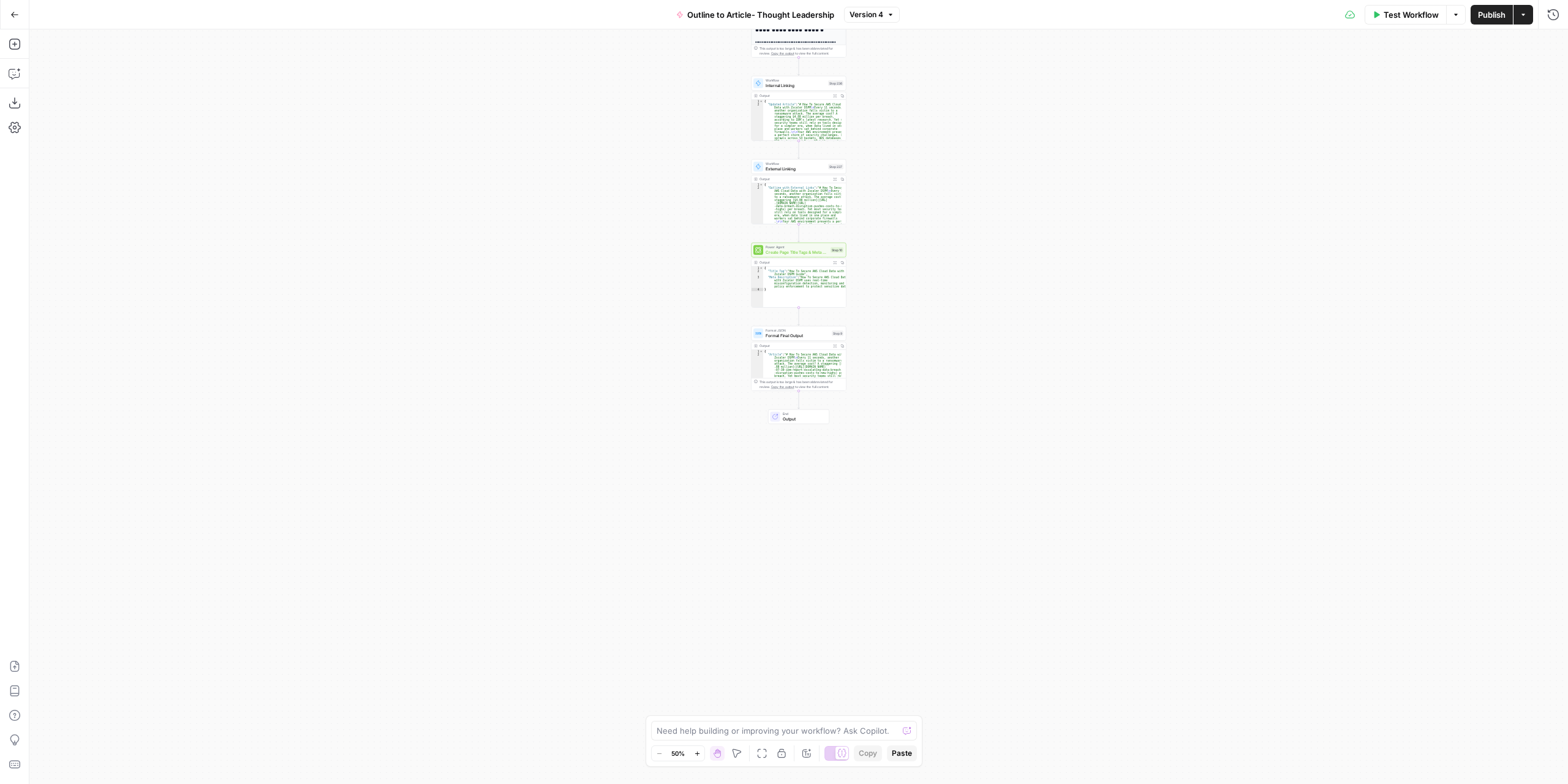
click at [930, 317] on div "**********" at bounding box center [799, 406] width 1539 height 754
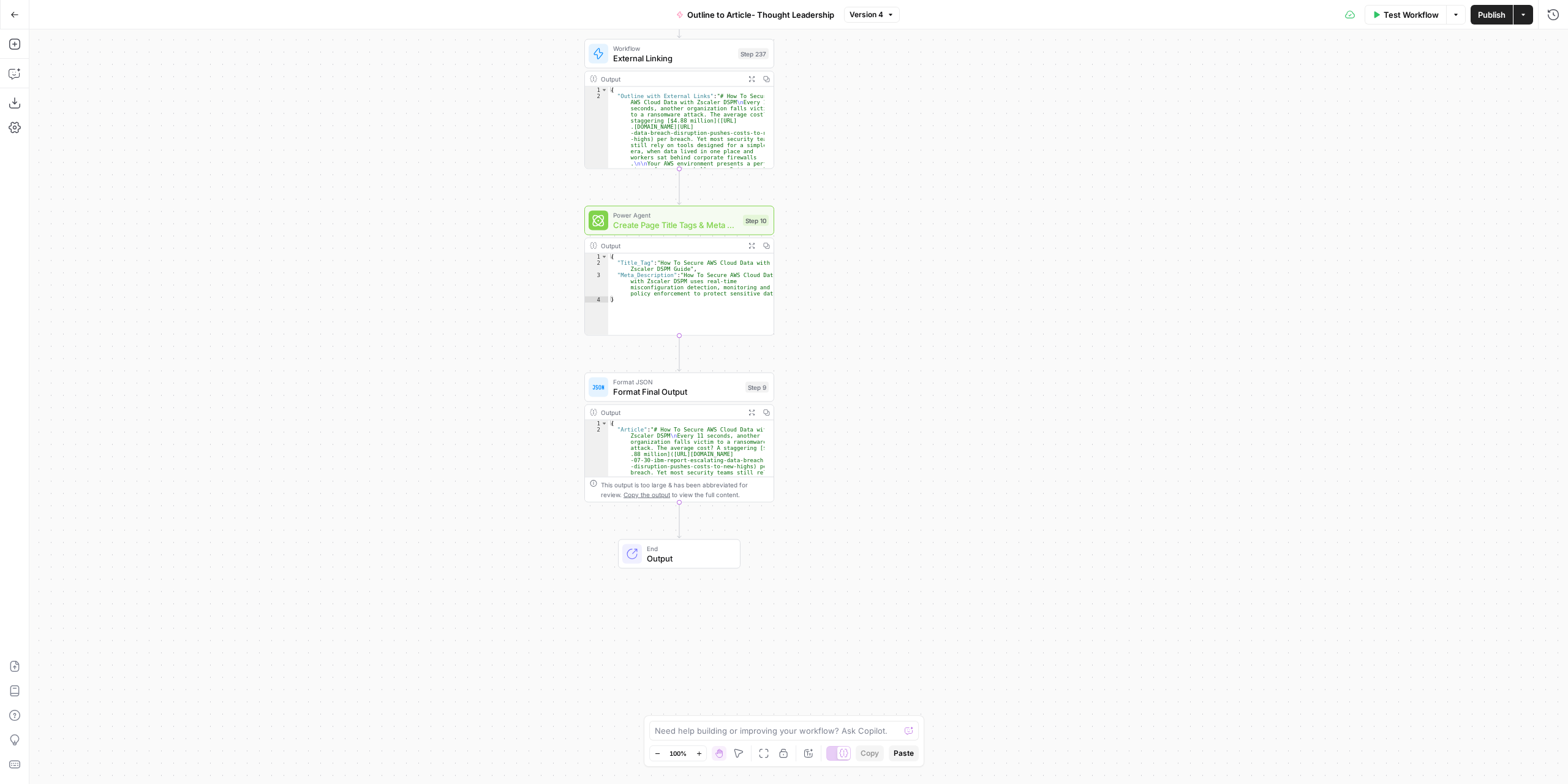
drag, startPoint x: 919, startPoint y: 281, endPoint x: 1004, endPoint y: 498, distance: 233.1
click at [1004, 510] on div "**********" at bounding box center [799, 406] width 1539 height 754
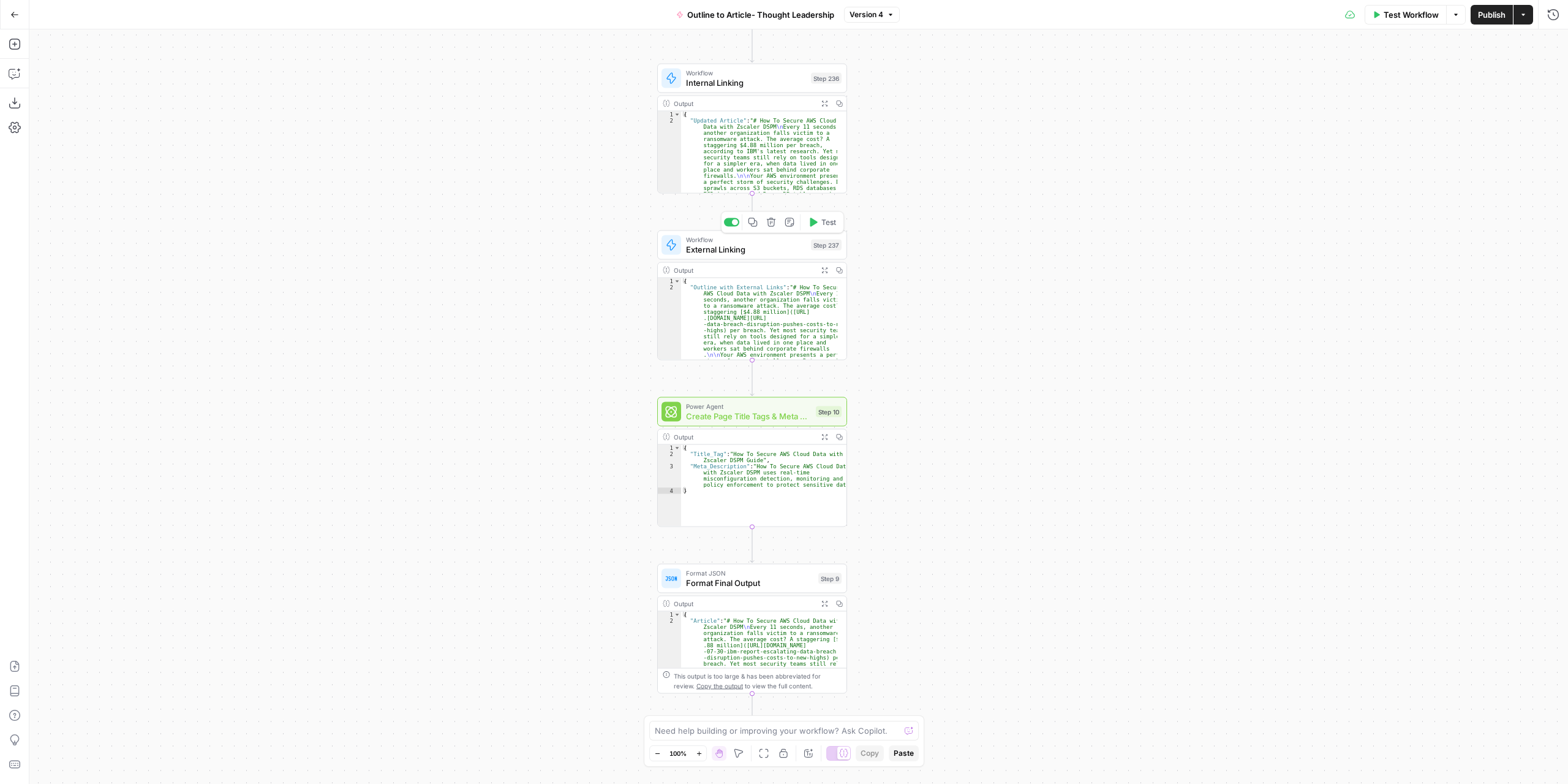
click at [789, 250] on span "External Linking" at bounding box center [746, 250] width 120 height 12
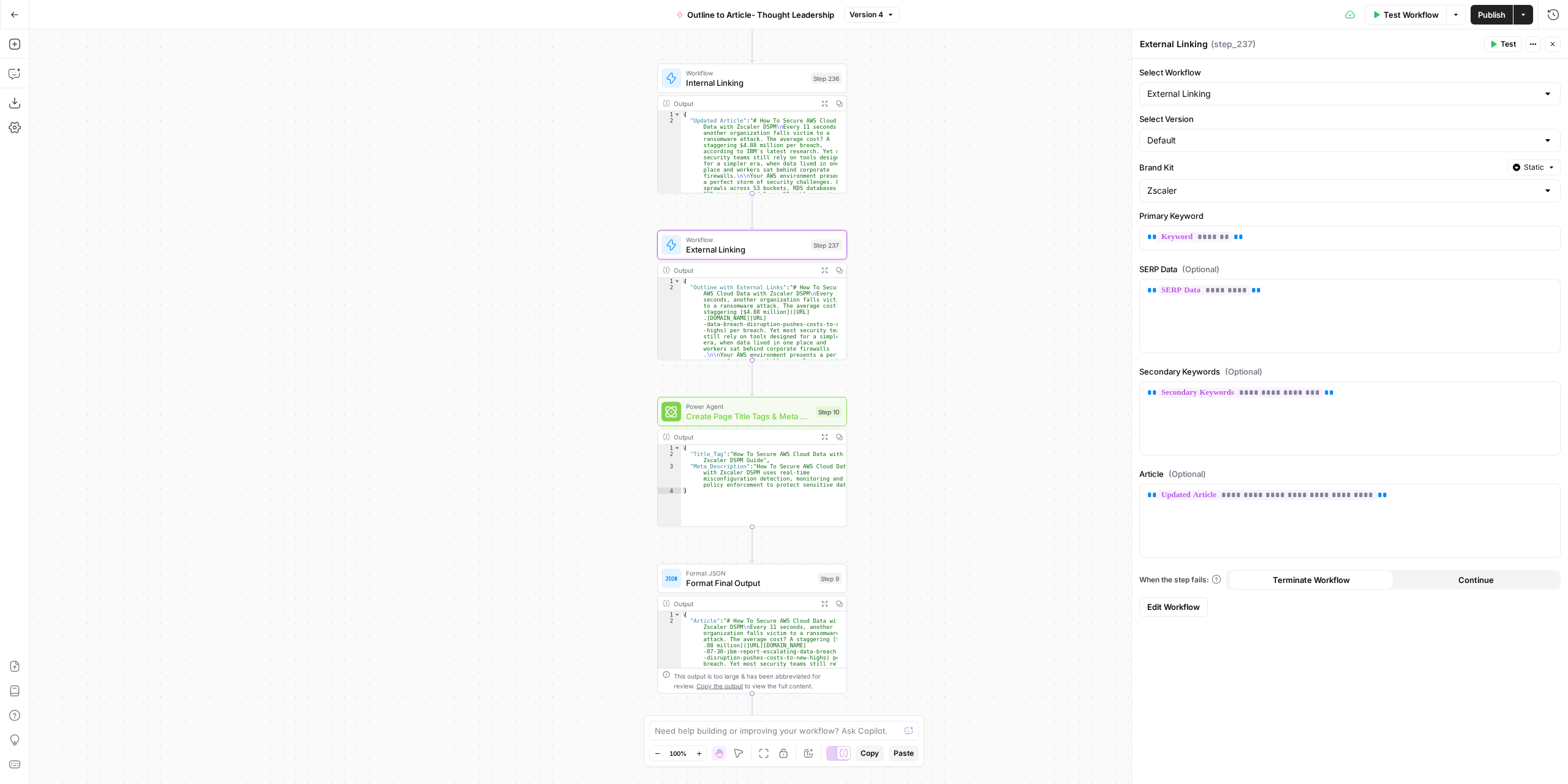
click at [820, 273] on button "Expand Output" at bounding box center [825, 270] width 15 height 15
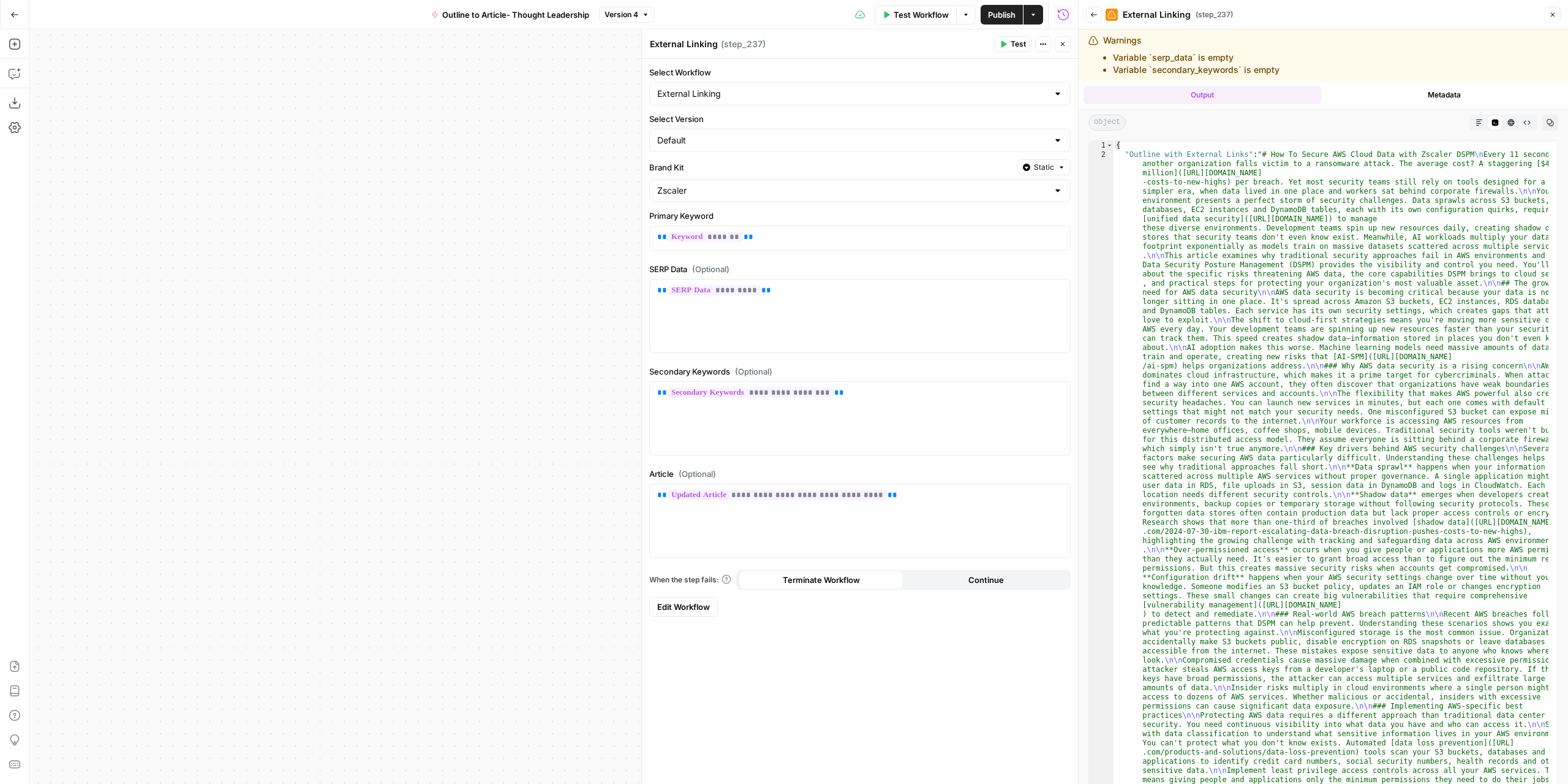
click at [693, 600] on span "Edit Workflow" at bounding box center [684, 607] width 53 height 12
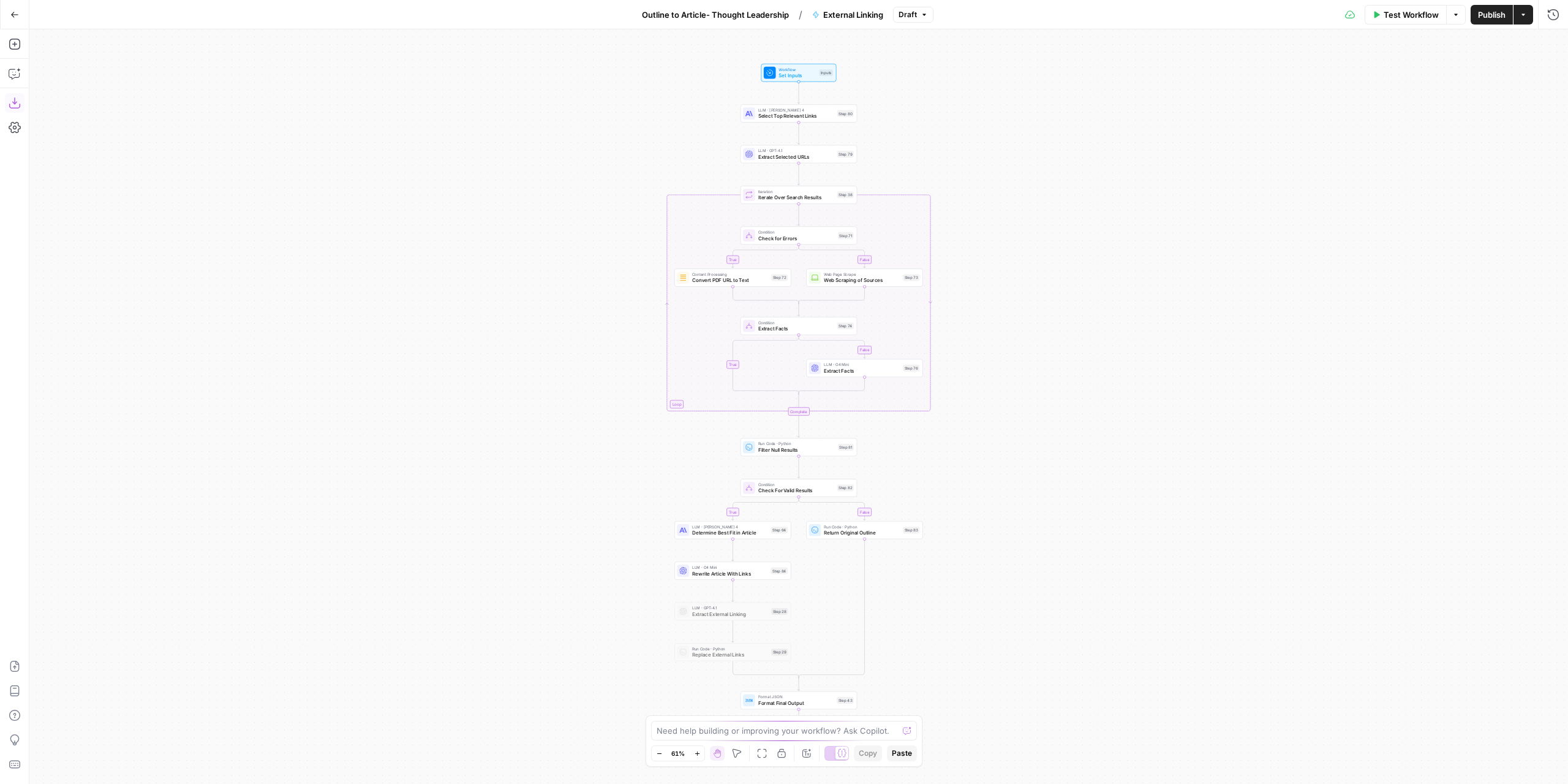
click at [16, 106] on icon "button" at bounding box center [15, 103] width 12 height 12
click at [12, 16] on icon "button" at bounding box center [15, 15] width 9 height 9
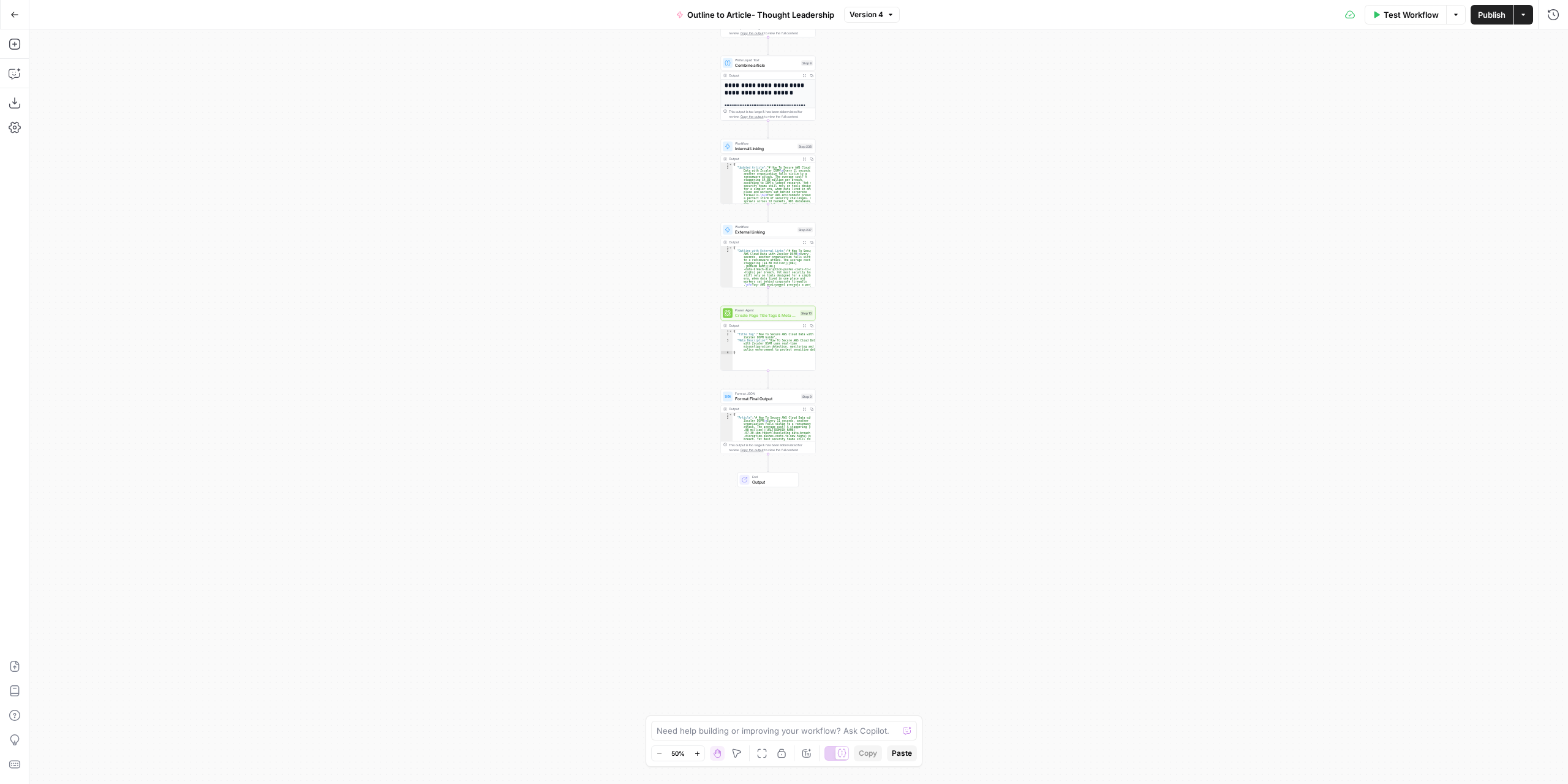
drag, startPoint x: 939, startPoint y: 498, endPoint x: 865, endPoint y: 288, distance: 222.7
click at [870, 284] on div "**********" at bounding box center [799, 406] width 1539 height 754
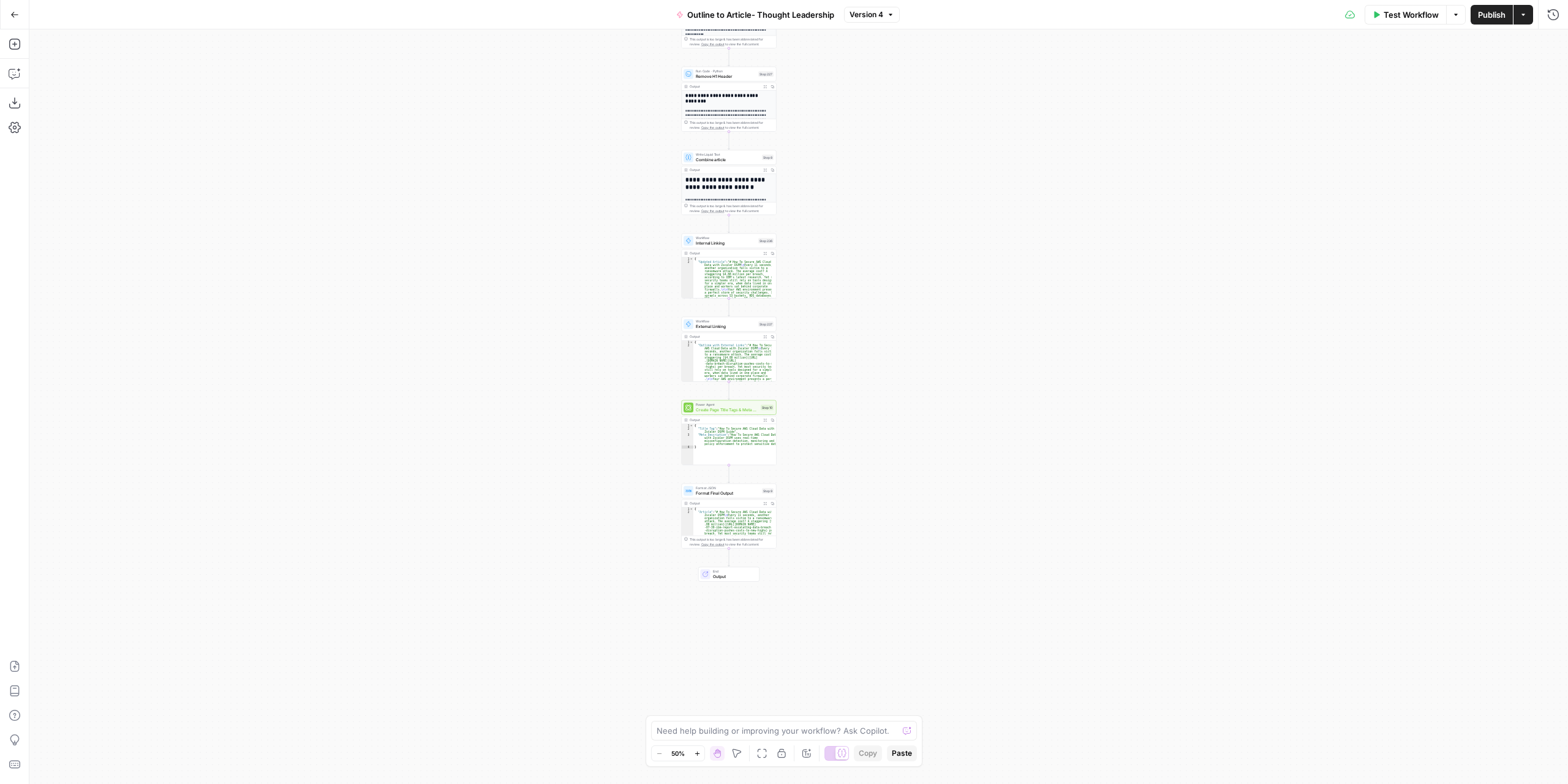
click at [799, 373] on div "**********" at bounding box center [799, 406] width 1539 height 754
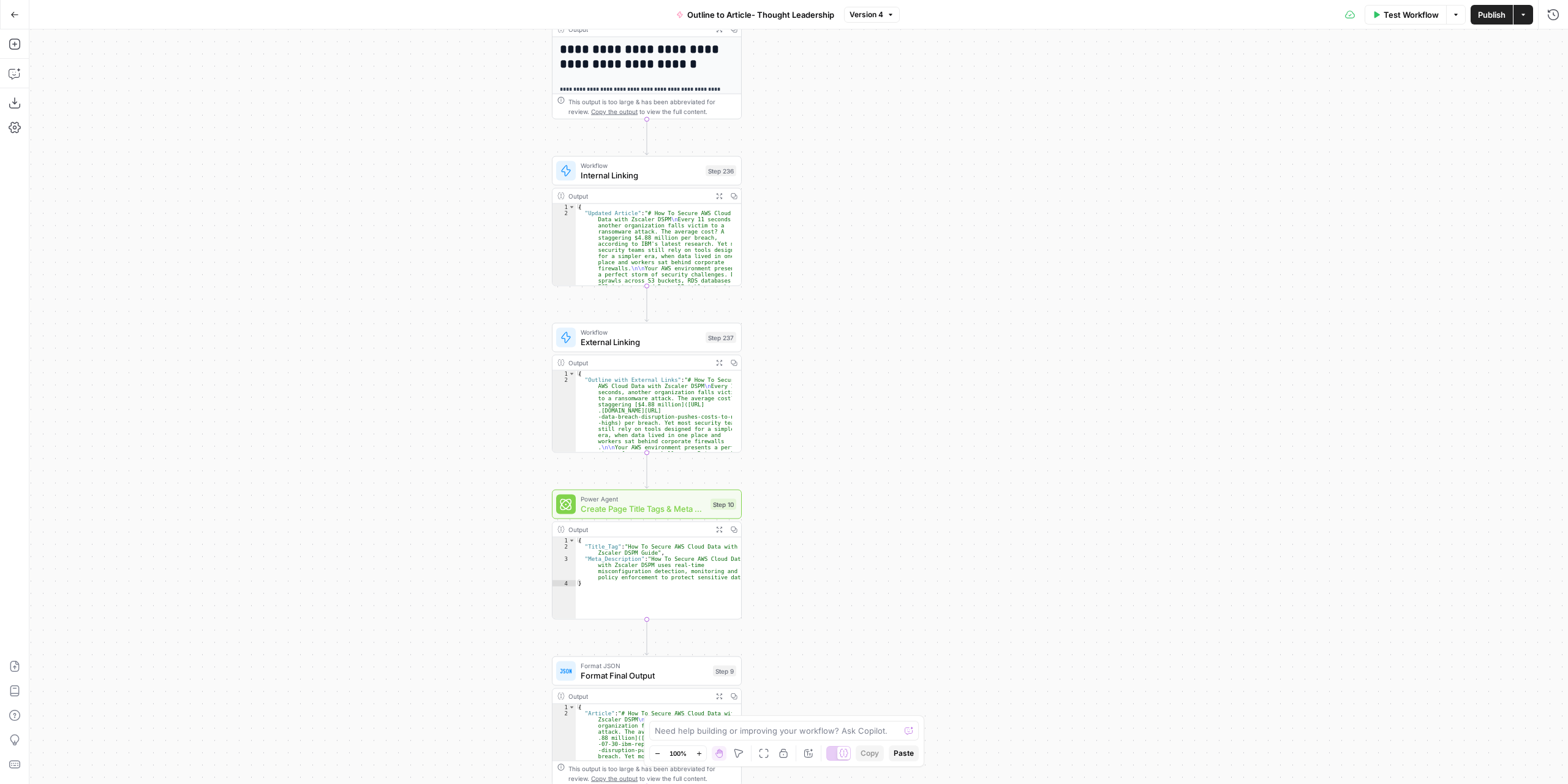
drag, startPoint x: 806, startPoint y: 363, endPoint x: 799, endPoint y: 386, distance: 24.0
click at [799, 386] on div "**********" at bounding box center [799, 406] width 1539 height 754
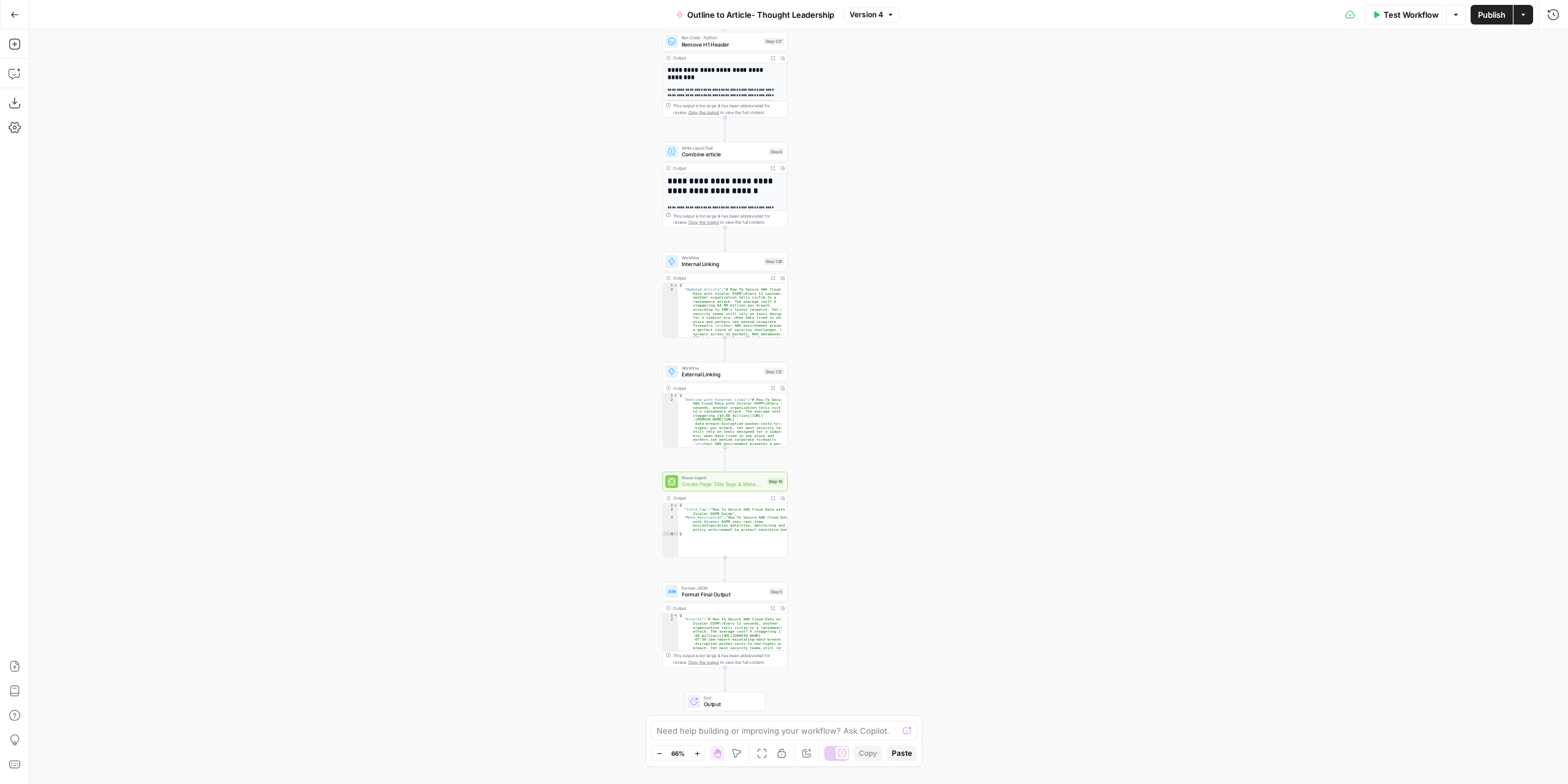
drag, startPoint x: 881, startPoint y: 129, endPoint x: 881, endPoint y: 177, distance: 48.0
click at [881, 177] on div "**********" at bounding box center [799, 406] width 1539 height 754
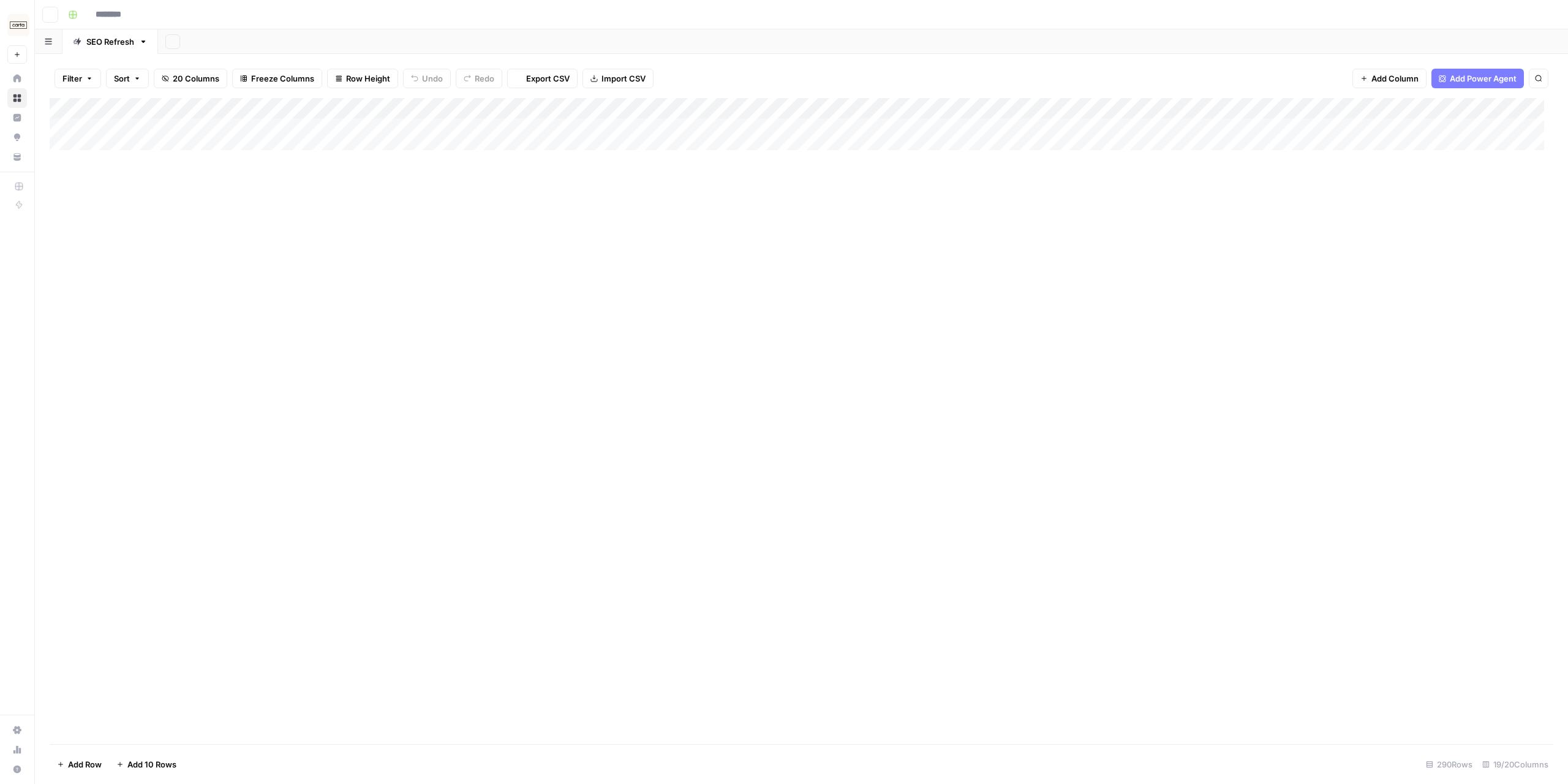
type input "**********"
click at [964, 107] on div "Add Column" at bounding box center [802, 421] width 1504 height 646
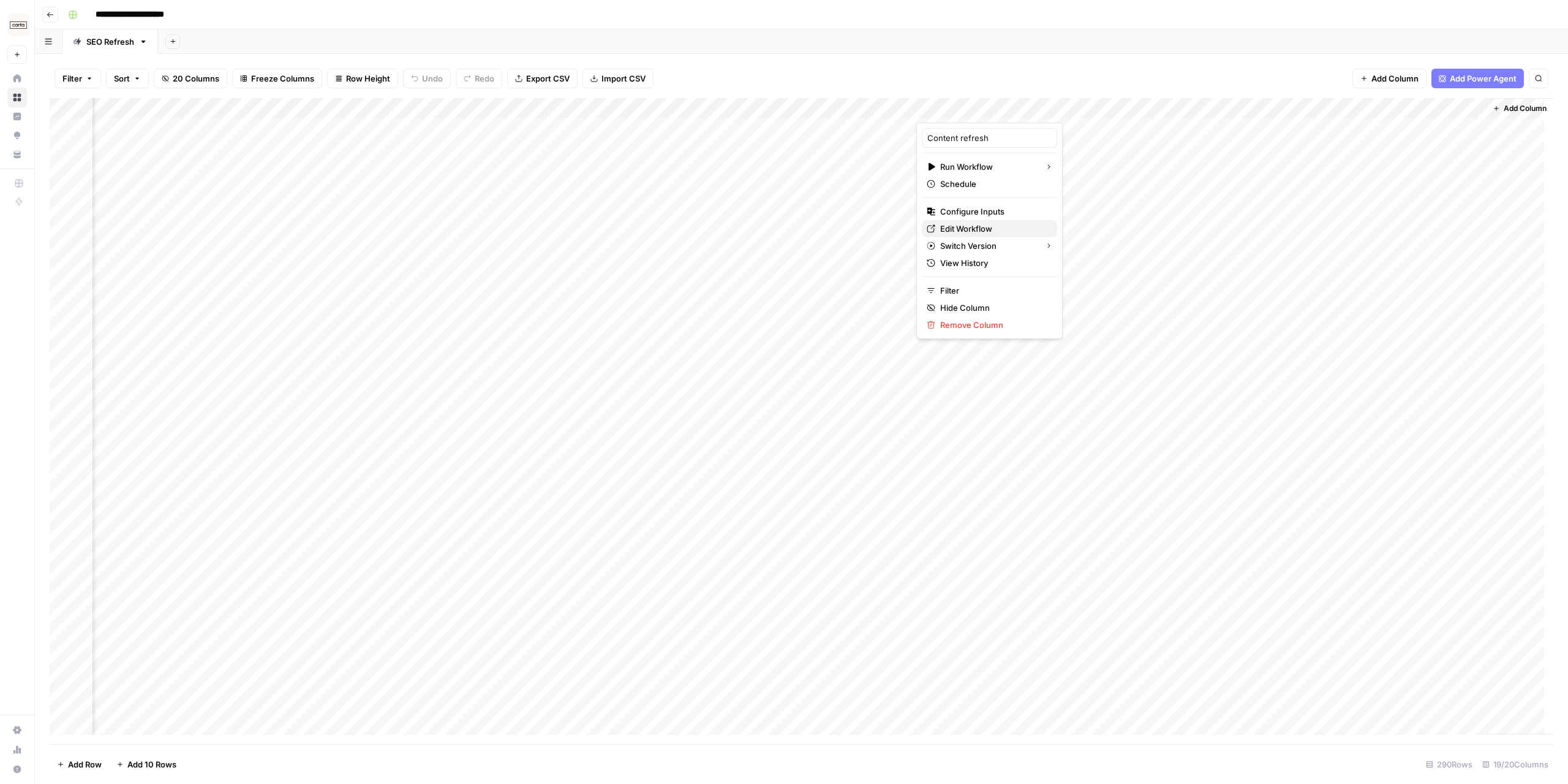
click at [995, 227] on span "Edit Workflow" at bounding box center [994, 228] width 107 height 12
click at [978, 103] on div "Add Column" at bounding box center [802, 421] width 1504 height 646
click at [991, 226] on span "Edit Workflow" at bounding box center [994, 228] width 107 height 12
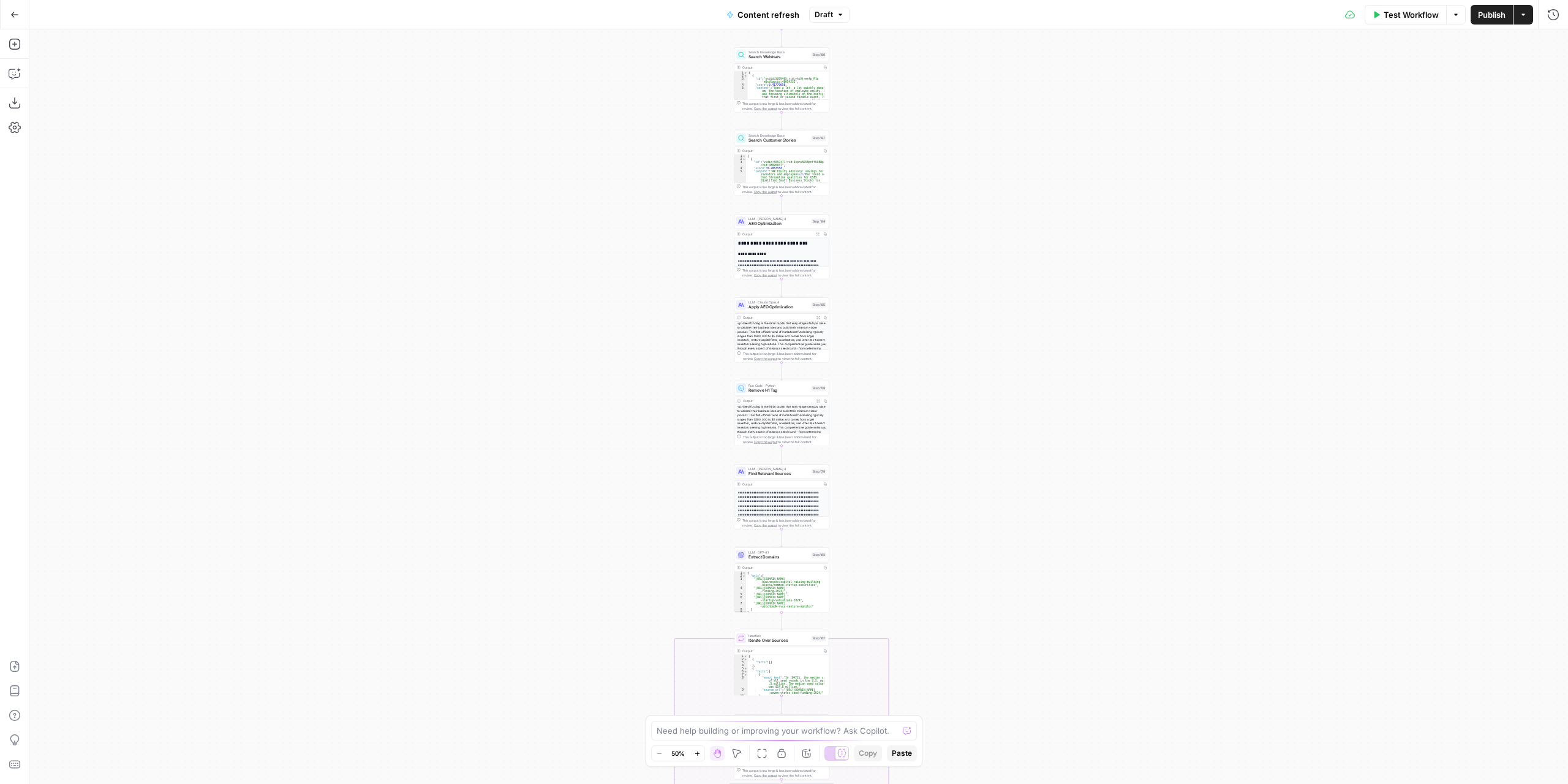
drag, startPoint x: 969, startPoint y: 547, endPoint x: 952, endPoint y: 218, distance: 329.4
click at [953, 216] on div "true false true false true false Workflow Set Inputs Inputs Power Agent Identif…" at bounding box center [799, 406] width 1539 height 754
click at [969, 280] on div "true false true false true false Workflow Set Inputs Inputs Power Agent Identif…" at bounding box center [799, 406] width 1539 height 754
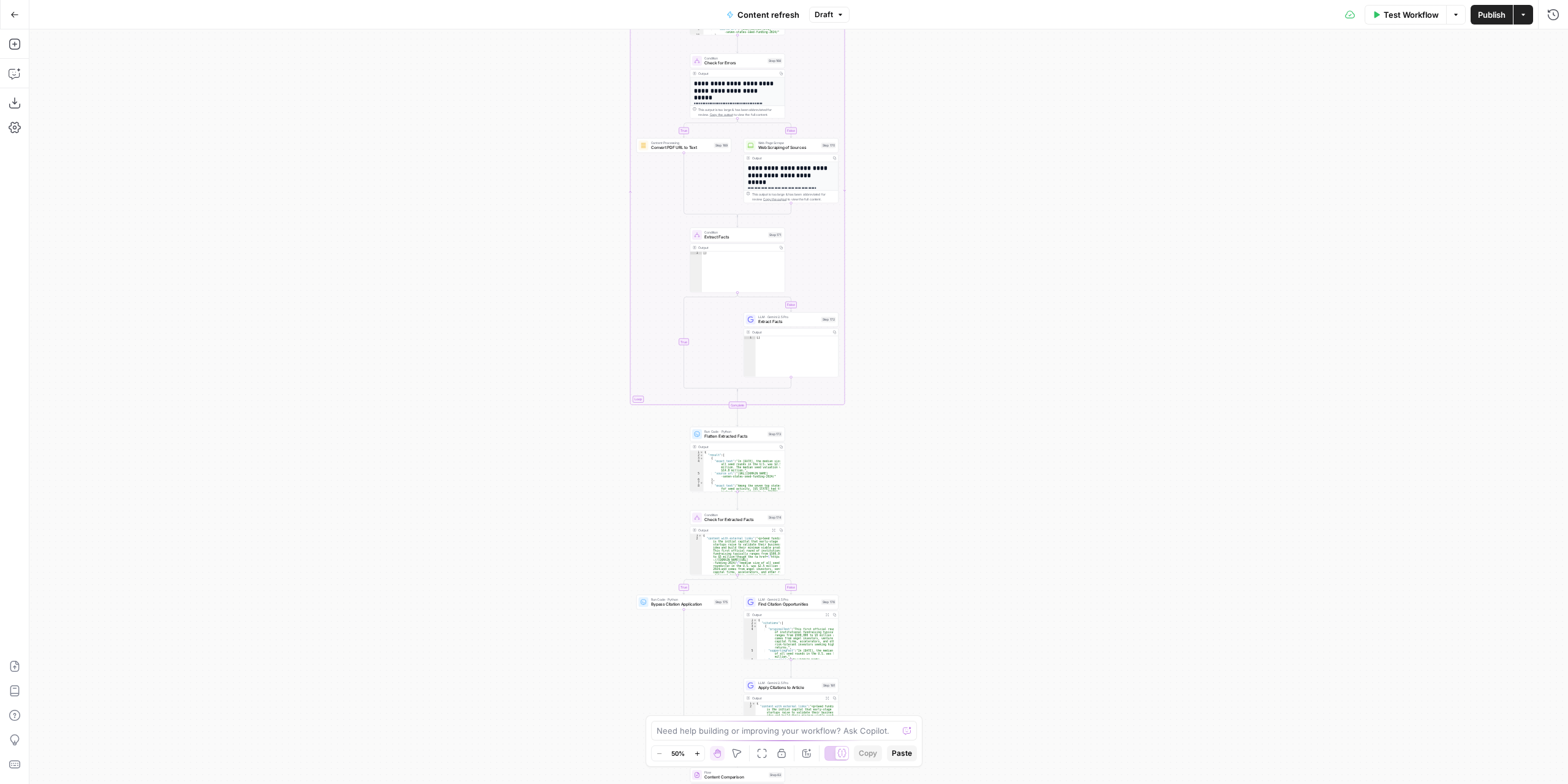
drag, startPoint x: 975, startPoint y: 479, endPoint x: 963, endPoint y: 304, distance: 175.4
click at [965, 309] on div "true false true false true false Workflow Set Inputs Inputs Power Agent Identif…" at bounding box center [799, 406] width 1539 height 754
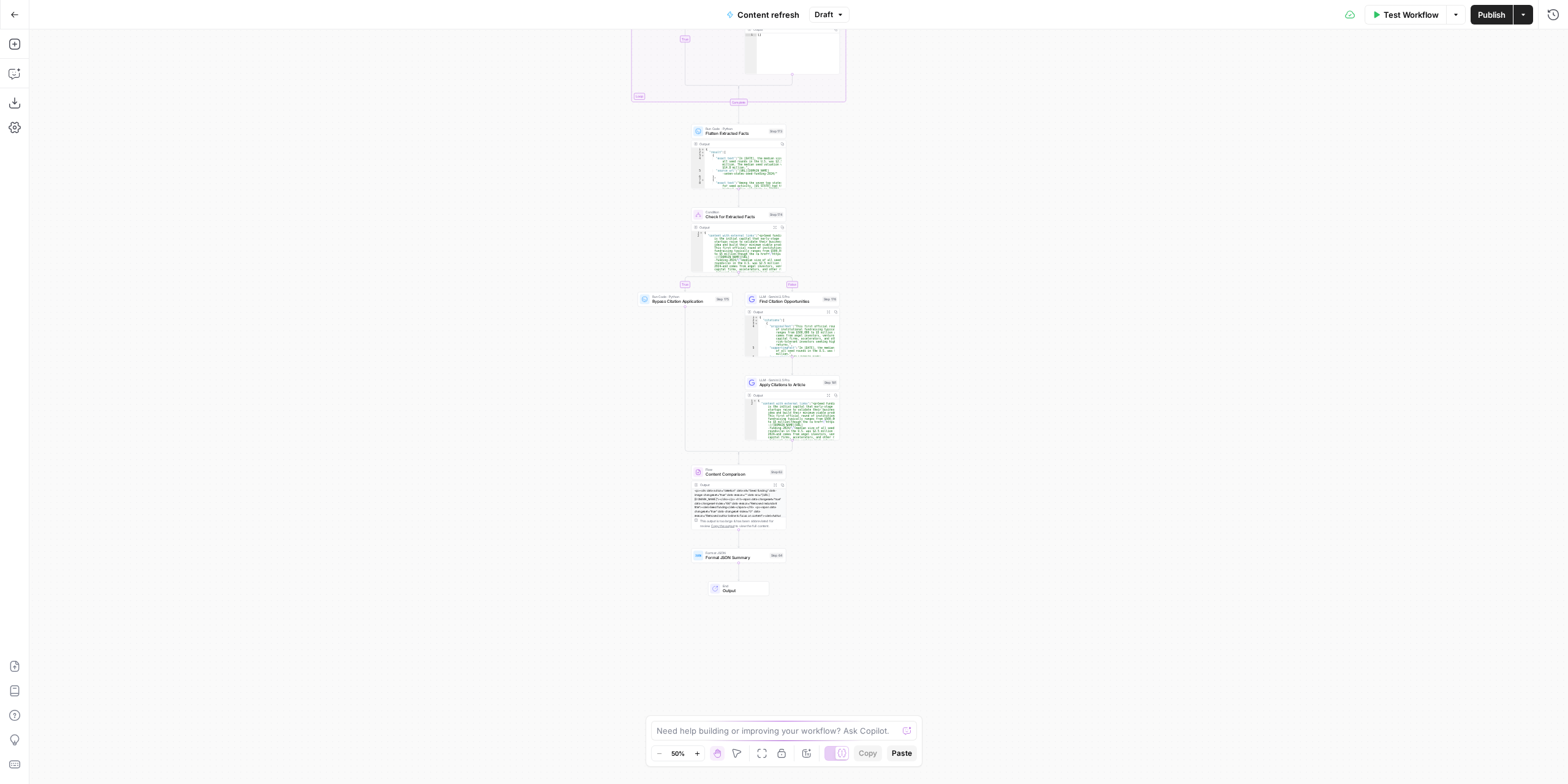
drag, startPoint x: 955, startPoint y: 511, endPoint x: 957, endPoint y: 264, distance: 247.0
click at [958, 266] on div "true false true false true false Workflow Set Inputs Inputs Power Agent Identif…" at bounding box center [799, 406] width 1539 height 754
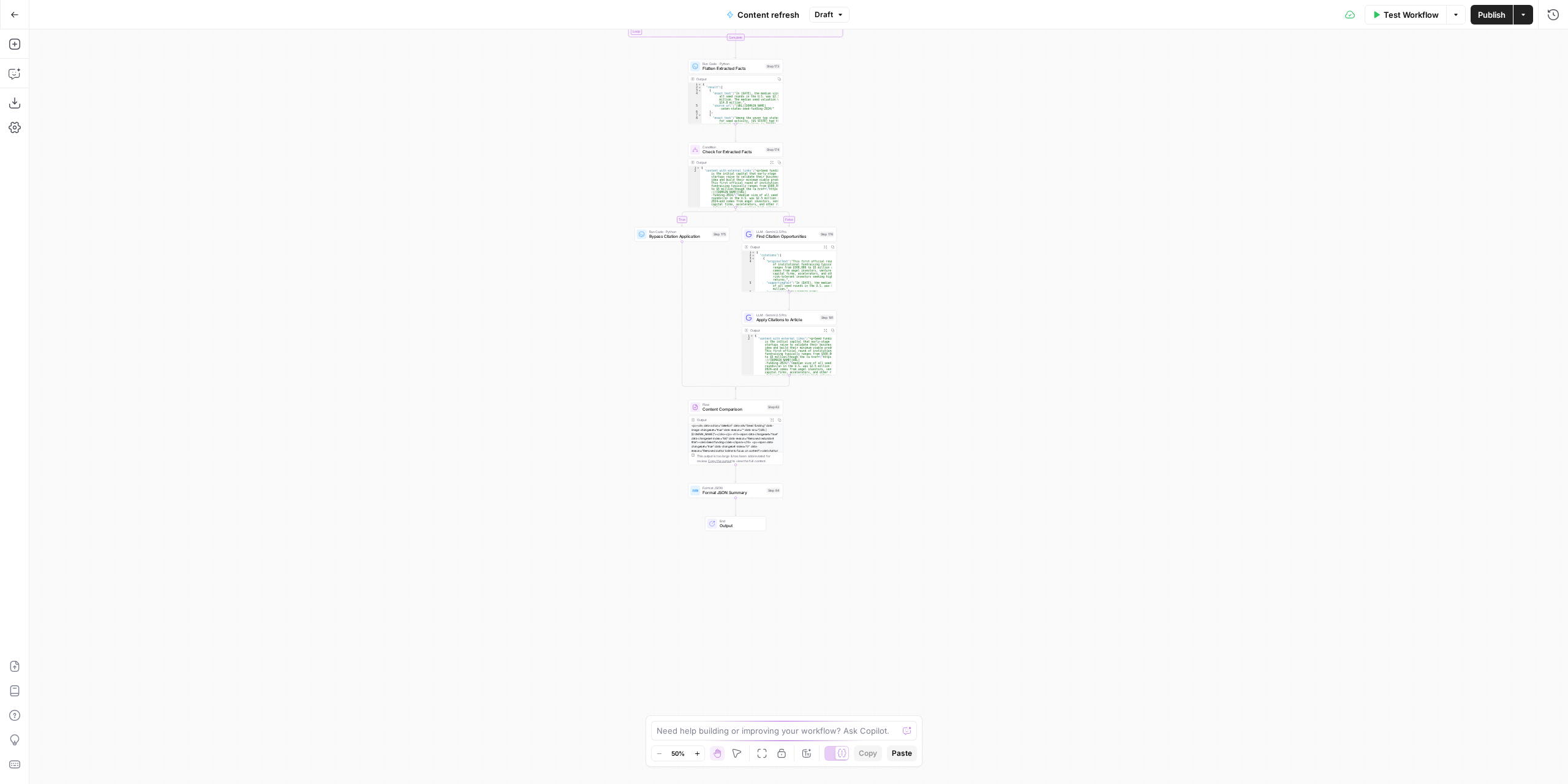
drag, startPoint x: 938, startPoint y: 543, endPoint x: 929, endPoint y: 516, distance: 28.5
click at [936, 533] on div "true false true false true false Workflow Set Inputs Inputs Power Agent Identif…" at bounding box center [799, 406] width 1539 height 754
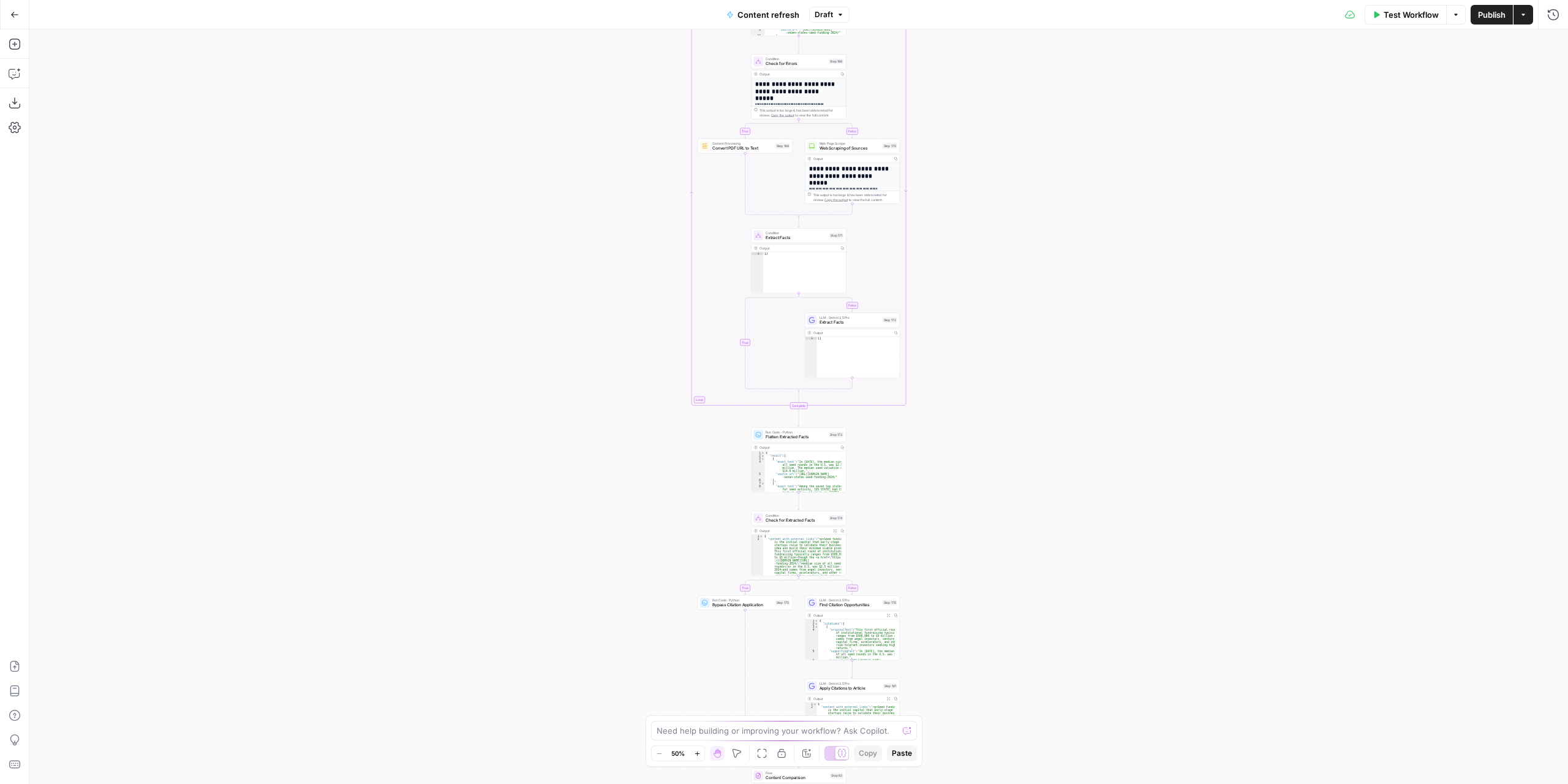
click at [911, 490] on div "true false true false true false Workflow Set Inputs Inputs Power Agent Identif…" at bounding box center [799, 406] width 1539 height 754
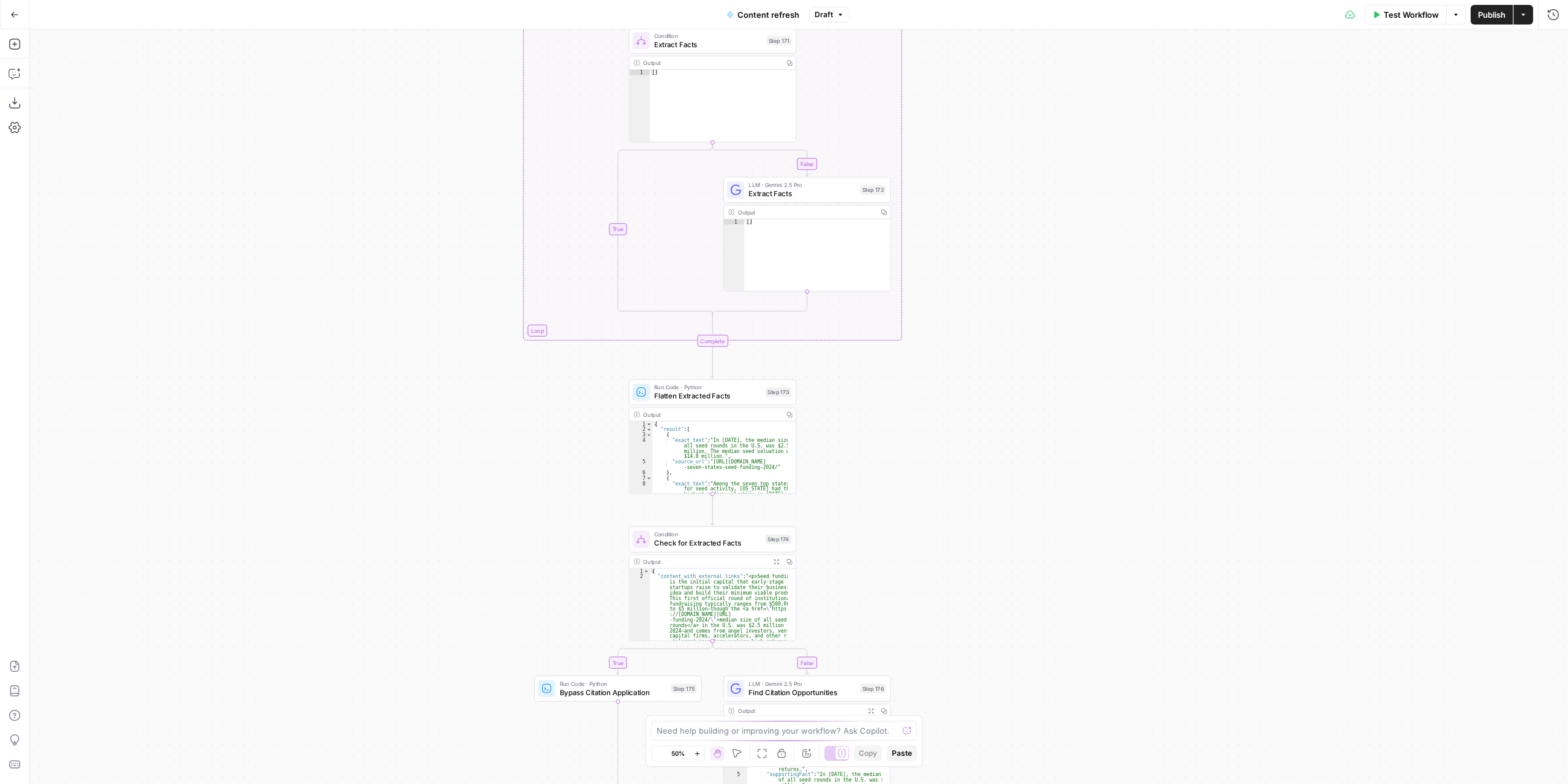
drag, startPoint x: 934, startPoint y: 563, endPoint x: 973, endPoint y: 310, distance: 256.0
click at [968, 322] on div "true false true false true false Workflow Set Inputs Inputs Power Agent Identif…" at bounding box center [799, 406] width 1539 height 754
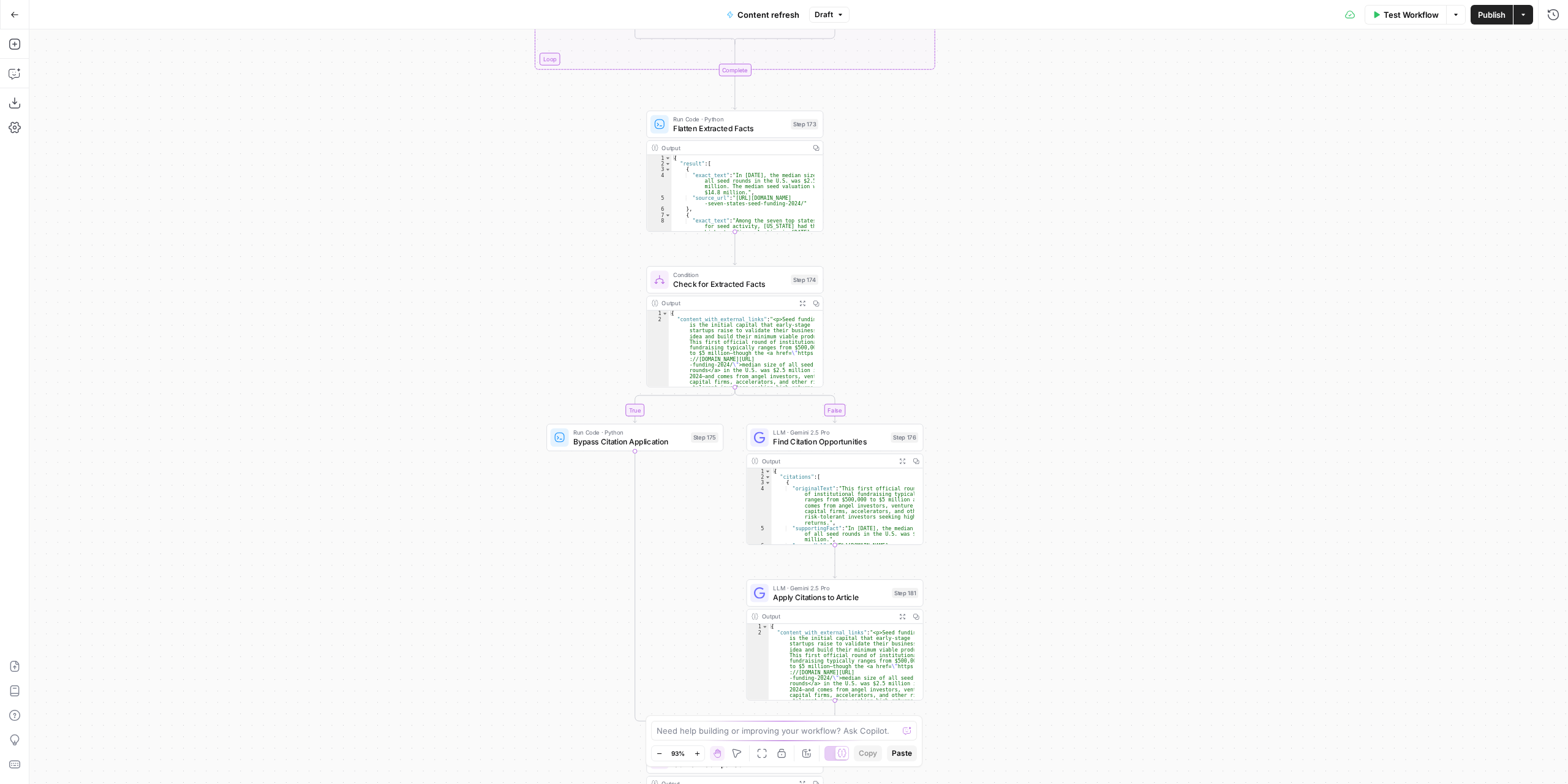
drag, startPoint x: 1070, startPoint y: 581, endPoint x: 1069, endPoint y: 281, distance: 300.0
click at [1064, 282] on div "true false true false true false Workflow Set Inputs Inputs Power Agent Identif…" at bounding box center [799, 406] width 1539 height 754
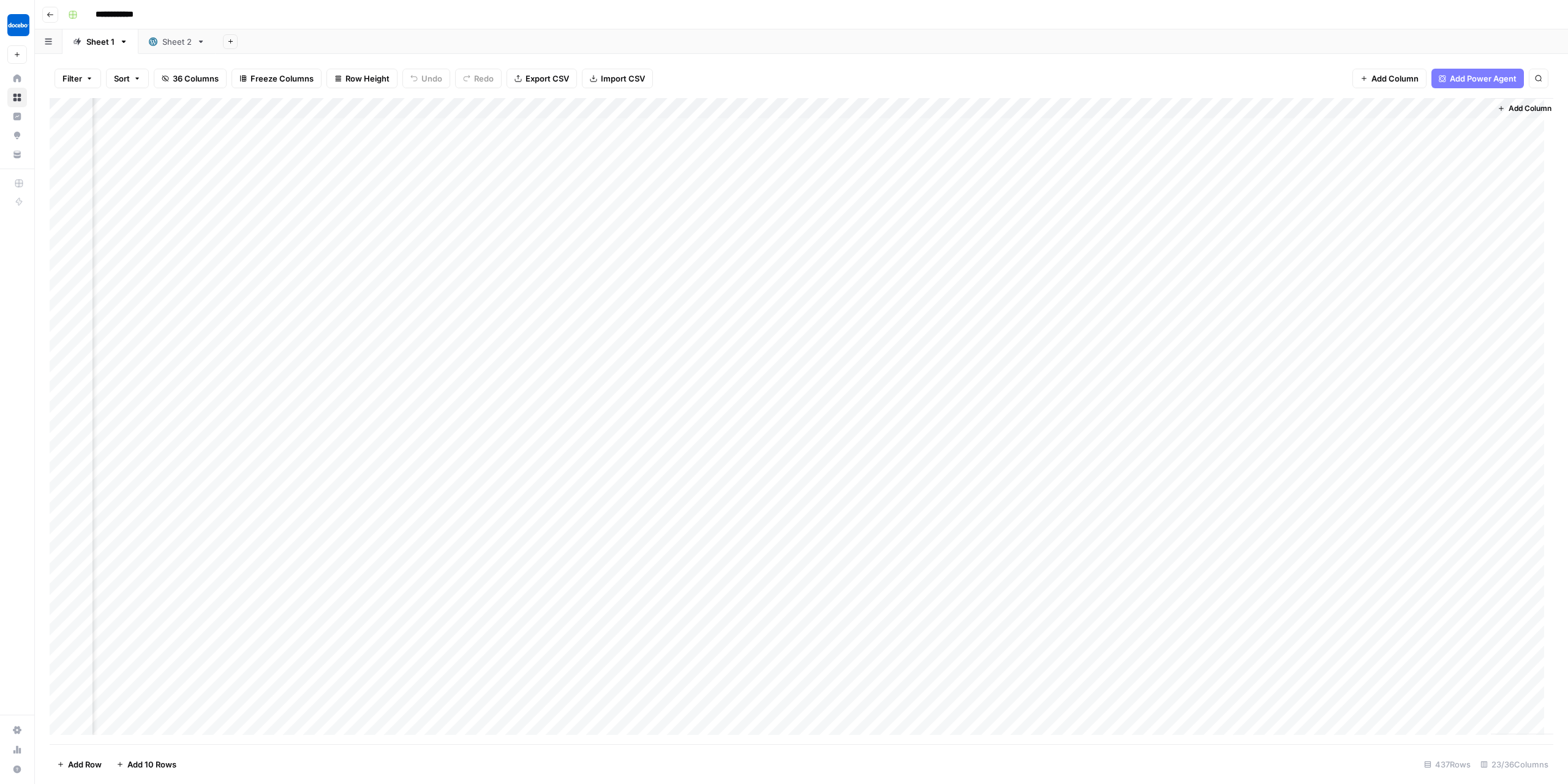
scroll to position [0, 1577]
click at [389, 106] on div "Add Column" at bounding box center [802, 421] width 1504 height 646
click at [384, 227] on span "Edit Workflow" at bounding box center [391, 228] width 107 height 12
click at [378, 108] on div "Add Column" at bounding box center [802, 421] width 1504 height 646
click at [371, 231] on span "Edit Workflow" at bounding box center [391, 228] width 107 height 12
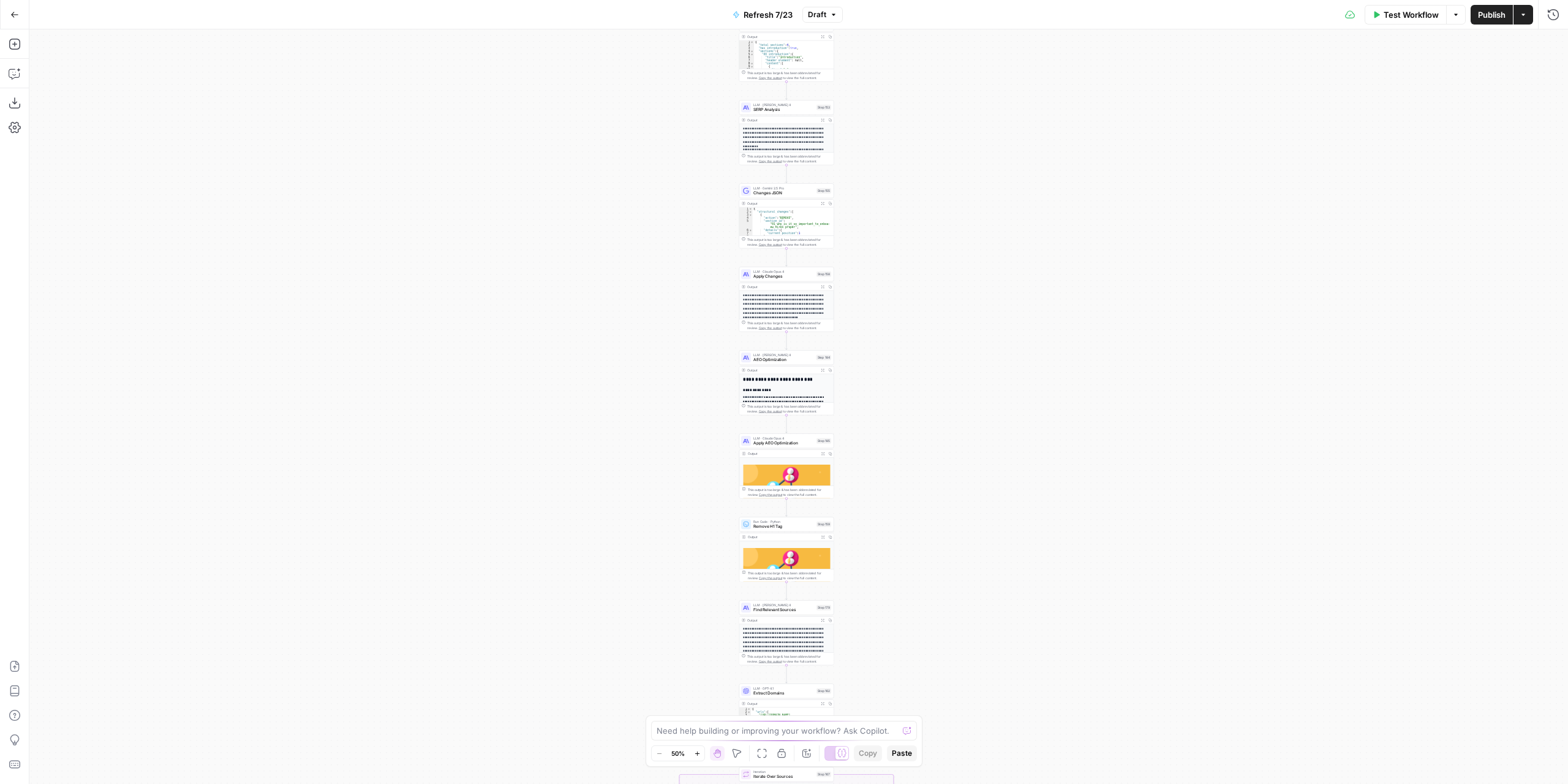
drag, startPoint x: 963, startPoint y: 521, endPoint x: 952, endPoint y: 309, distance: 212.3
click at [954, 312] on div "true false true false true false Workflow Set Inputs Inputs Content Processing …" at bounding box center [799, 406] width 1539 height 754
click at [974, 343] on div "true false true false true false Workflow Set Inputs Inputs Content Processing …" at bounding box center [799, 406] width 1539 height 754
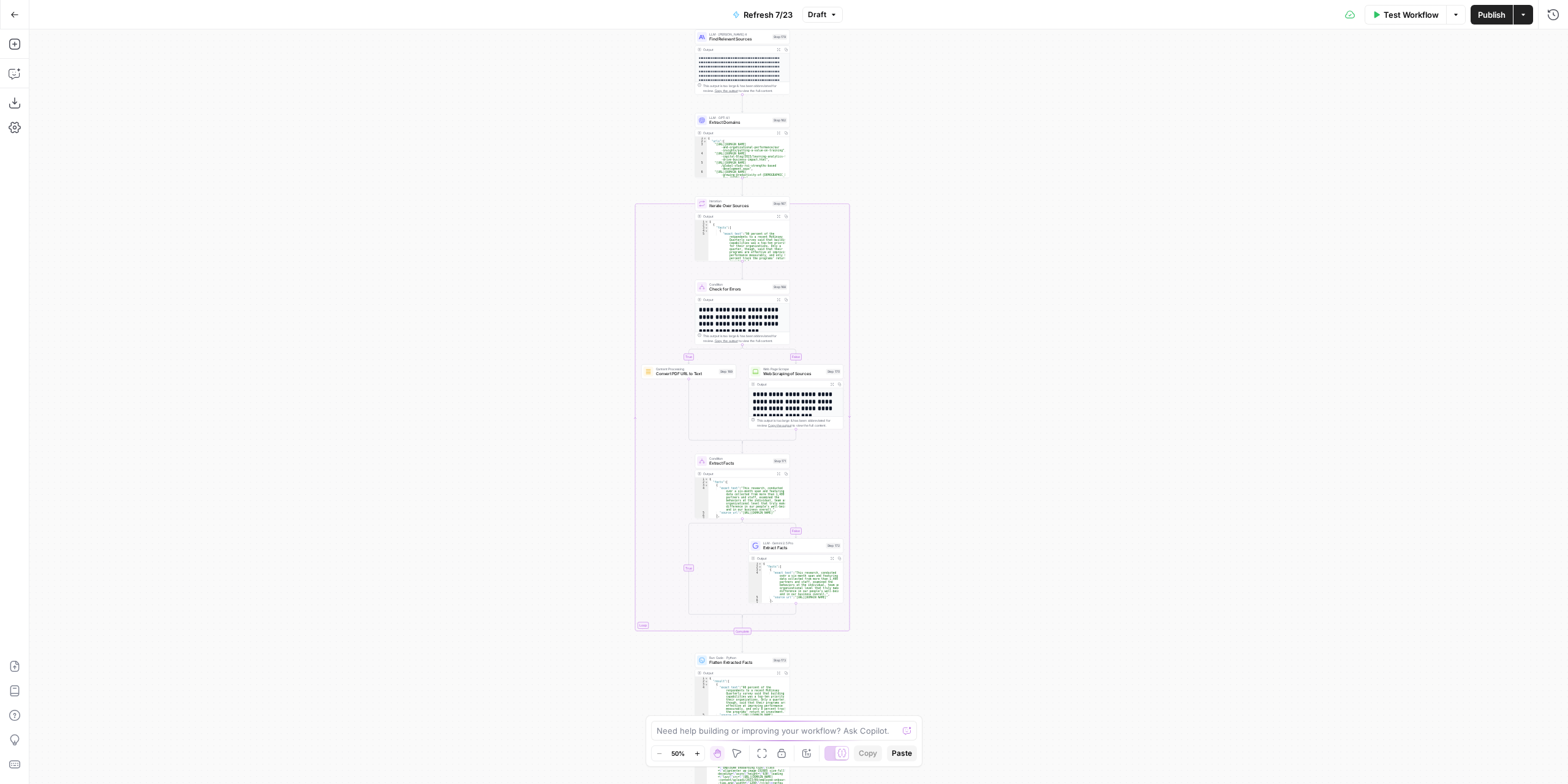
drag, startPoint x: 992, startPoint y: 569, endPoint x: 958, endPoint y: 338, distance: 233.5
click at [958, 337] on div "true false true false true false Workflow Set Inputs Inputs Content Processing …" at bounding box center [799, 406] width 1539 height 754
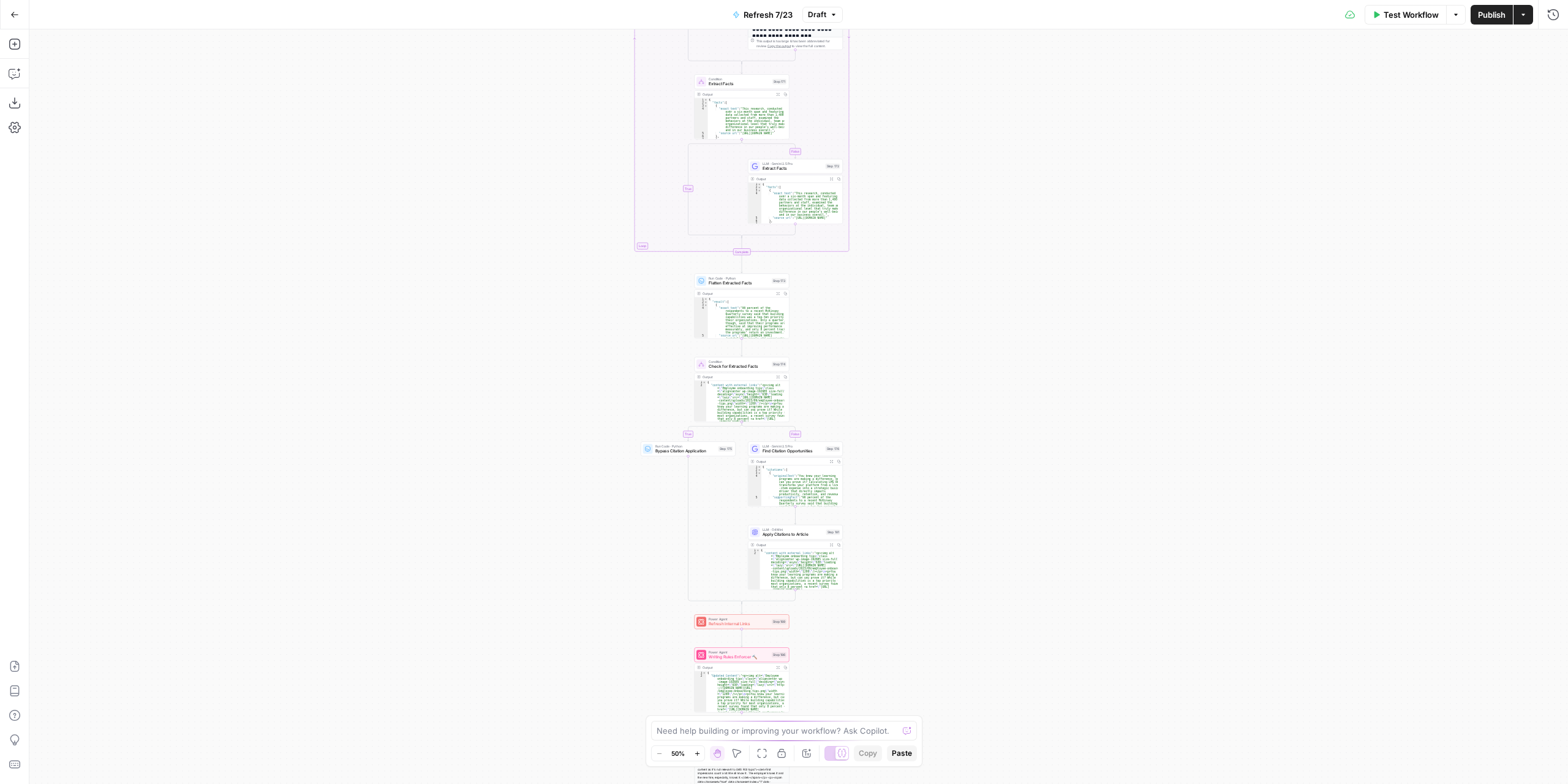
drag, startPoint x: 949, startPoint y: 529, endPoint x: 973, endPoint y: 274, distance: 256.1
click at [974, 276] on div "true false true false true false Workflow Set Inputs Inputs Content Processing …" at bounding box center [799, 406] width 1539 height 754
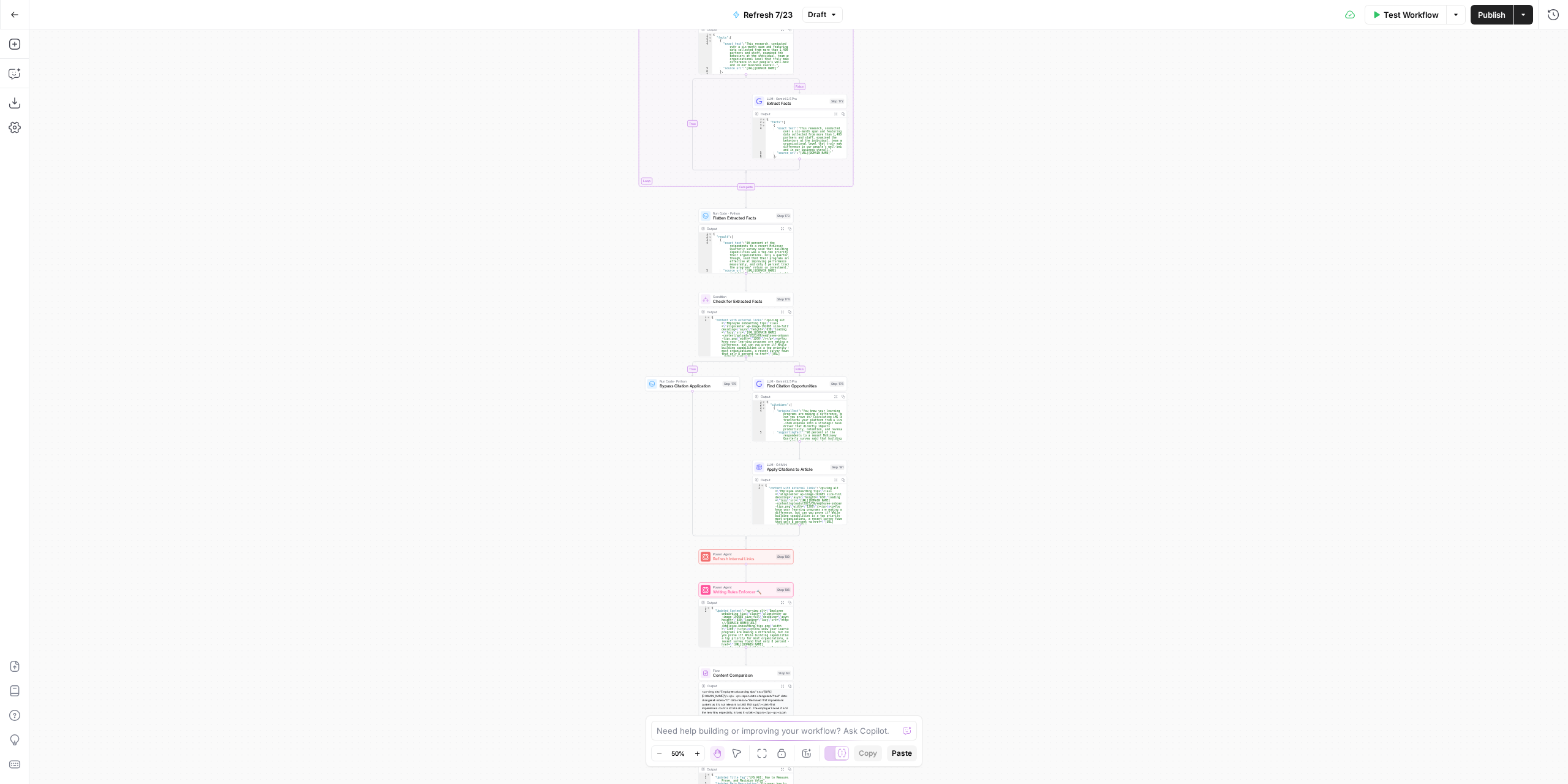
click at [837, 582] on div "true false true false true false Workflow Set Inputs Inputs Content Processing …" at bounding box center [799, 406] width 1539 height 754
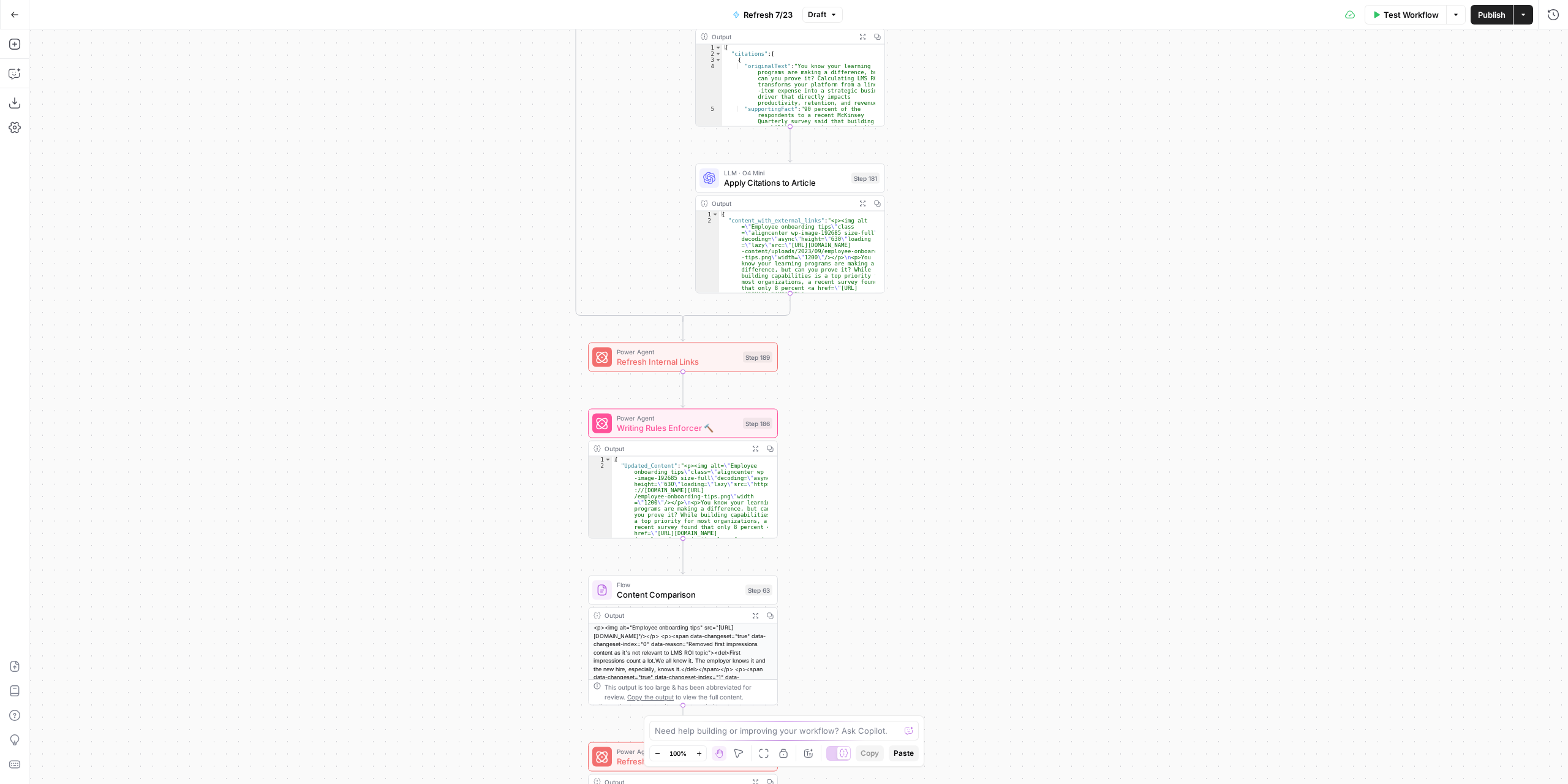
drag, startPoint x: 822, startPoint y: 593, endPoint x: 849, endPoint y: 414, distance: 181.0
click at [849, 414] on div "true false true false true false Workflow Set Inputs Inputs Content Processing …" at bounding box center [799, 406] width 1539 height 754
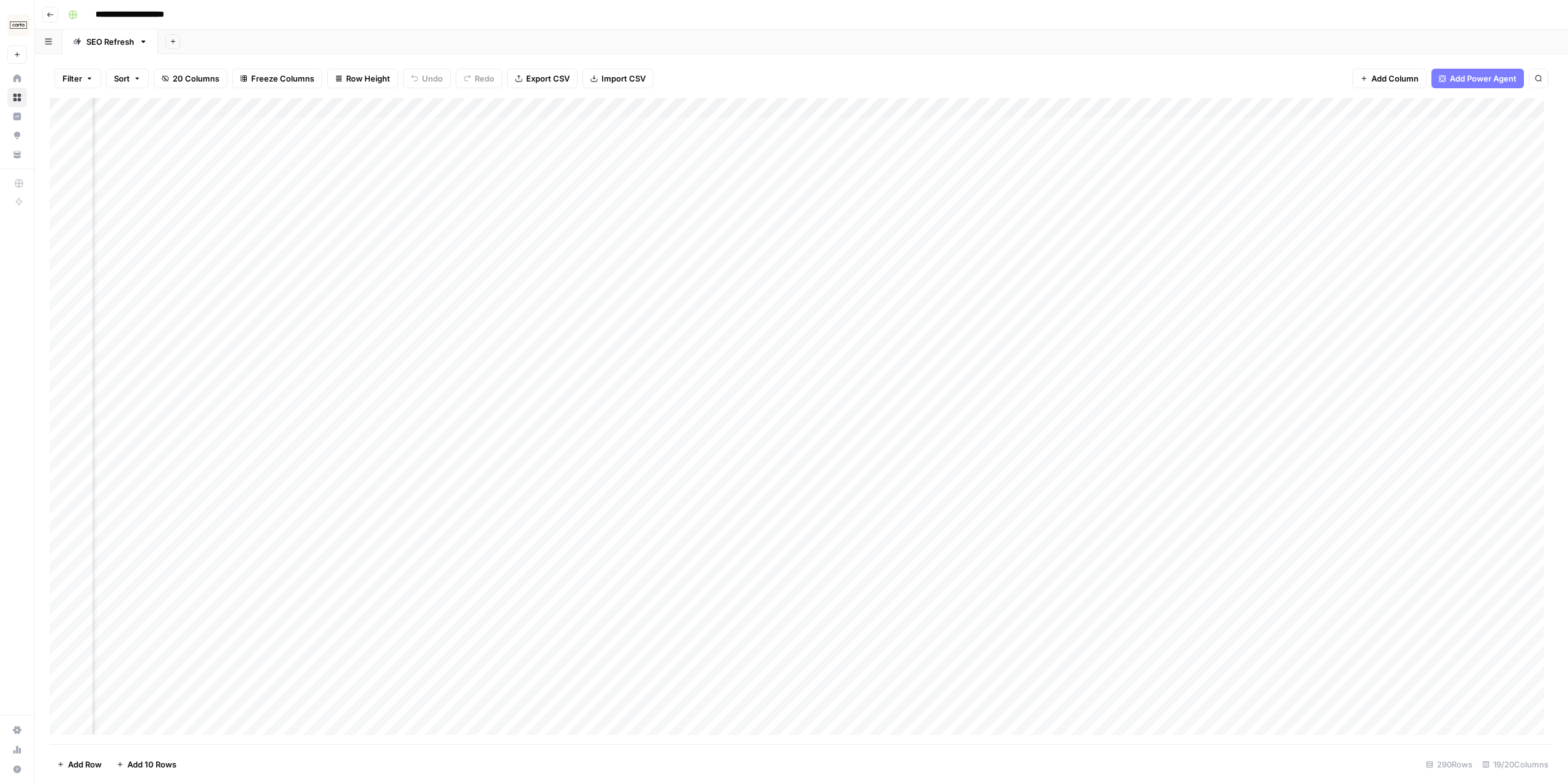
scroll to position [0, 1052]
click at [973, 108] on div "Add Column" at bounding box center [802, 421] width 1504 height 646
click at [978, 226] on span "Edit Workflow" at bounding box center [994, 228] width 107 height 12
